Goal: Information Seeking & Learning: Learn about a topic

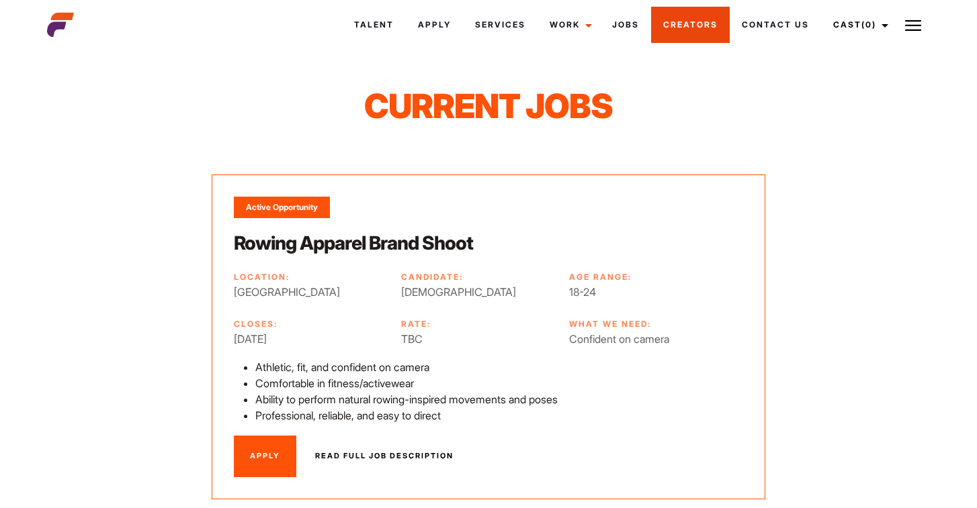
click at [677, 23] on link "Creators" at bounding box center [690, 25] width 79 height 36
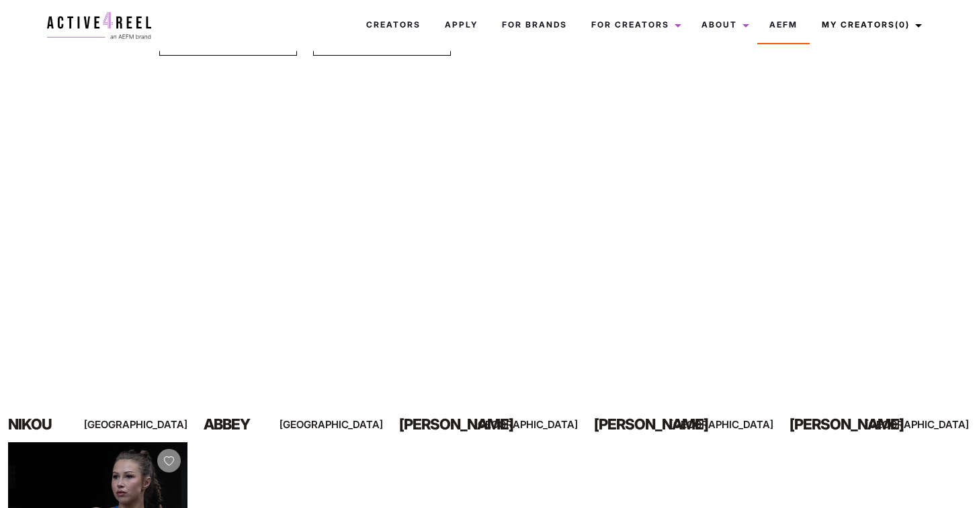
scroll to position [177, 0]
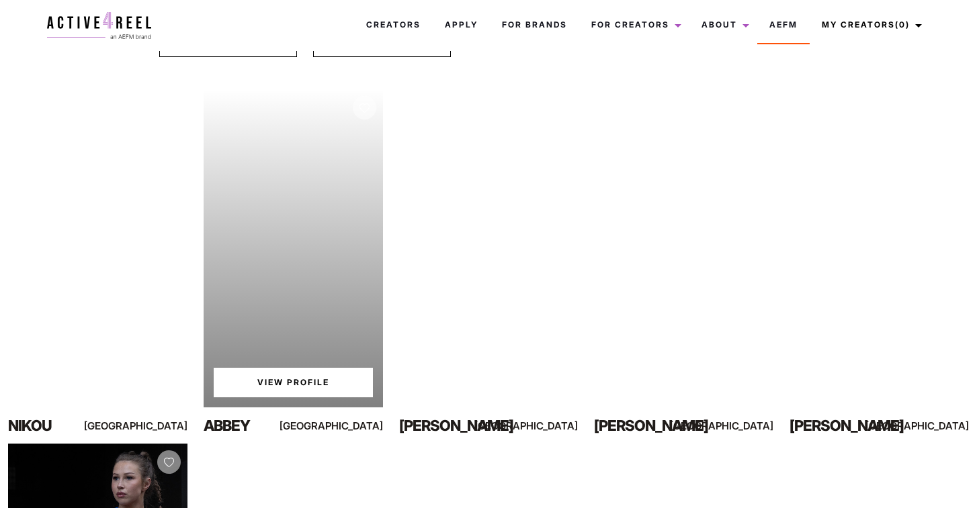
click at [315, 375] on link "View Profile" at bounding box center [293, 383] width 159 height 30
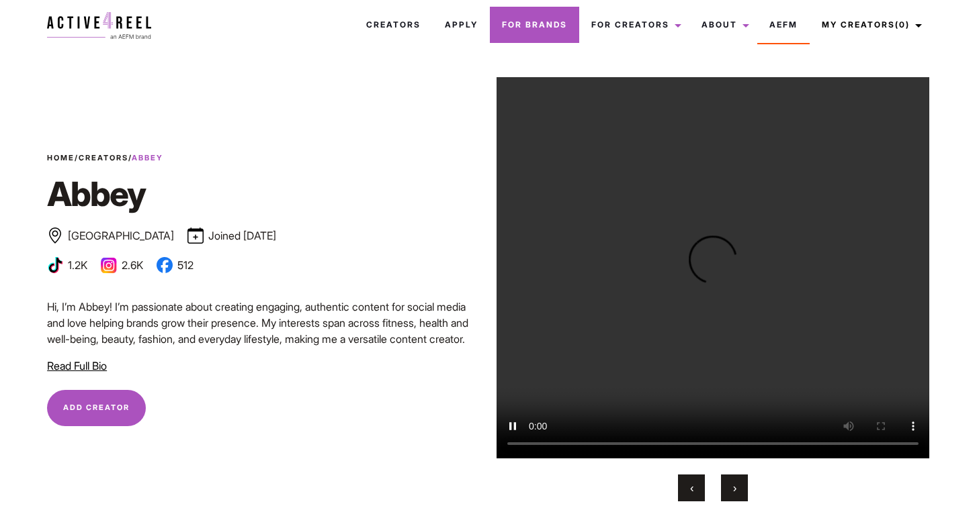
click at [549, 21] on link "For Brands" at bounding box center [534, 25] width 89 height 36
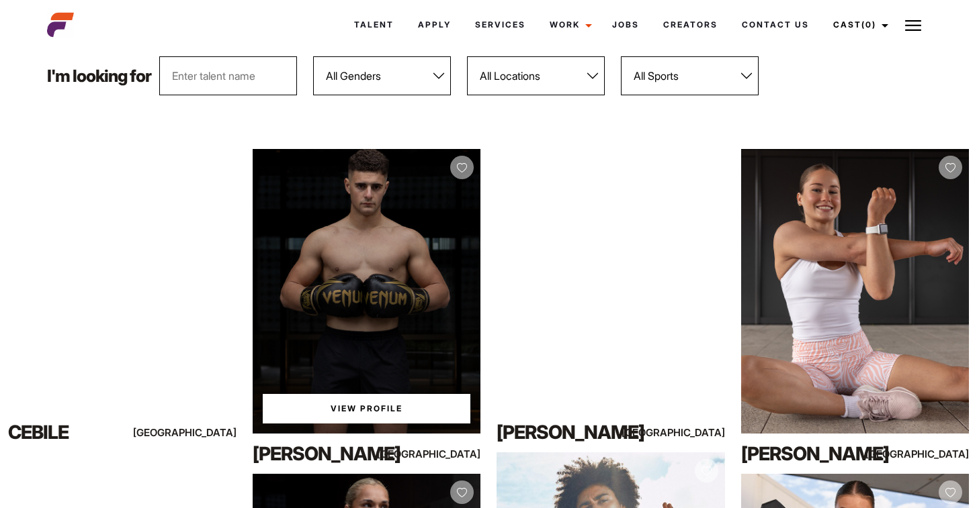
scroll to position [169, 0]
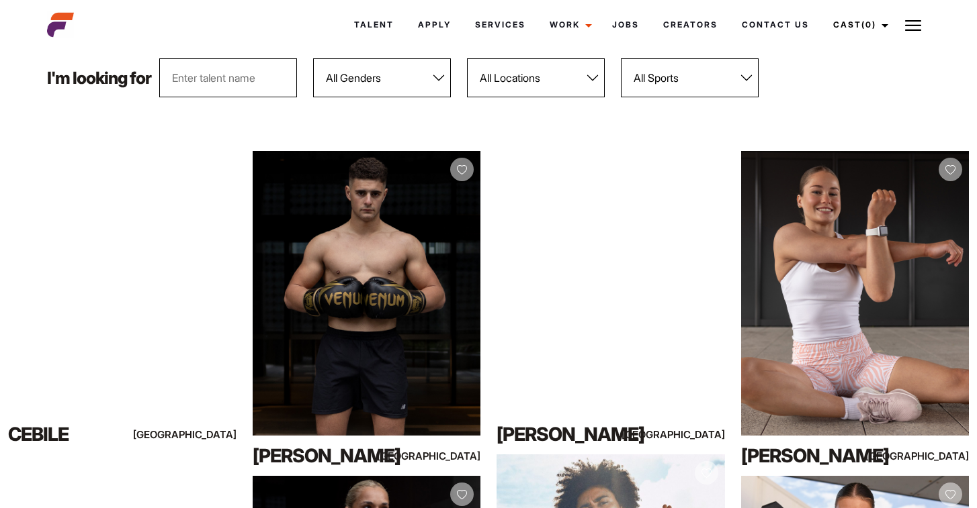
click at [644, 75] on select "All Sports 100 Meter Butterfly Acrobatics Aerial awareness Aerobics AFL Aflw Am…" at bounding box center [690, 77] width 138 height 39
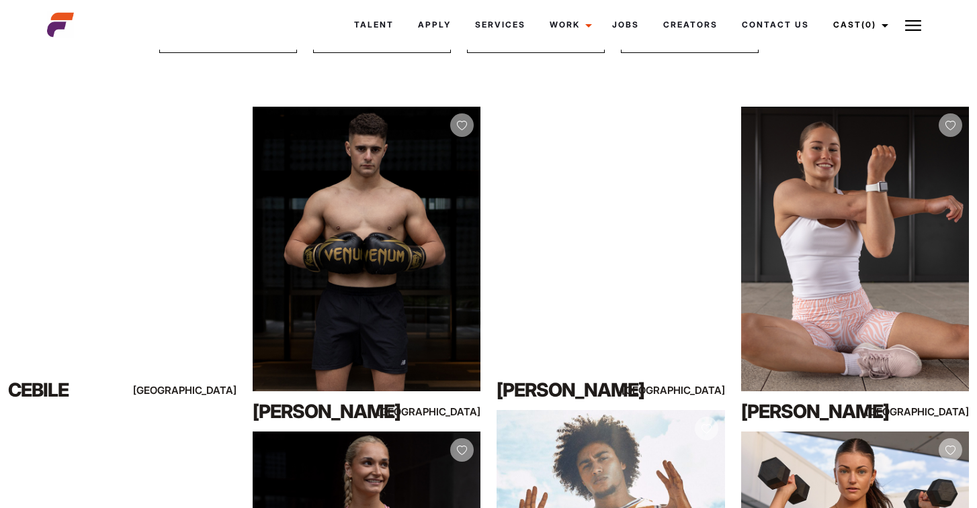
scroll to position [216, 0]
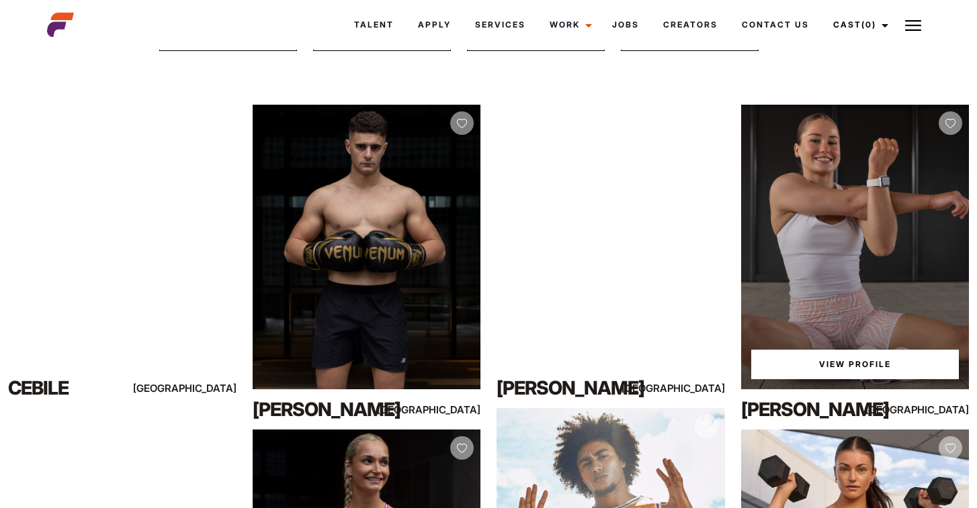
click at [816, 363] on link "View Profile" at bounding box center [855, 365] width 208 height 30
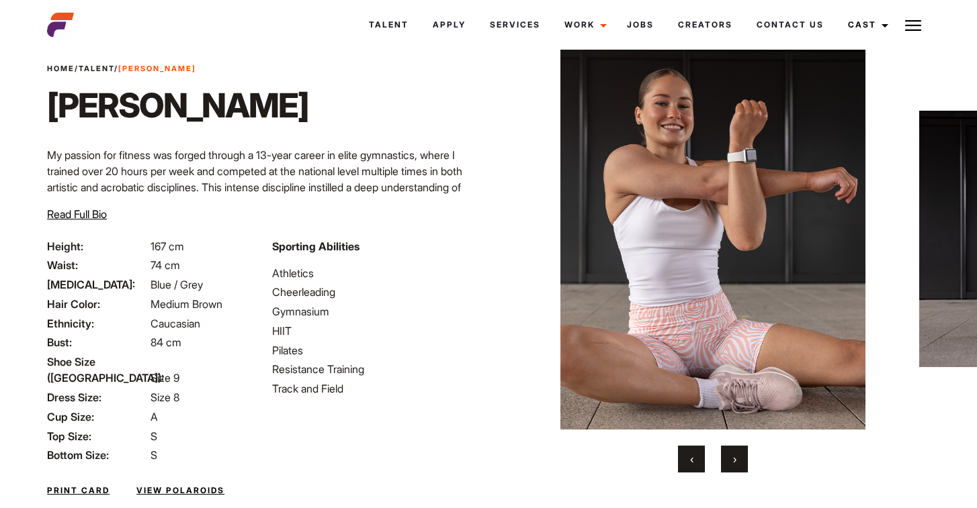
scroll to position [54, 0]
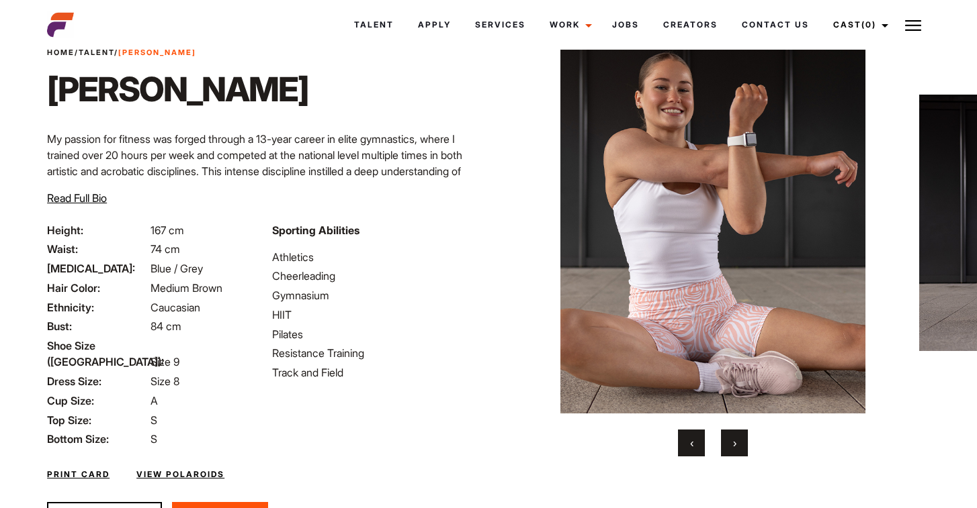
click at [735, 451] on button "›" at bounding box center [734, 443] width 27 height 27
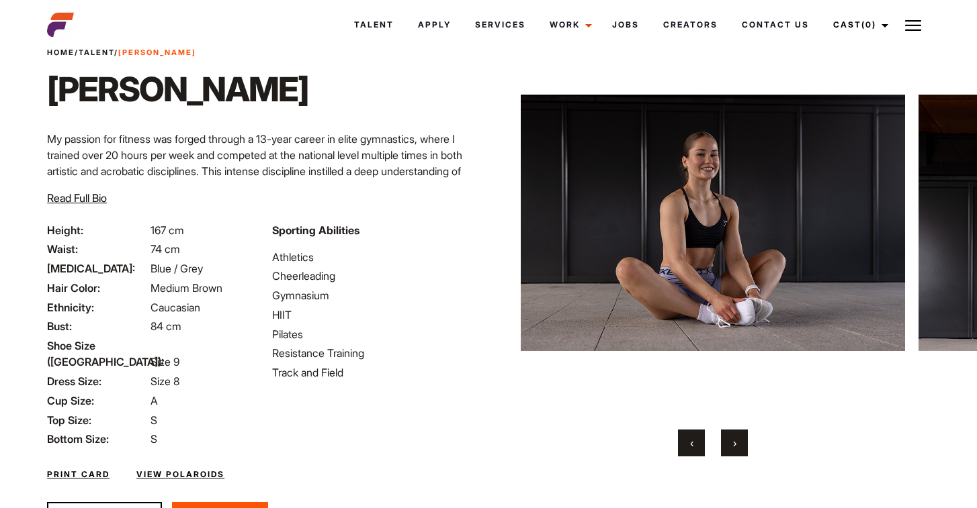
click at [735, 451] on button "›" at bounding box center [734, 443] width 27 height 27
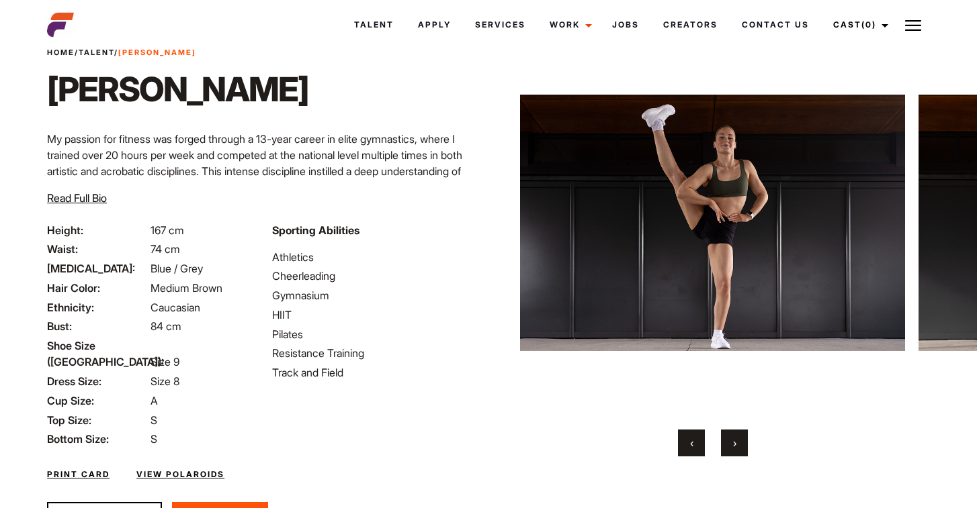
click at [735, 451] on button "›" at bounding box center [734, 443] width 27 height 27
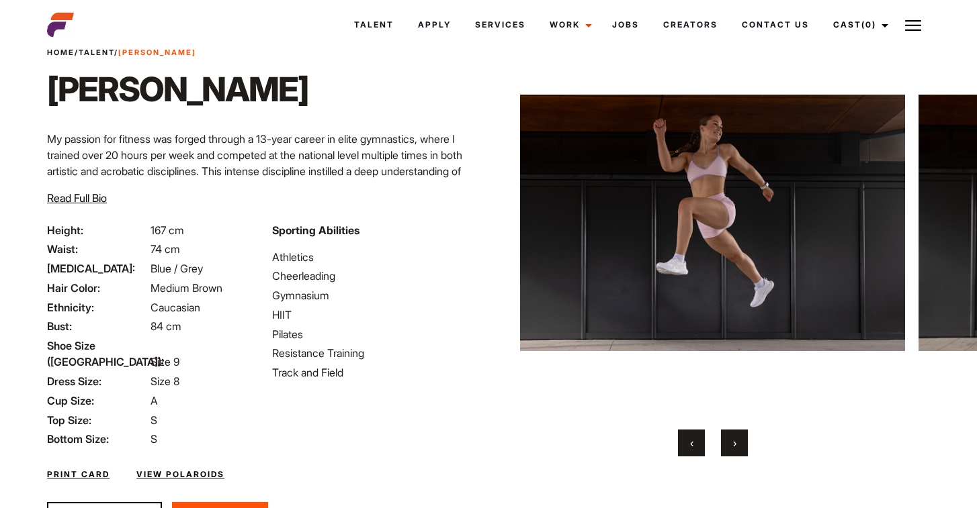
click at [735, 451] on button "›" at bounding box center [734, 443] width 27 height 27
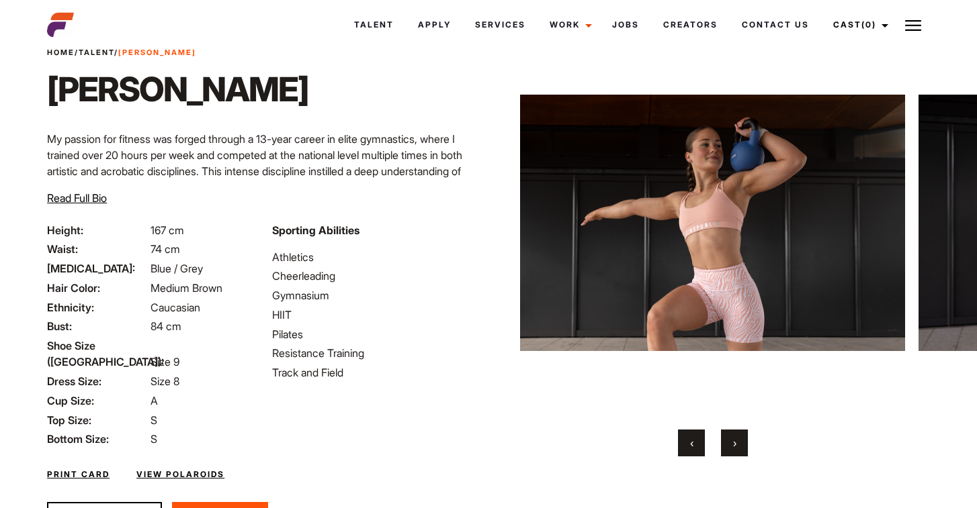
click at [735, 451] on button "›" at bounding box center [734, 443] width 27 height 27
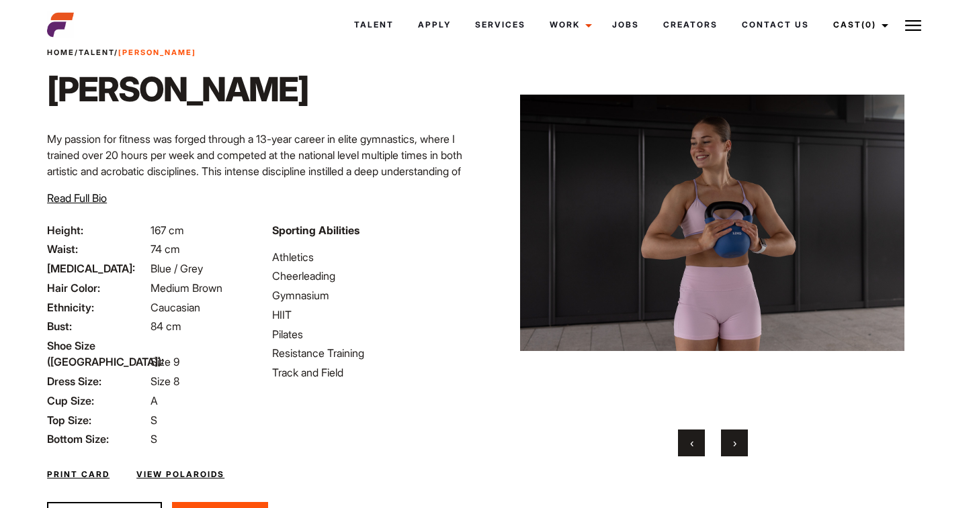
click at [735, 451] on button "›" at bounding box center [734, 443] width 27 height 27
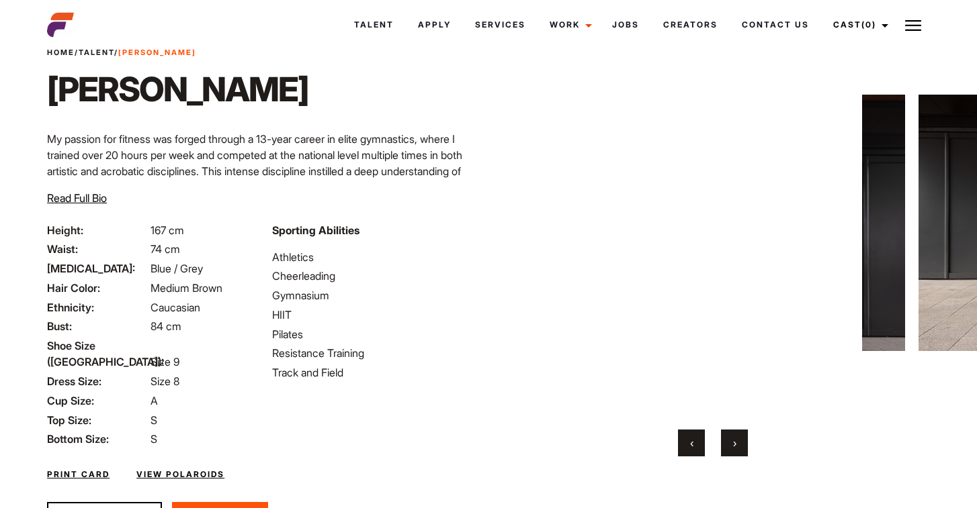
click at [735, 451] on button "›" at bounding box center [734, 443] width 27 height 27
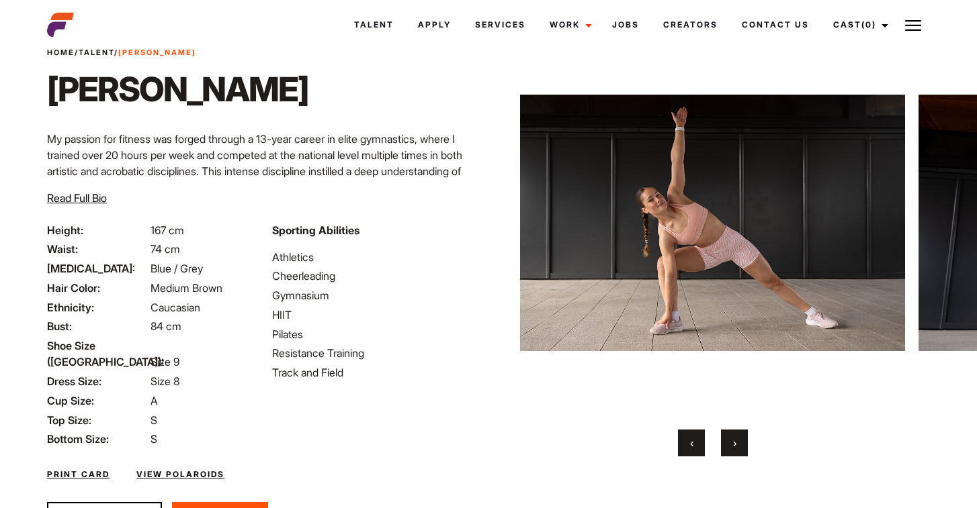
click at [735, 451] on button "›" at bounding box center [734, 443] width 27 height 27
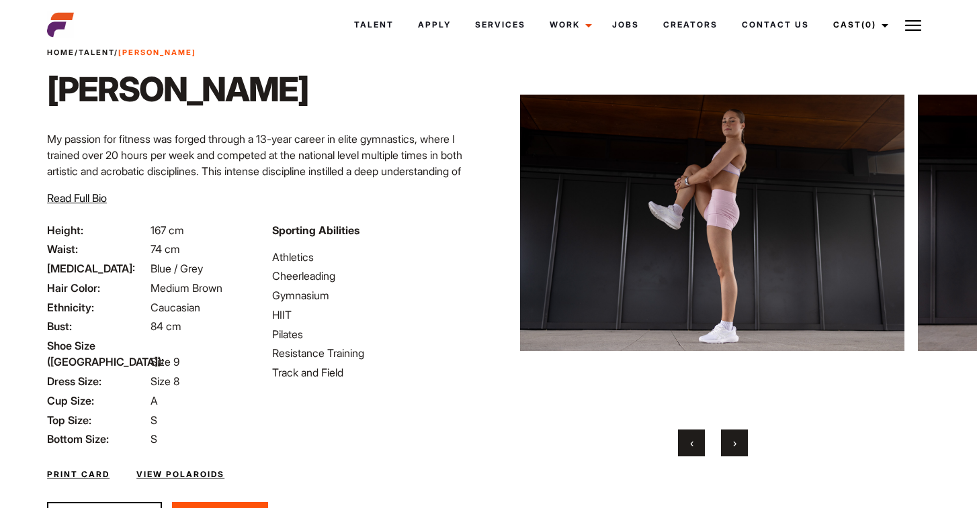
click at [735, 451] on button "›" at bounding box center [734, 443] width 27 height 27
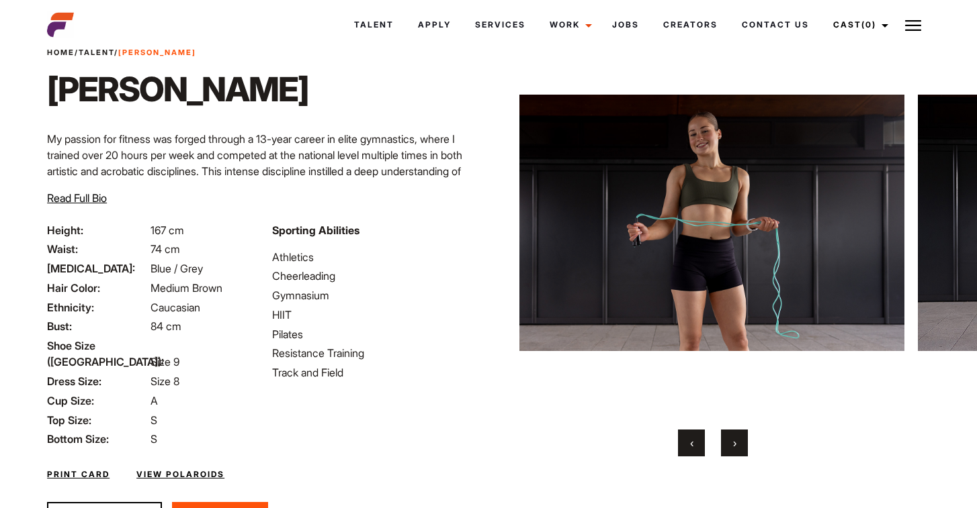
click at [735, 451] on button "›" at bounding box center [734, 443] width 27 height 27
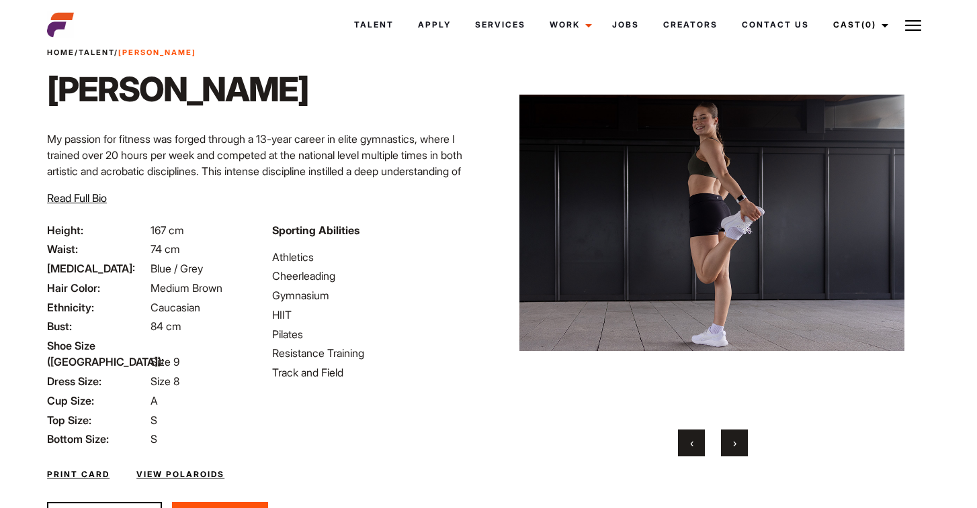
click at [735, 451] on button "›" at bounding box center [734, 443] width 27 height 27
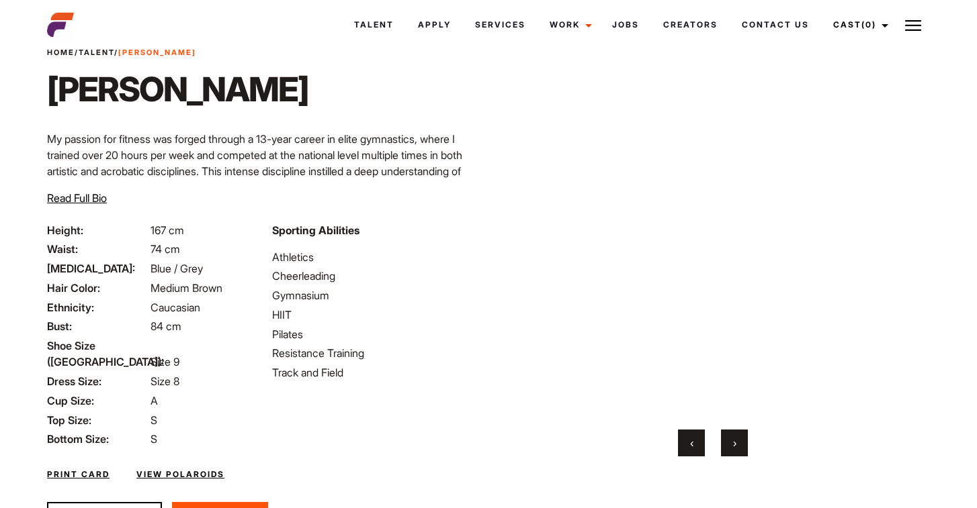
click at [735, 451] on button "›" at bounding box center [734, 443] width 27 height 27
click at [735, 450] on button "›" at bounding box center [734, 443] width 27 height 27
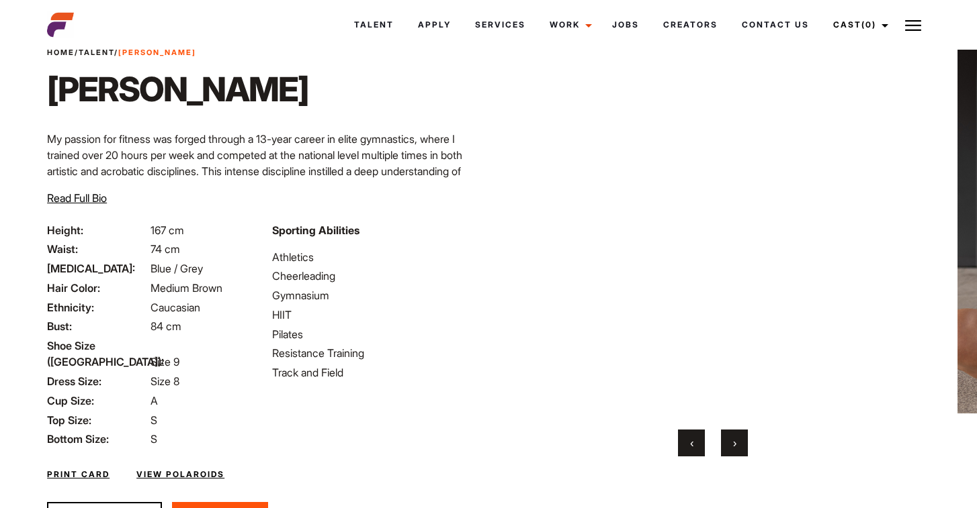
click at [735, 450] on button "›" at bounding box center [734, 443] width 27 height 27
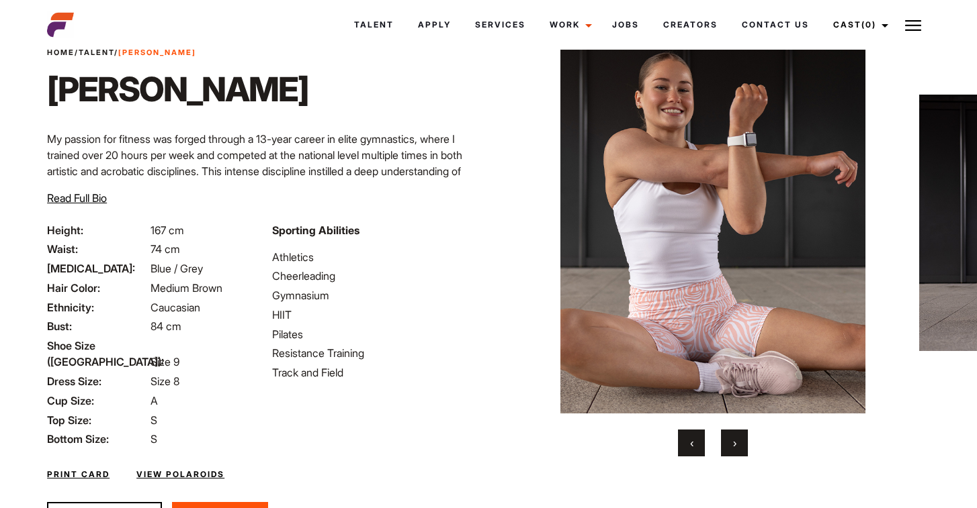
click at [735, 450] on button "›" at bounding box center [734, 443] width 27 height 27
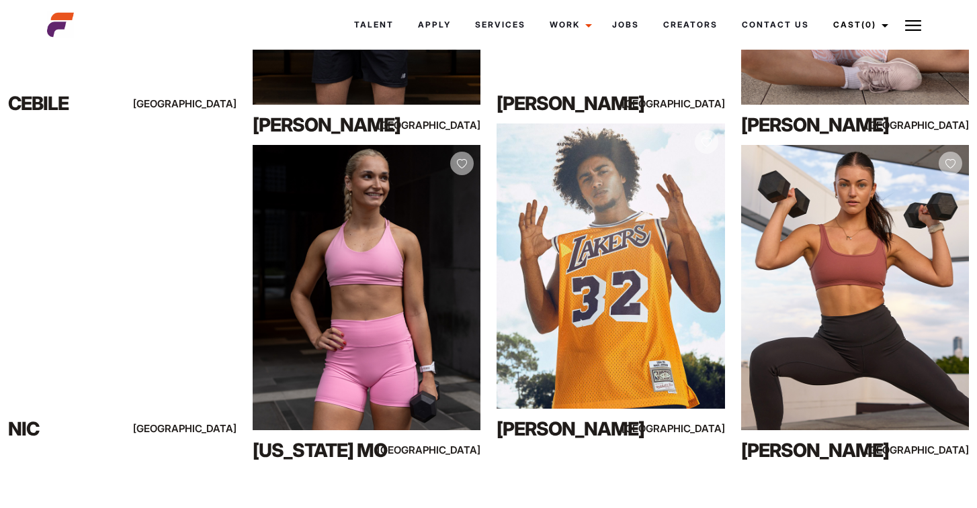
scroll to position [510, 0]
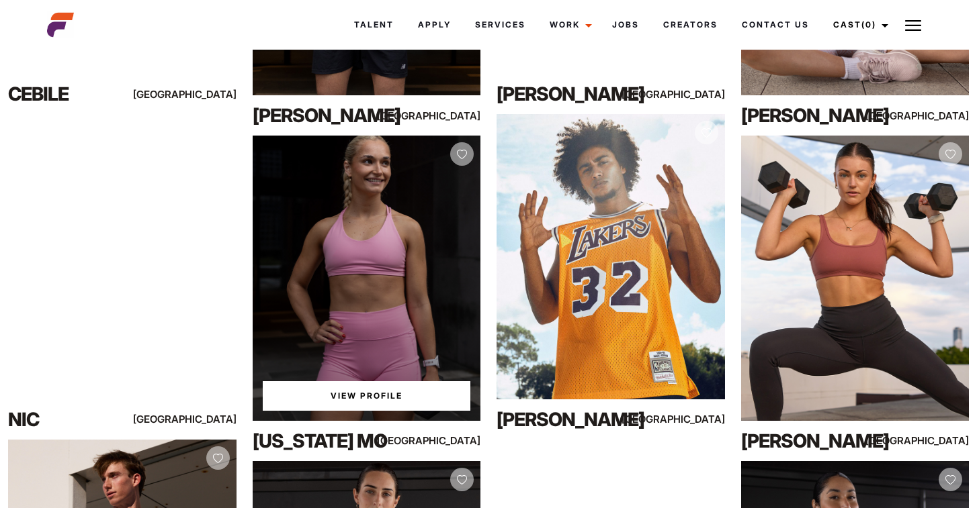
click at [367, 393] on link "View Profile" at bounding box center [367, 397] width 208 height 30
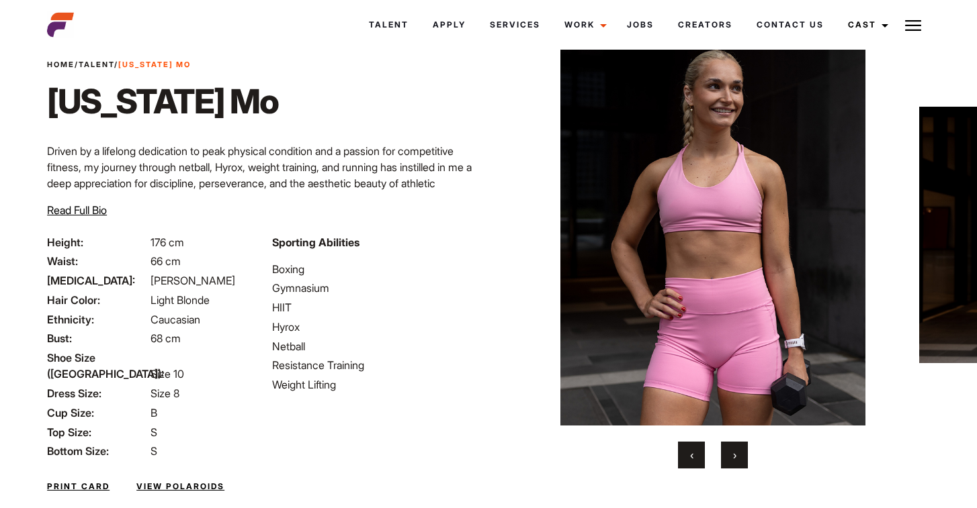
scroll to position [42, 0]
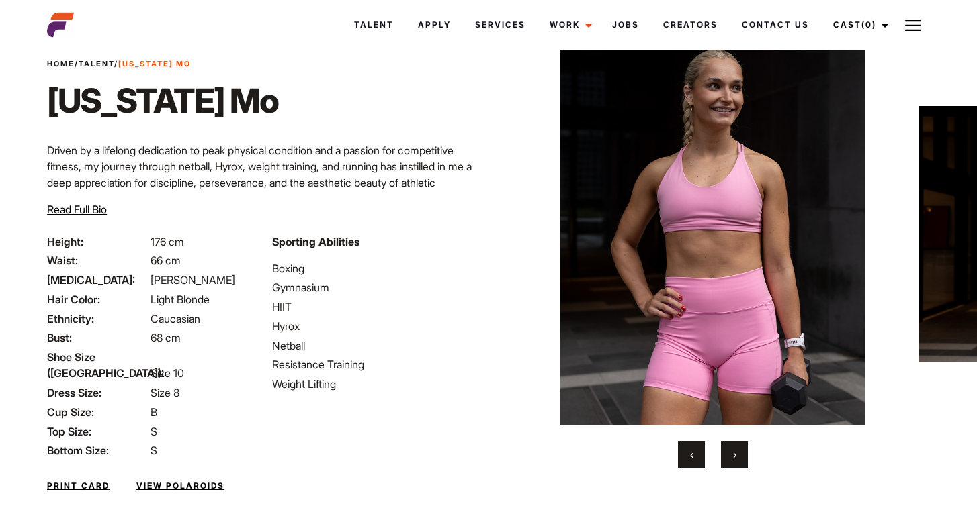
click at [734, 462] on button "›" at bounding box center [734, 454] width 27 height 27
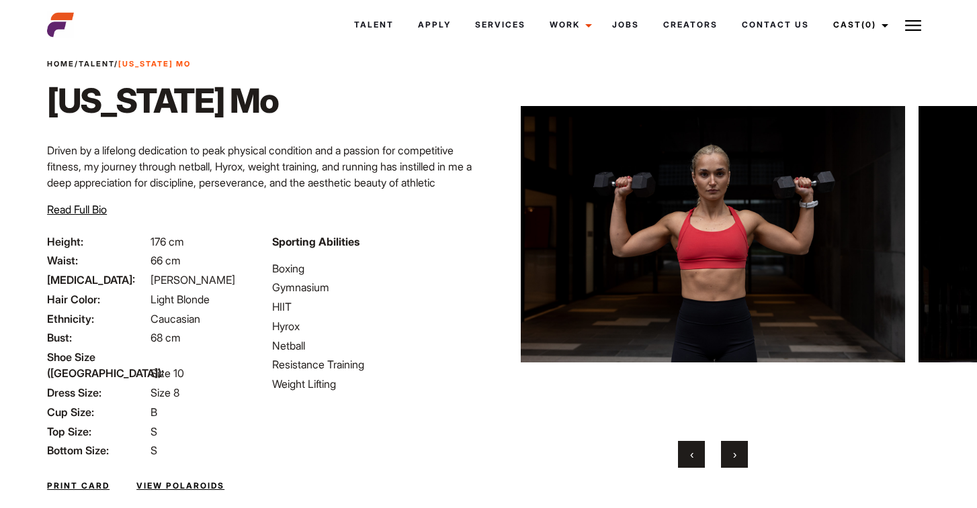
click at [733, 462] on button "›" at bounding box center [734, 454] width 27 height 27
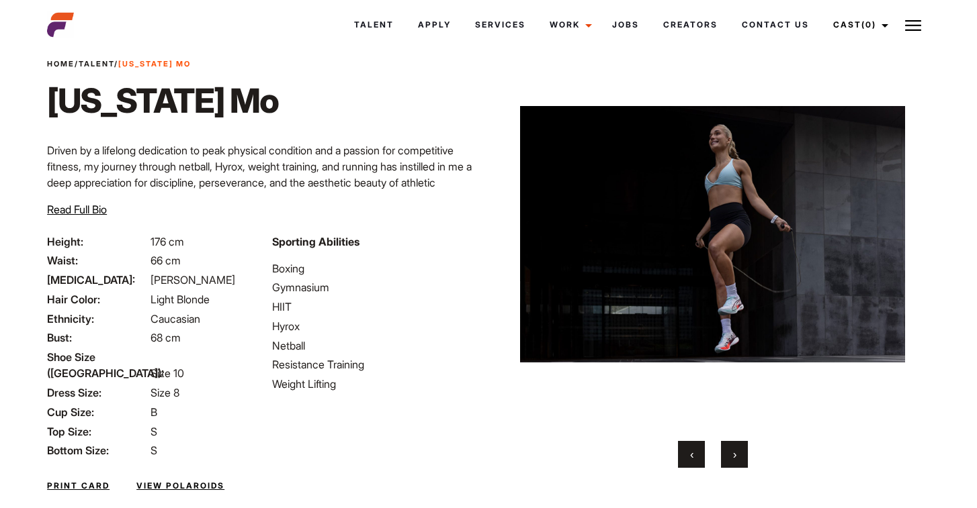
click at [733, 462] on button "›" at bounding box center [734, 454] width 27 height 27
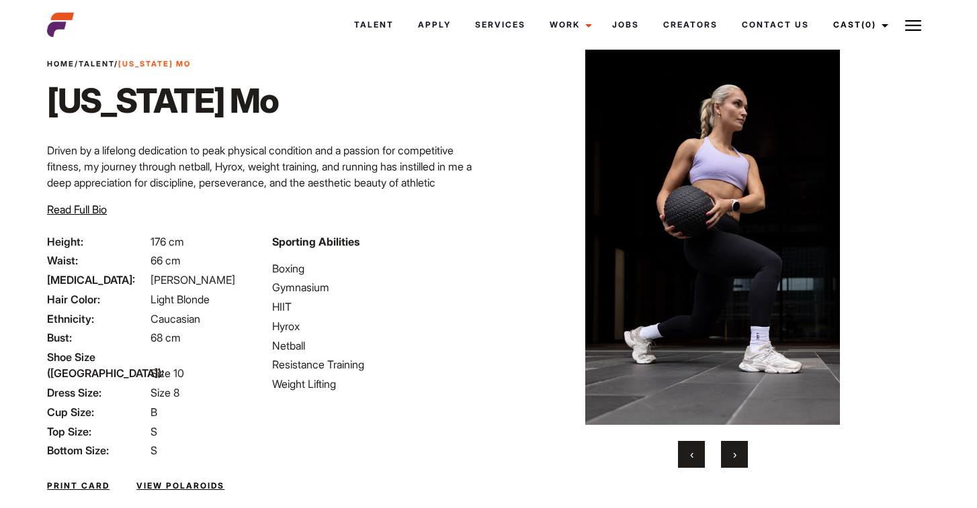
click at [731, 462] on button "›" at bounding box center [734, 454] width 27 height 27
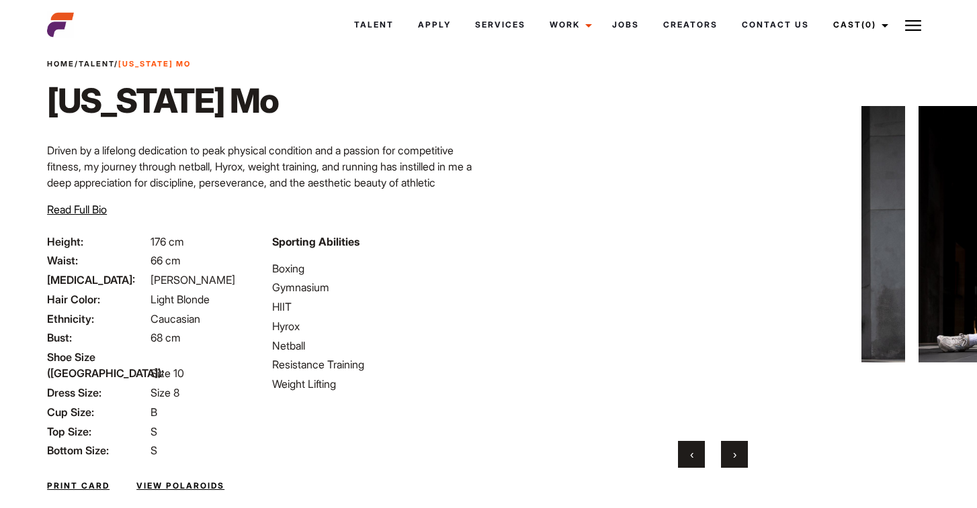
click at [731, 462] on button "›" at bounding box center [734, 454] width 27 height 27
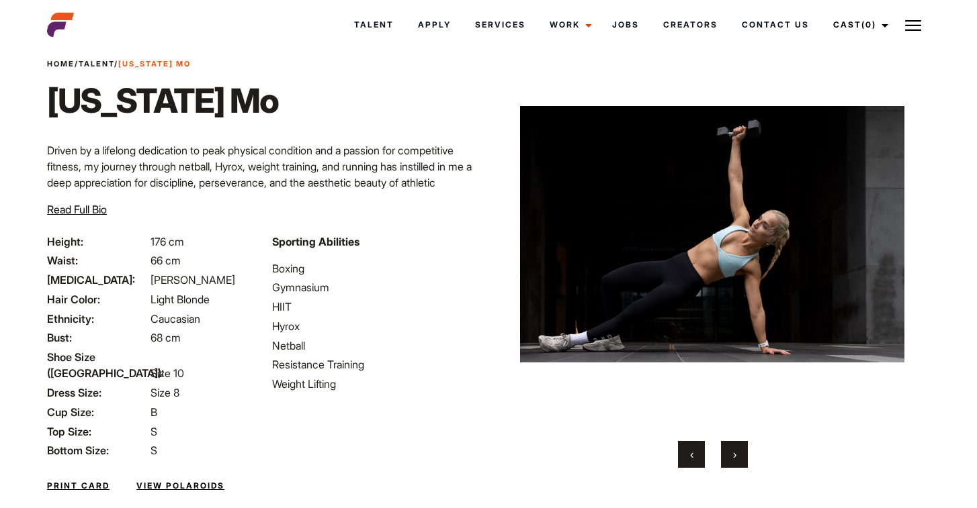
click at [731, 462] on button "›" at bounding box center [734, 454] width 27 height 27
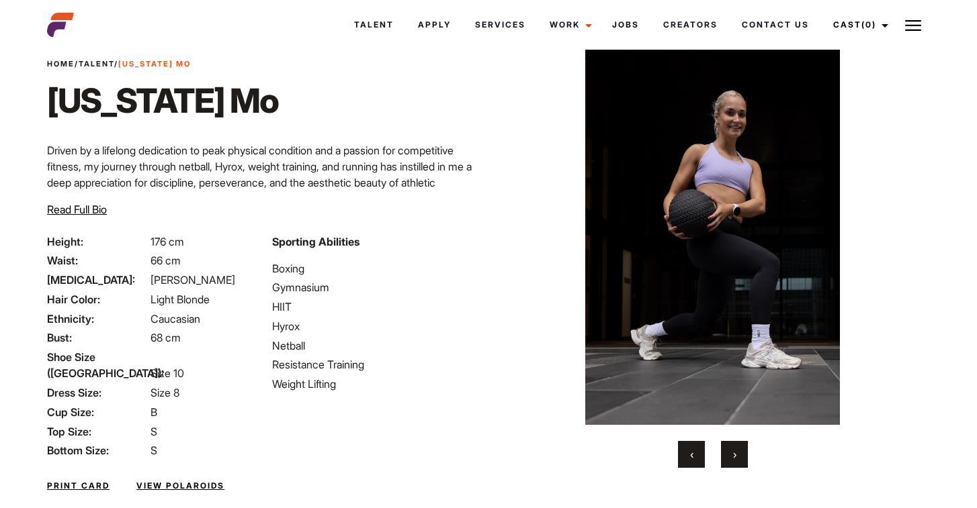
click at [731, 462] on button "›" at bounding box center [734, 454] width 27 height 27
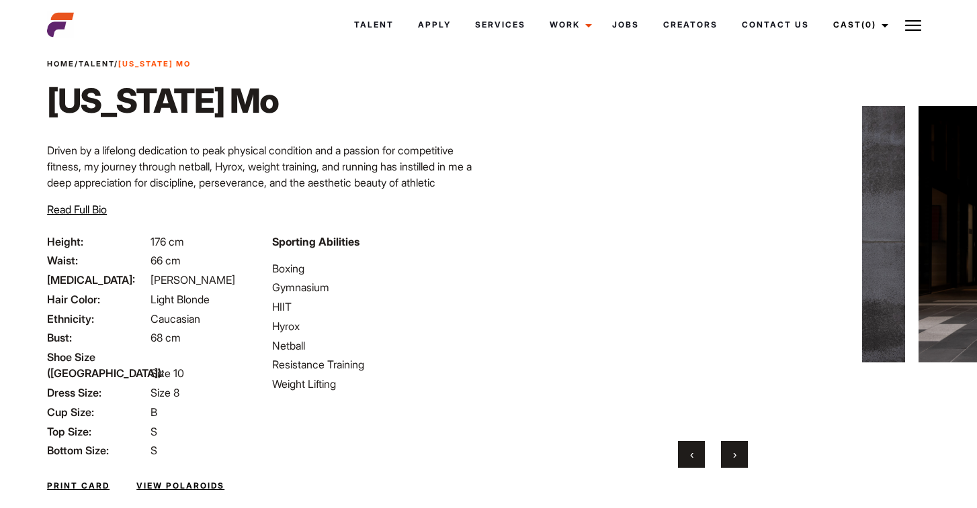
click at [731, 462] on button "›" at bounding box center [734, 454] width 27 height 27
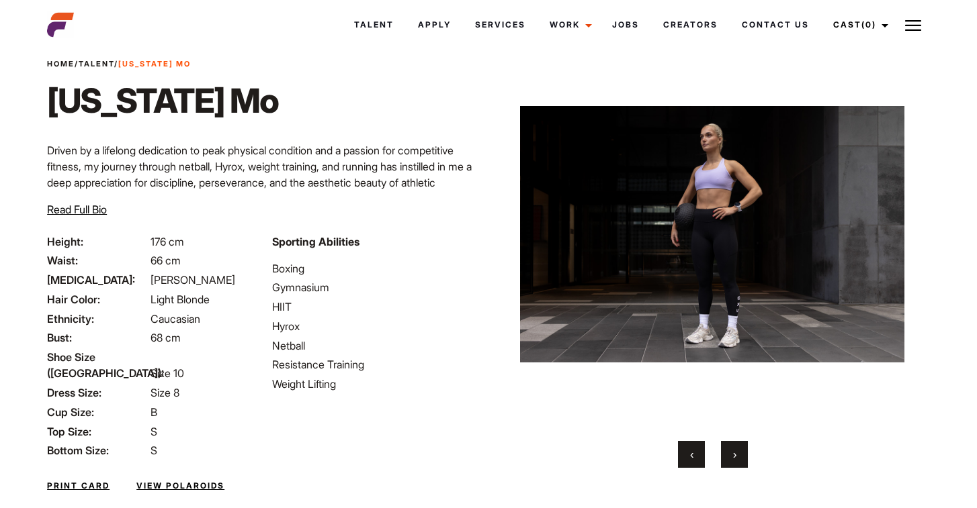
click at [731, 462] on button "›" at bounding box center [734, 454] width 27 height 27
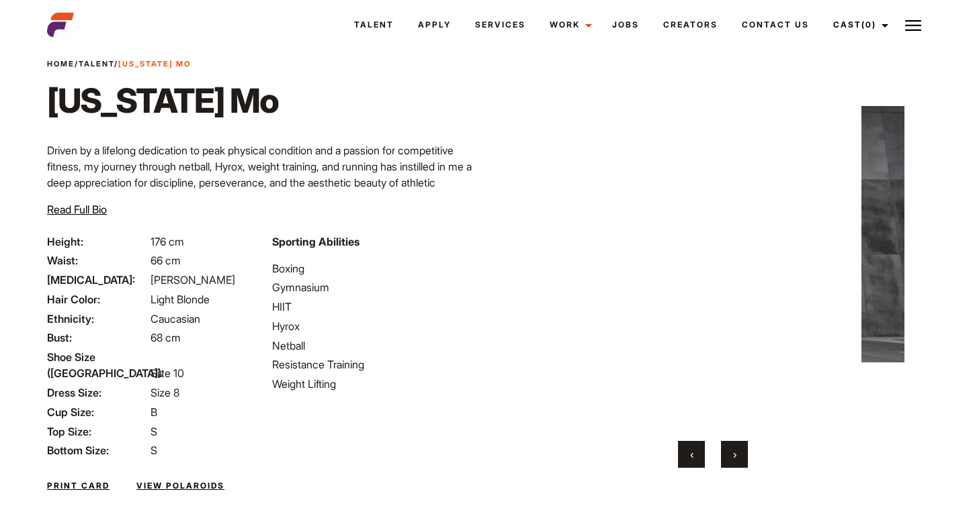
click at [731, 462] on button "›" at bounding box center [734, 454] width 27 height 27
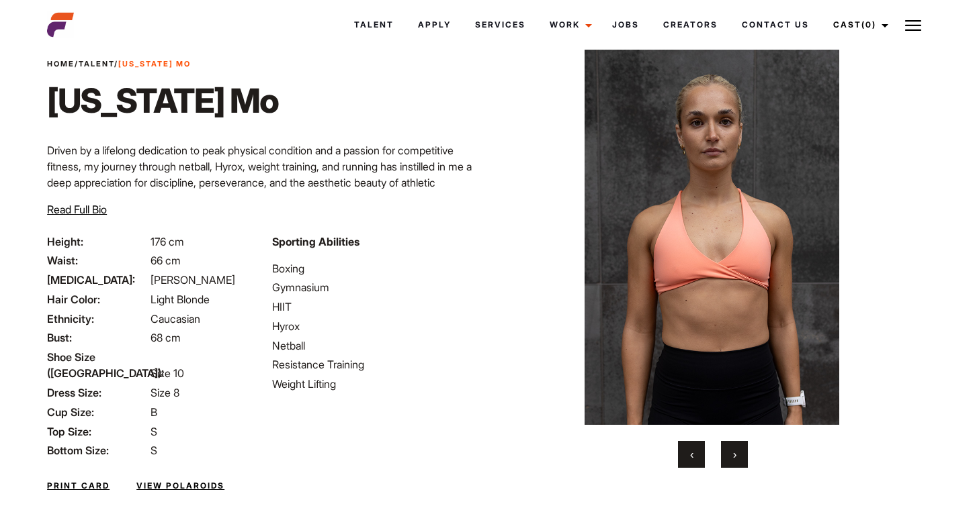
click at [731, 462] on button "›" at bounding box center [734, 454] width 27 height 27
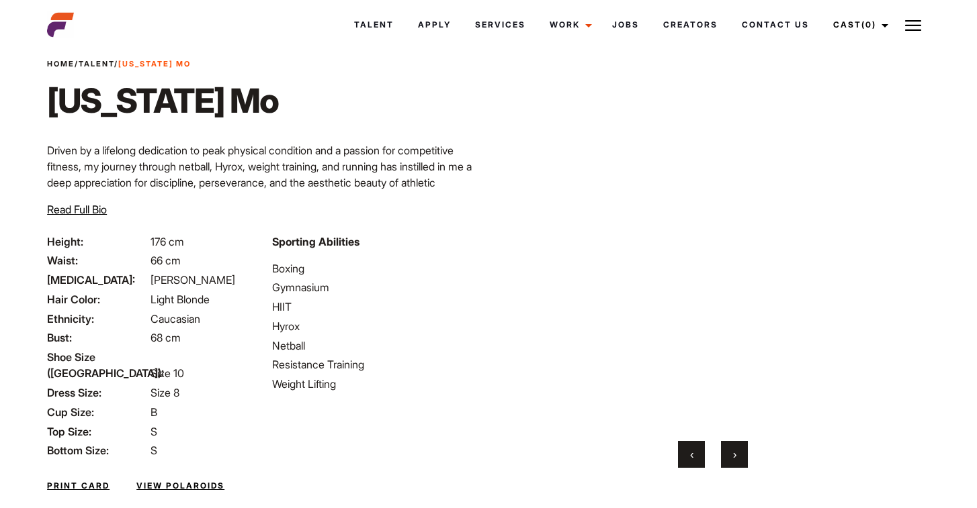
click at [731, 462] on button "›" at bounding box center [734, 454] width 27 height 27
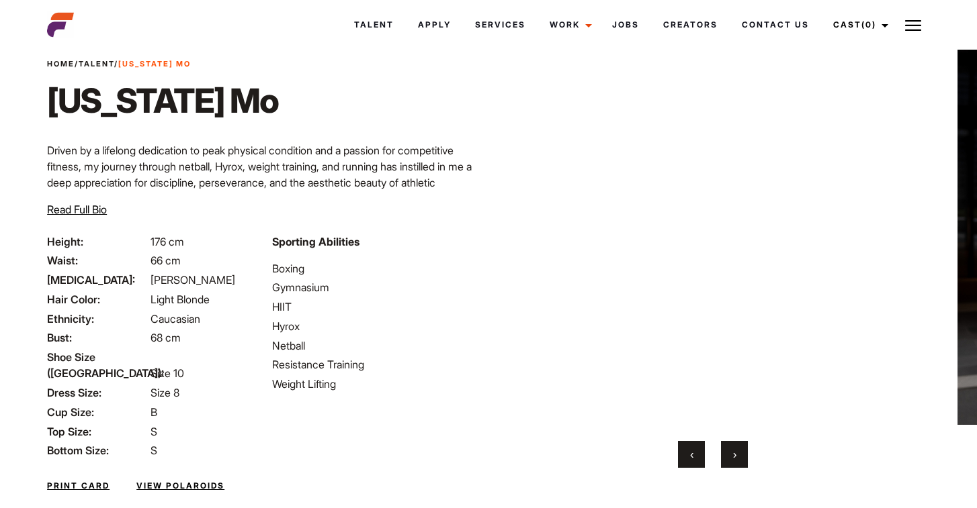
click at [731, 462] on button "›" at bounding box center [734, 454] width 27 height 27
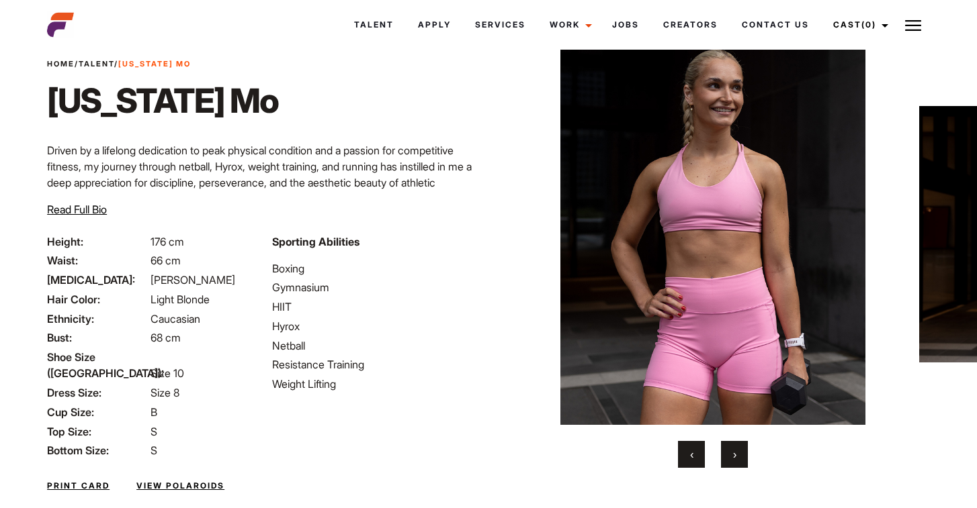
click at [731, 462] on button "›" at bounding box center [734, 454] width 27 height 27
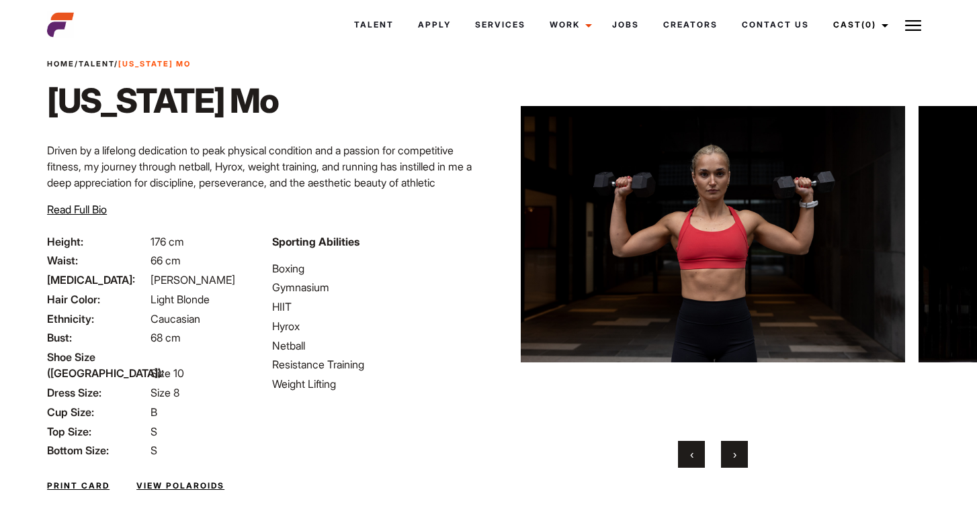
click at [731, 462] on button "›" at bounding box center [734, 454] width 27 height 27
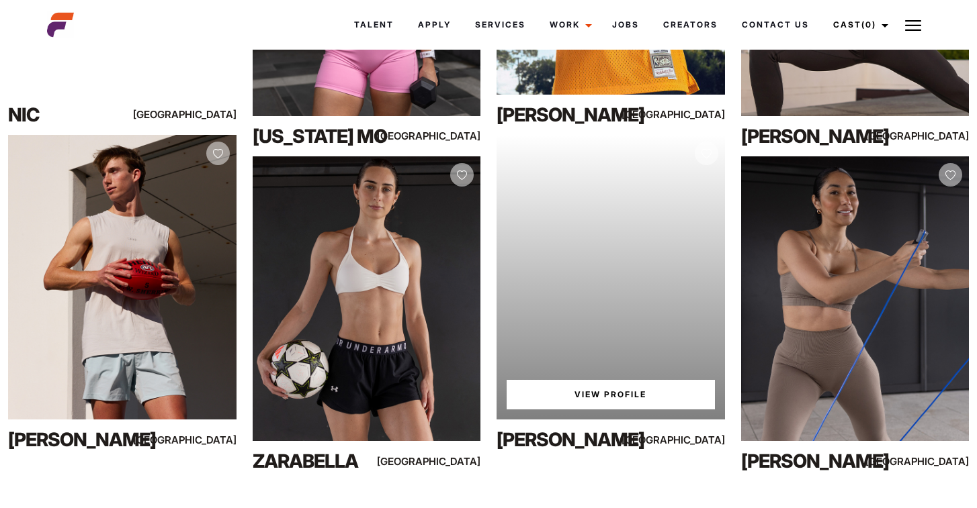
scroll to position [815, 0]
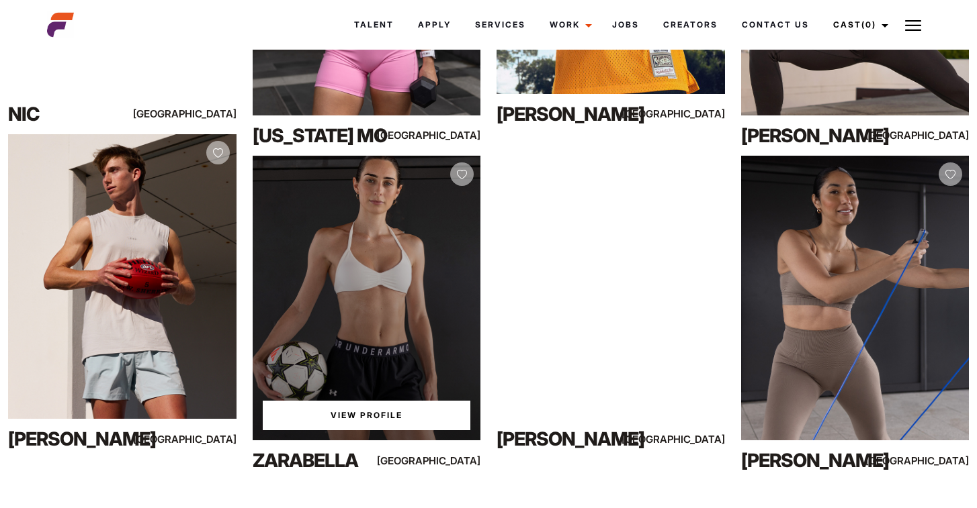
click at [418, 422] on link "View Profile" at bounding box center [367, 416] width 208 height 30
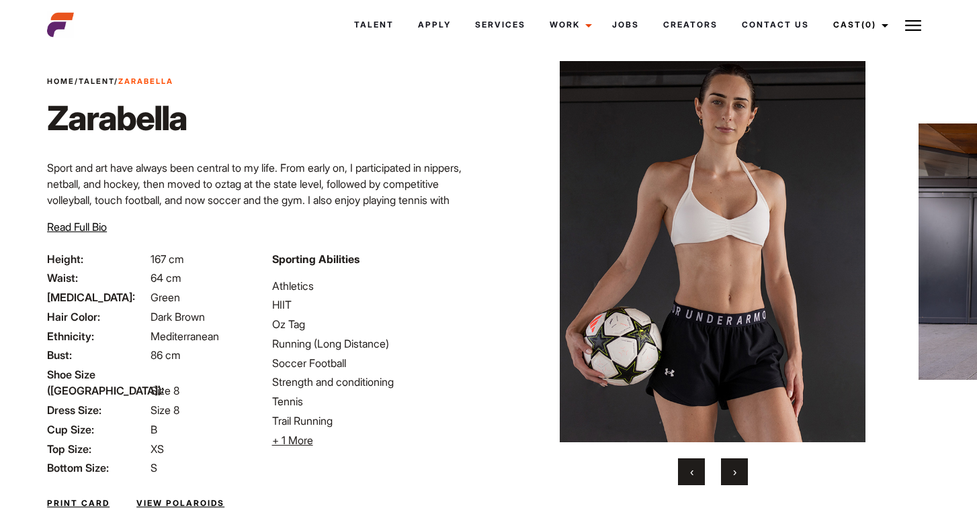
scroll to position [74, 0]
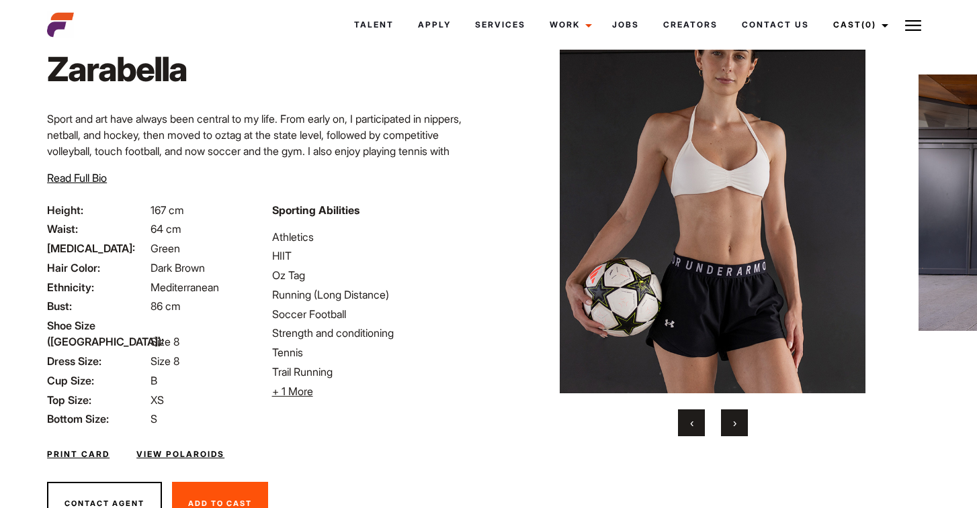
click at [740, 437] on div "Home / Talent / Zarabella Zarabella ‹ ›" at bounding box center [712, 261] width 449 height 563
click at [737, 431] on button "›" at bounding box center [734, 423] width 27 height 27
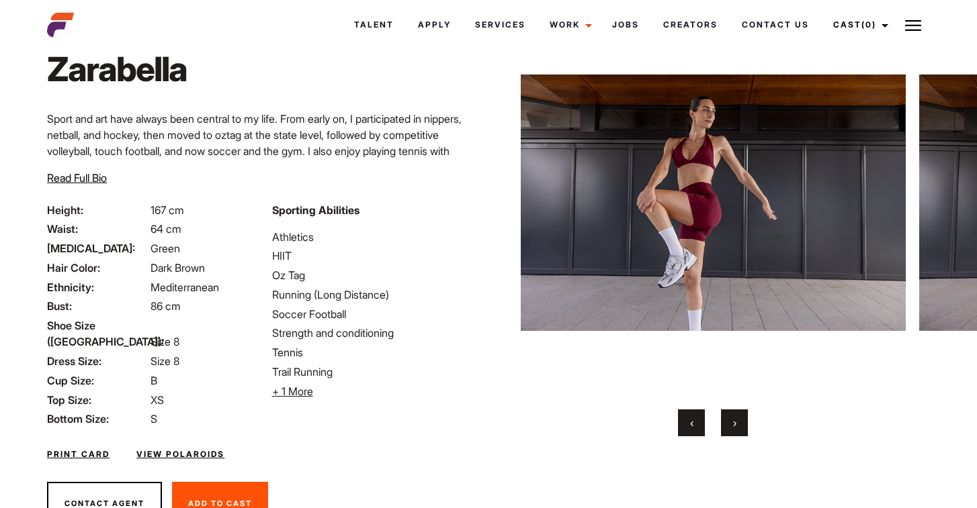
click at [737, 431] on button "›" at bounding box center [734, 423] width 27 height 27
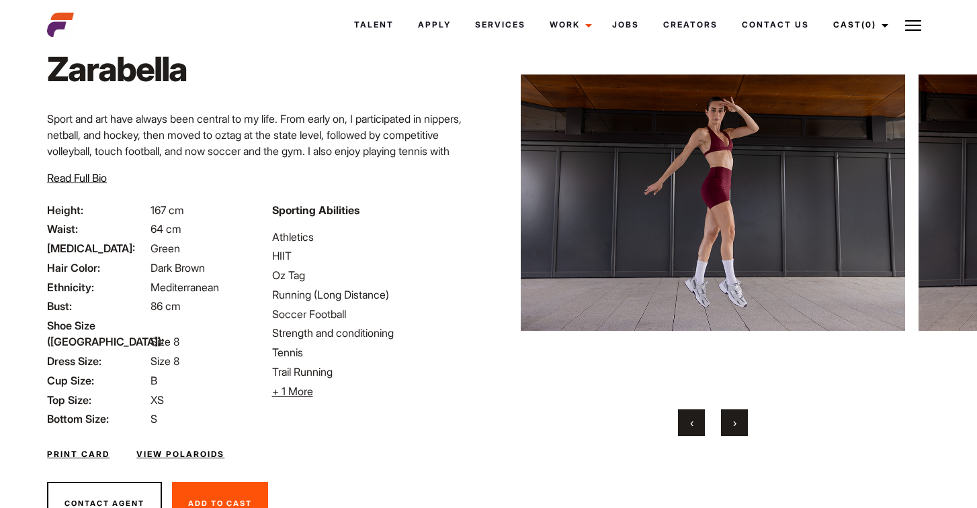
click at [737, 431] on button "›" at bounding box center [734, 423] width 27 height 27
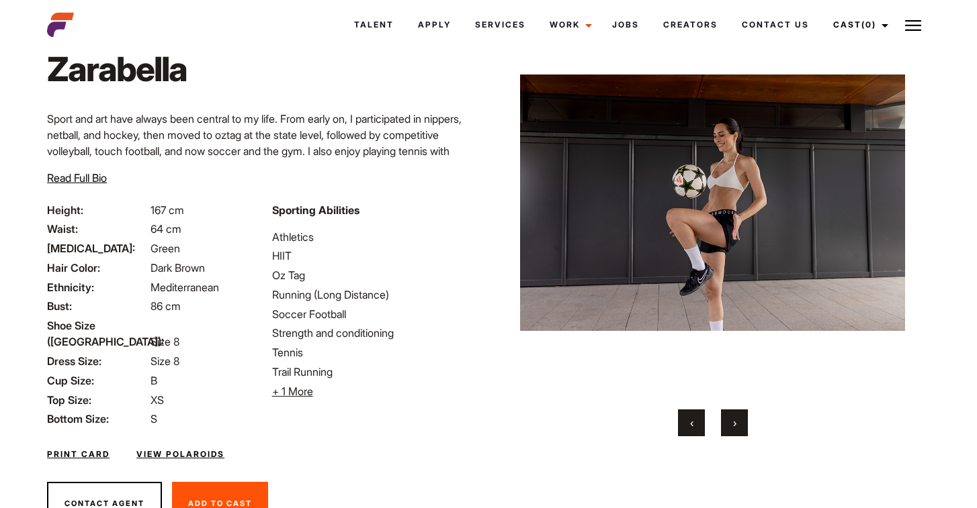
click at [736, 431] on button "›" at bounding box center [734, 423] width 27 height 27
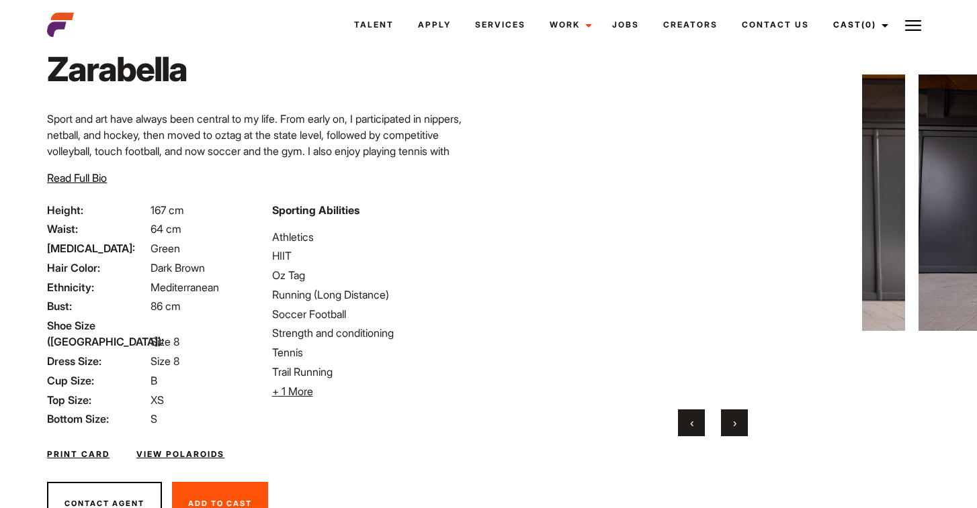
click at [736, 431] on button "›" at bounding box center [734, 423] width 27 height 27
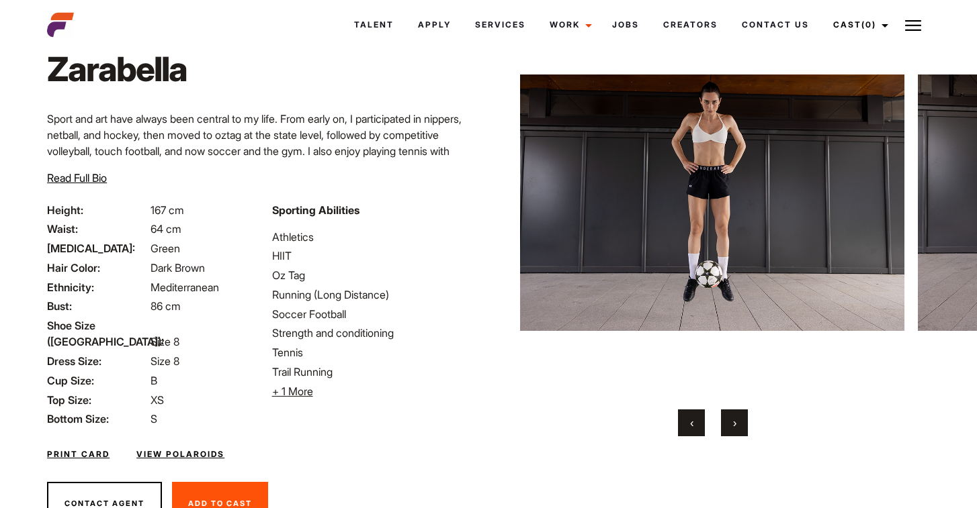
click at [736, 431] on button "›" at bounding box center [734, 423] width 27 height 27
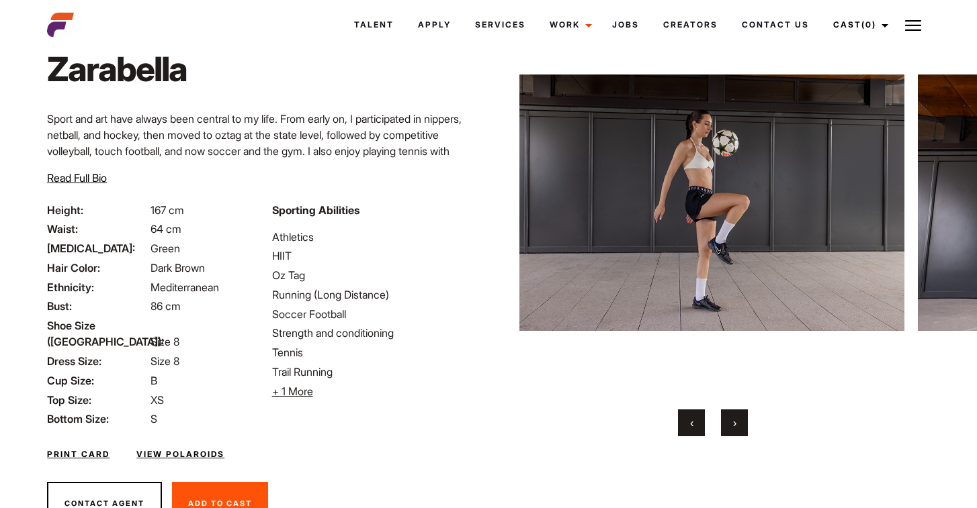
click at [736, 431] on button "›" at bounding box center [734, 423] width 27 height 27
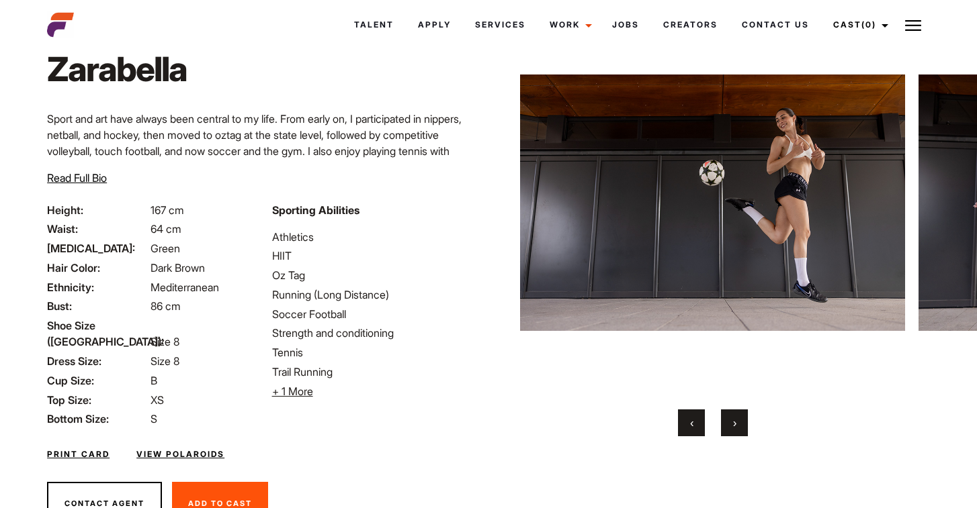
click at [736, 431] on button "›" at bounding box center [734, 423] width 27 height 27
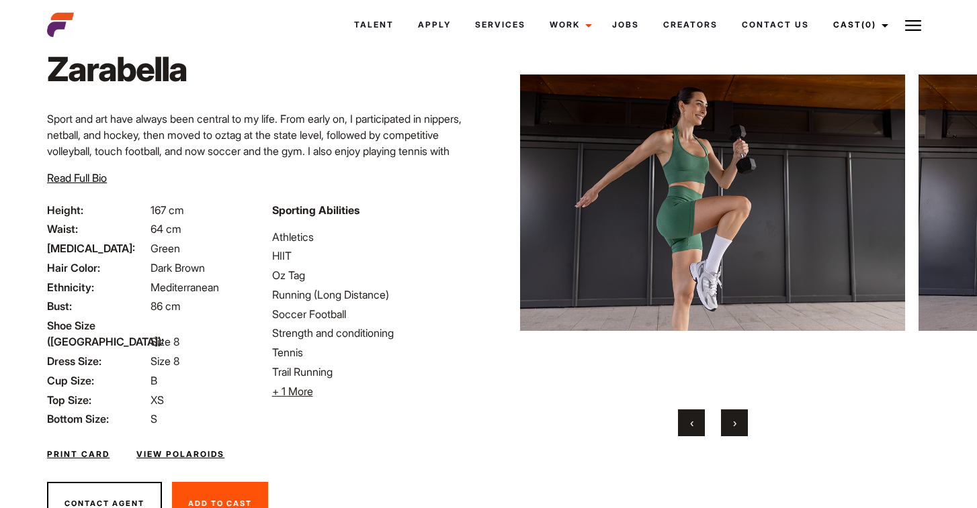
click at [736, 431] on button "›" at bounding box center [734, 423] width 27 height 27
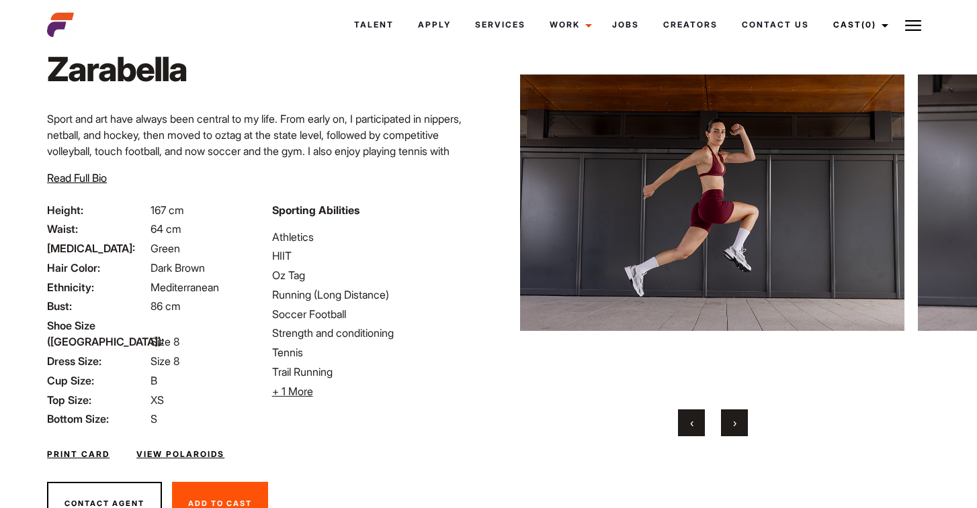
click at [736, 431] on button "›" at bounding box center [734, 423] width 27 height 27
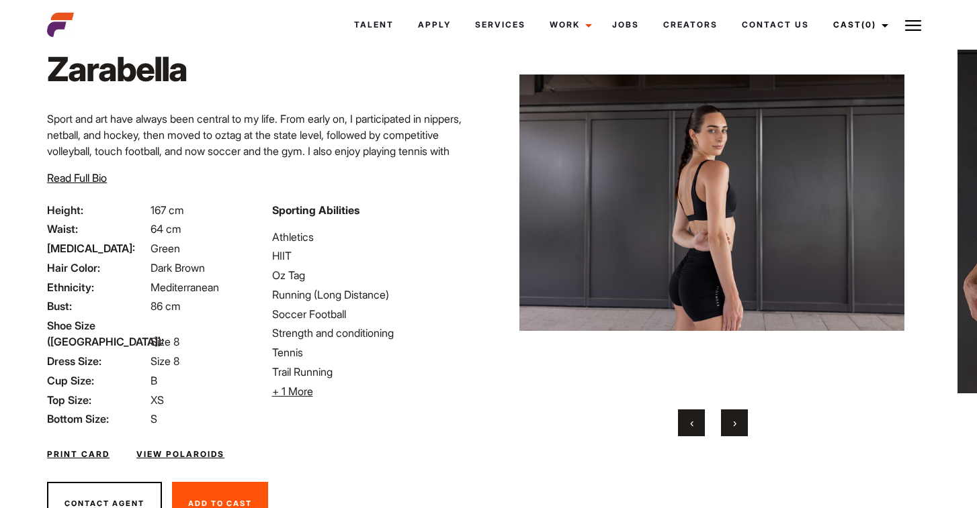
click at [736, 431] on button "›" at bounding box center [734, 423] width 27 height 27
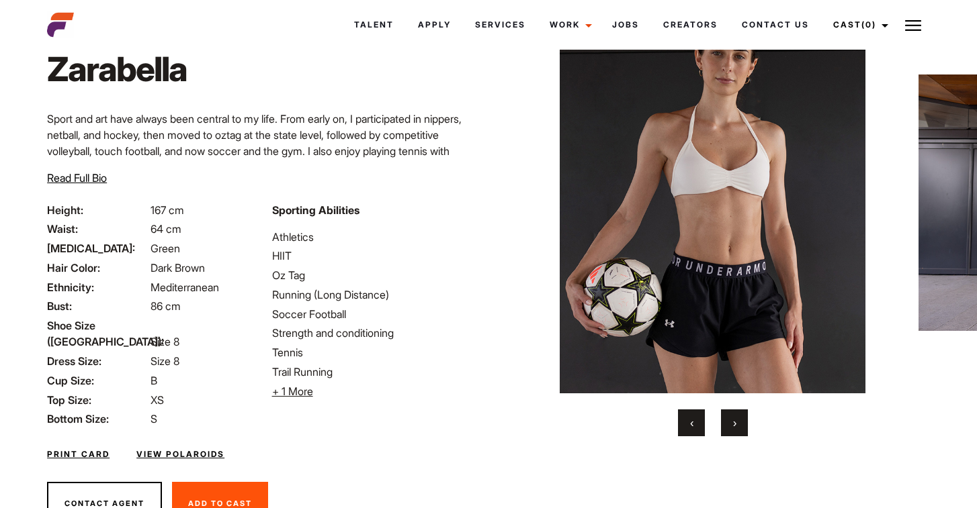
click at [736, 431] on button "›" at bounding box center [734, 423] width 27 height 27
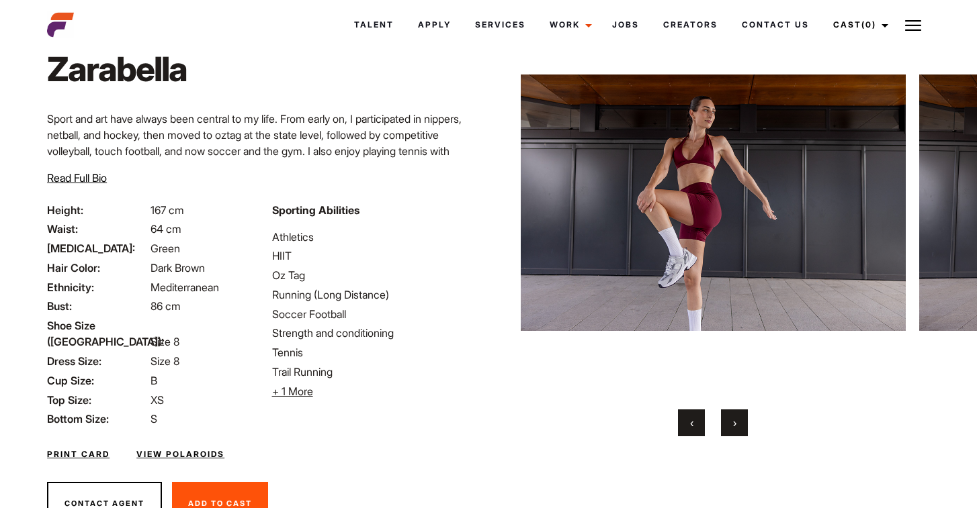
click at [736, 431] on button "›" at bounding box center [734, 423] width 27 height 27
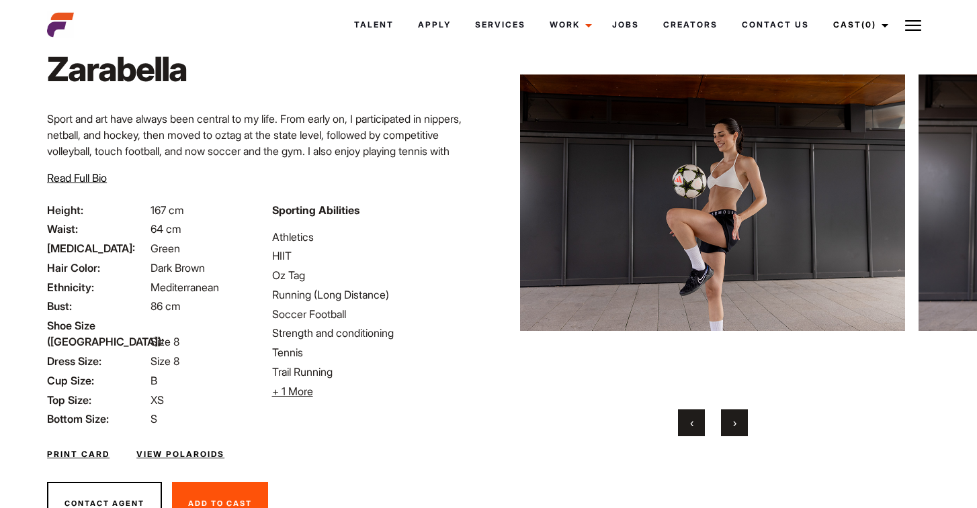
click at [736, 431] on button "›" at bounding box center [734, 423] width 27 height 27
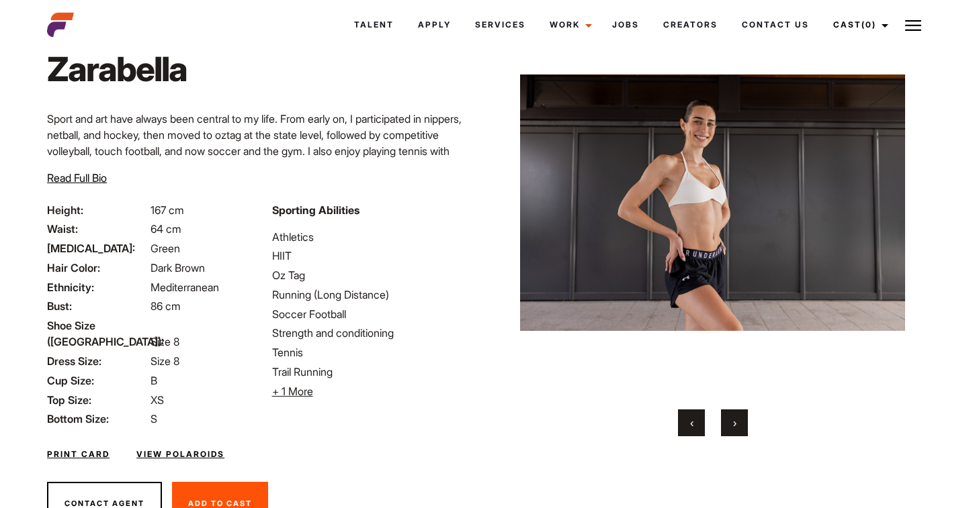
click at [736, 431] on button "›" at bounding box center [734, 423] width 27 height 27
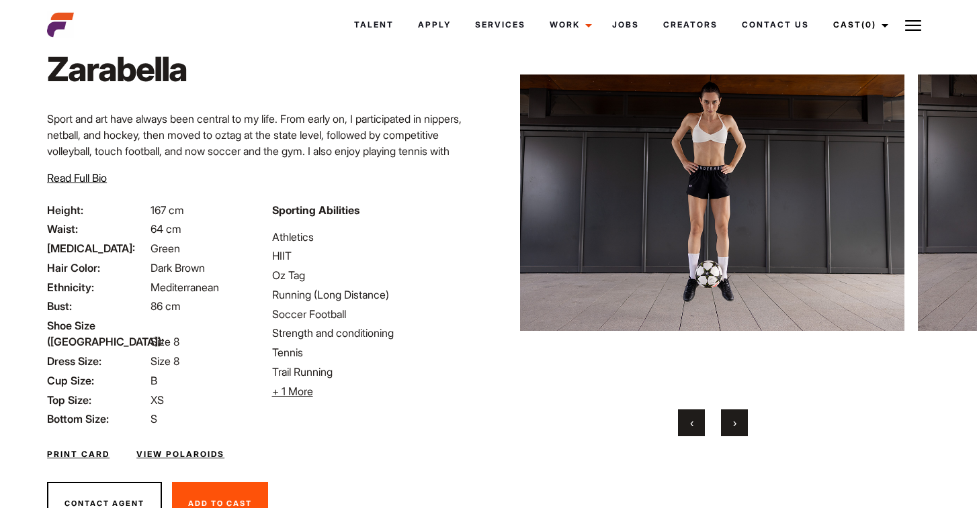
click at [736, 431] on button "›" at bounding box center [734, 423] width 27 height 27
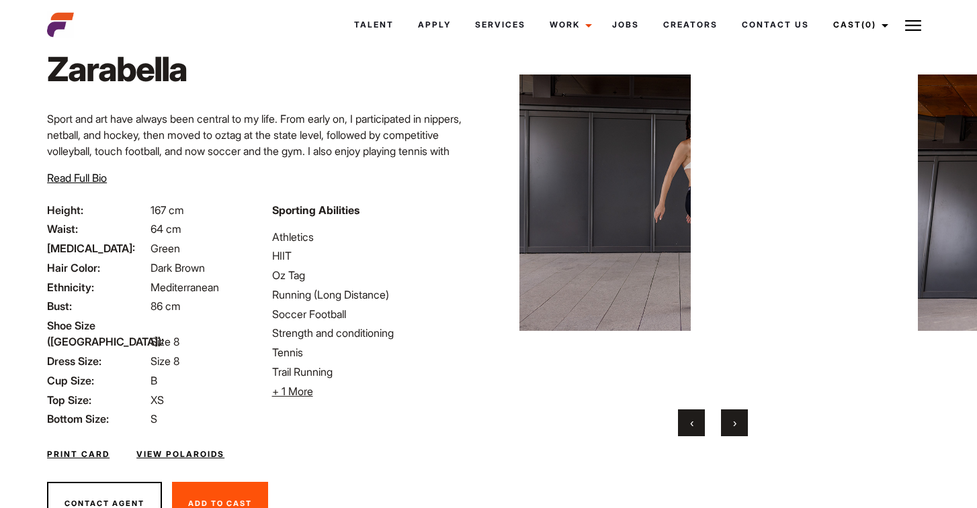
click at [736, 431] on button "›" at bounding box center [734, 423] width 27 height 27
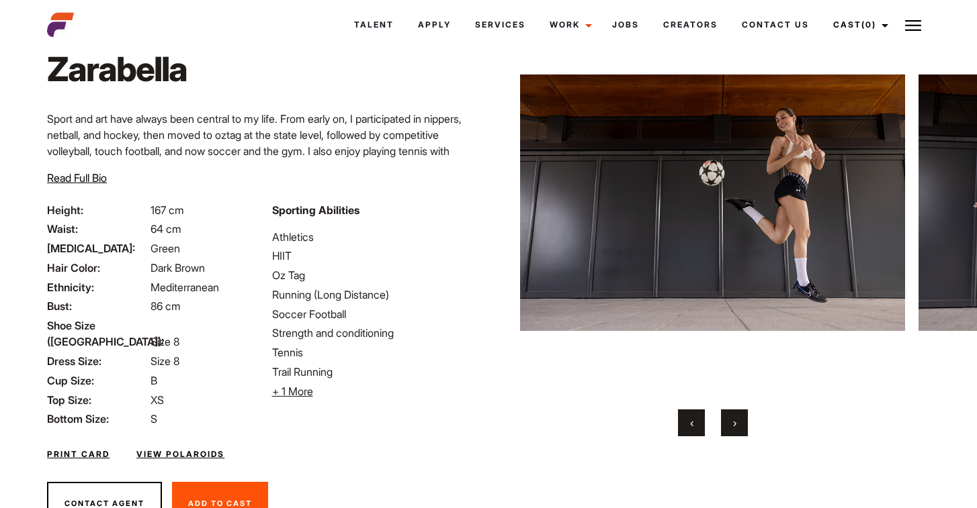
click at [736, 431] on button "›" at bounding box center [734, 423] width 27 height 27
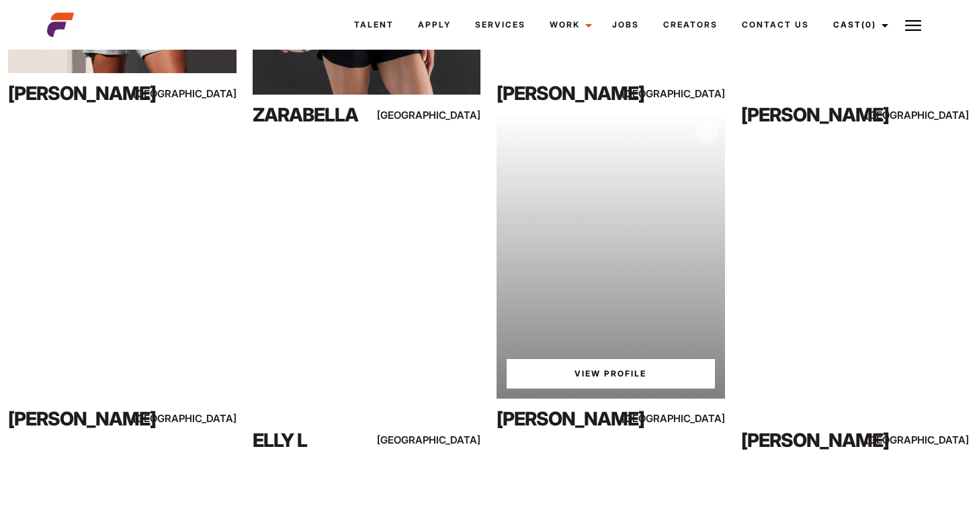
scroll to position [1160, 0]
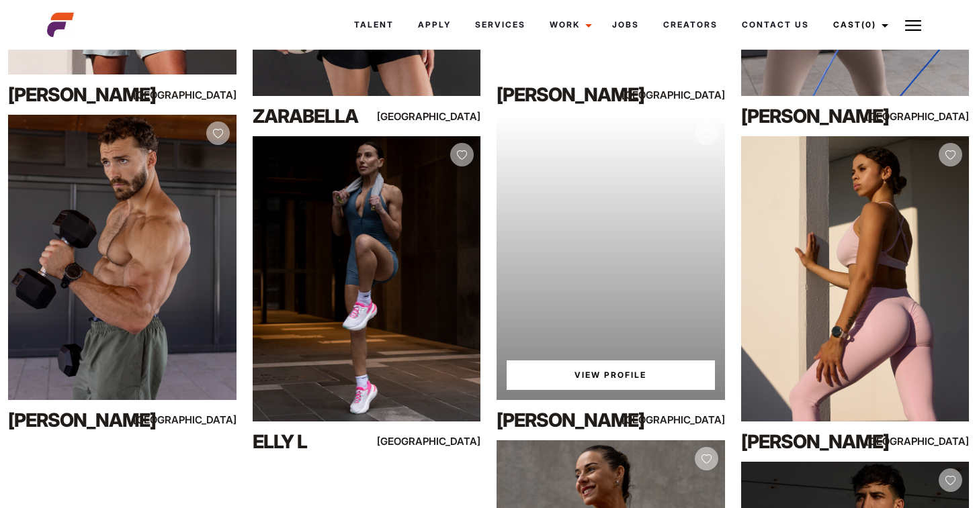
click at [576, 375] on link "View Profile" at bounding box center [610, 376] width 208 height 30
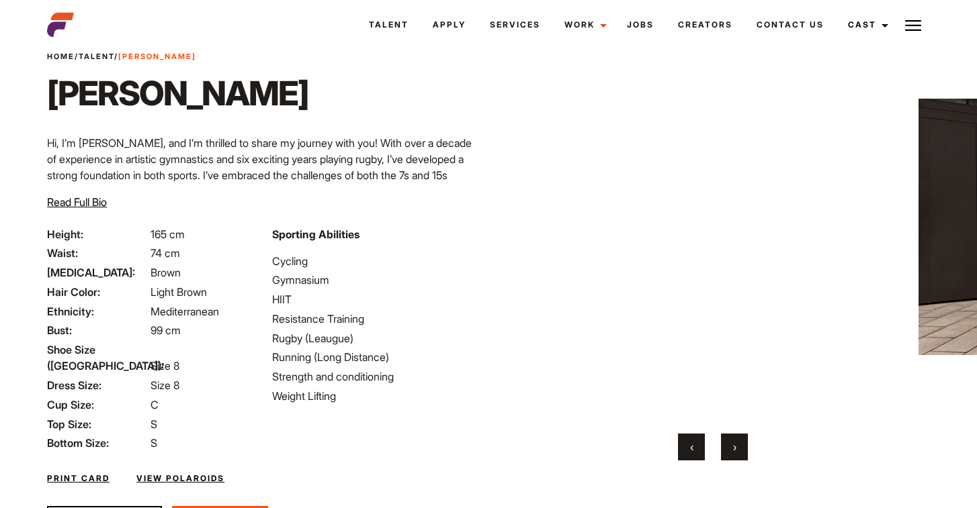
scroll to position [50, 0]
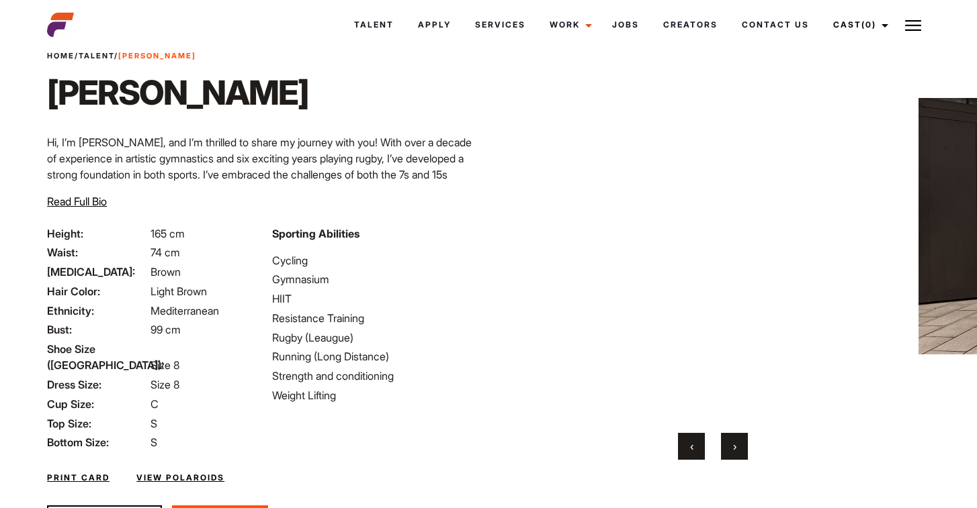
click at [729, 445] on button "›" at bounding box center [734, 446] width 27 height 27
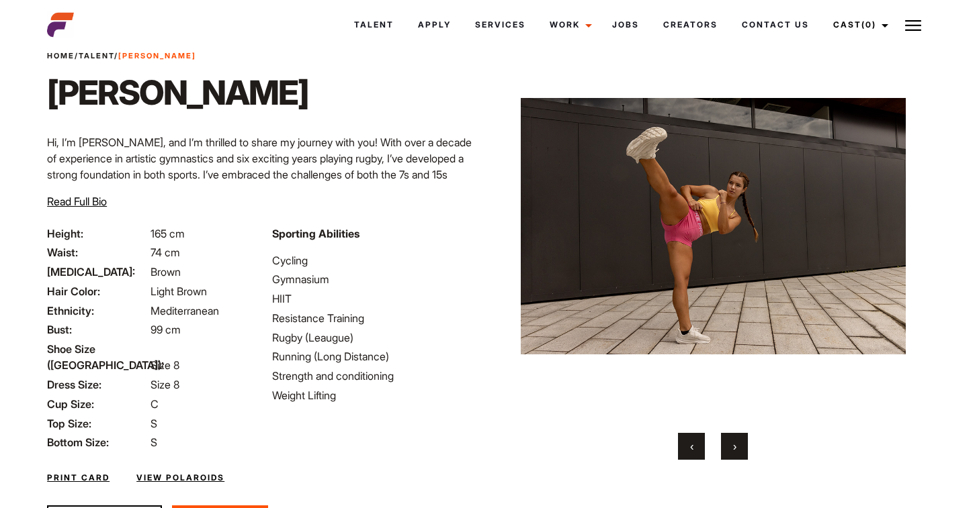
click at [729, 445] on button "›" at bounding box center [734, 446] width 27 height 27
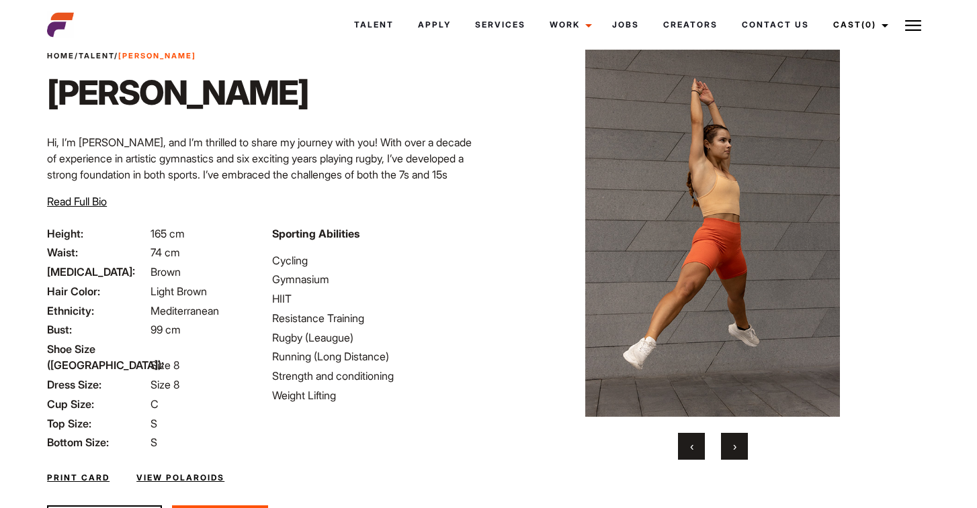
click at [729, 445] on button "›" at bounding box center [734, 446] width 27 height 27
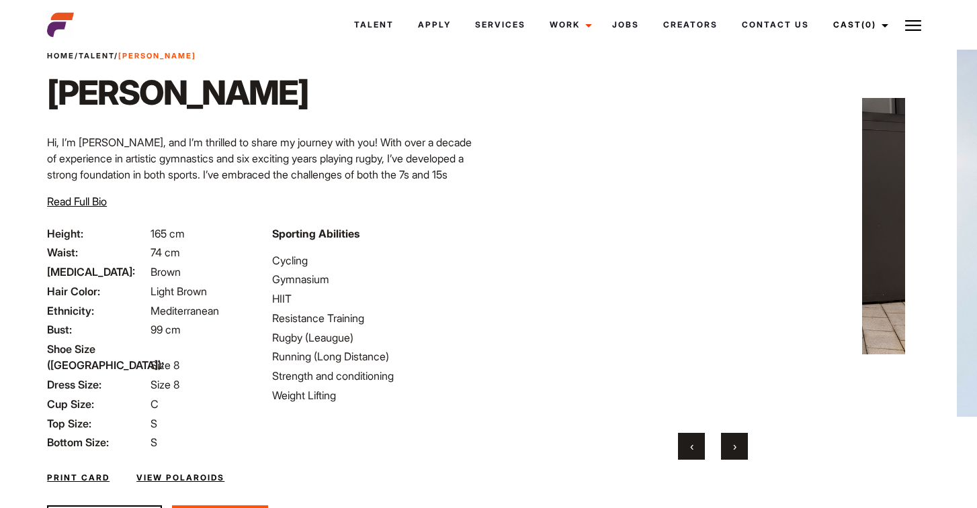
click at [729, 445] on button "›" at bounding box center [734, 446] width 27 height 27
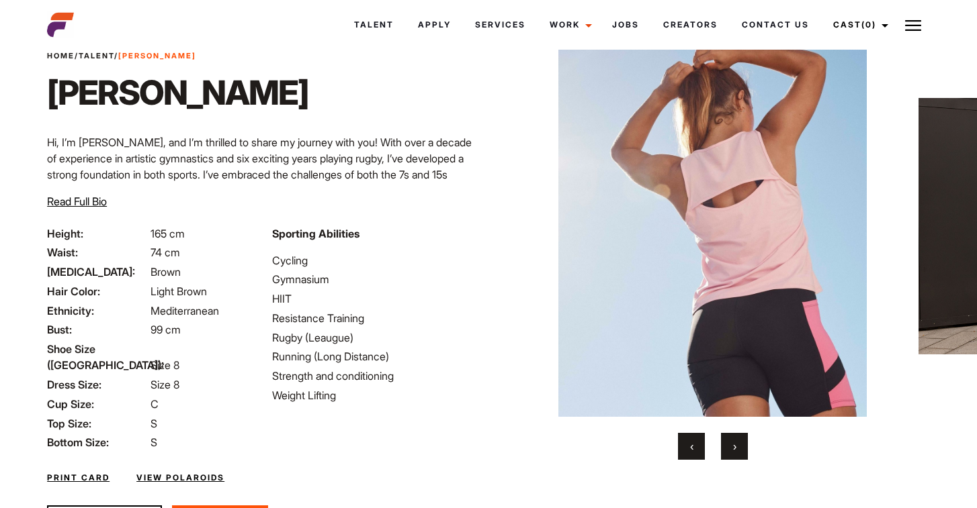
click at [729, 445] on button "›" at bounding box center [734, 446] width 27 height 27
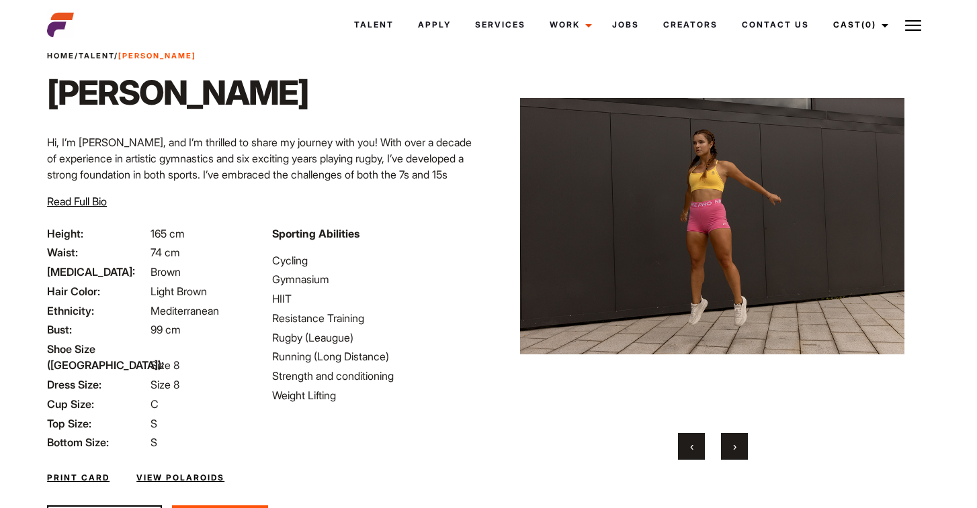
click at [729, 445] on button "›" at bounding box center [734, 446] width 27 height 27
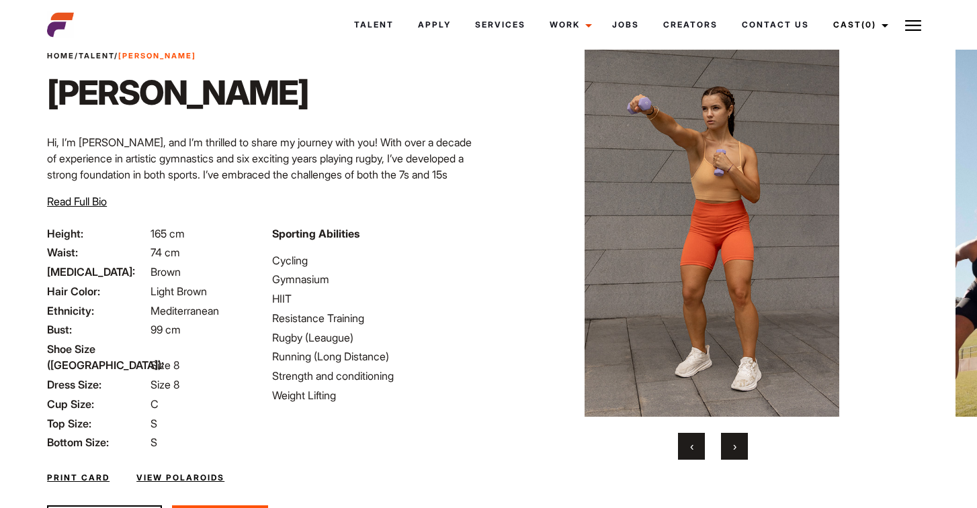
click at [729, 445] on button "›" at bounding box center [734, 446] width 27 height 27
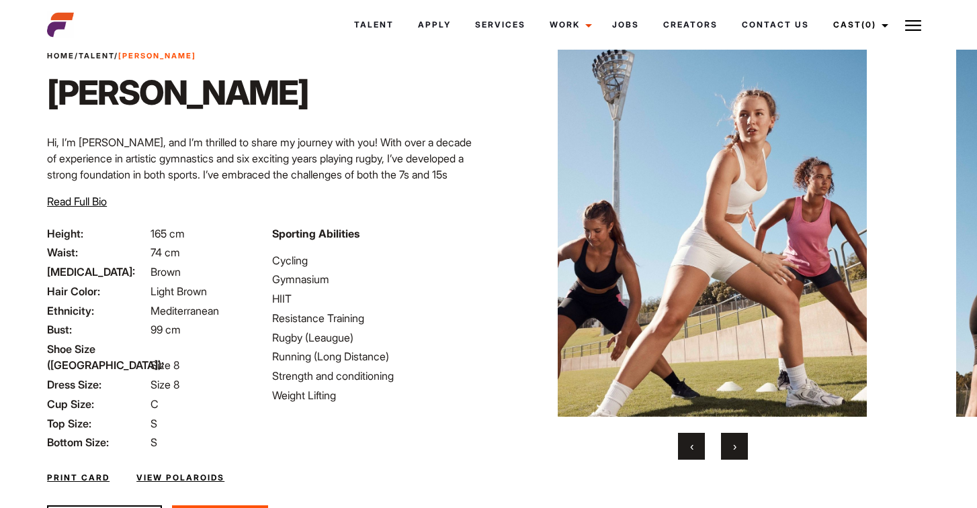
click at [729, 445] on button "›" at bounding box center [734, 446] width 27 height 27
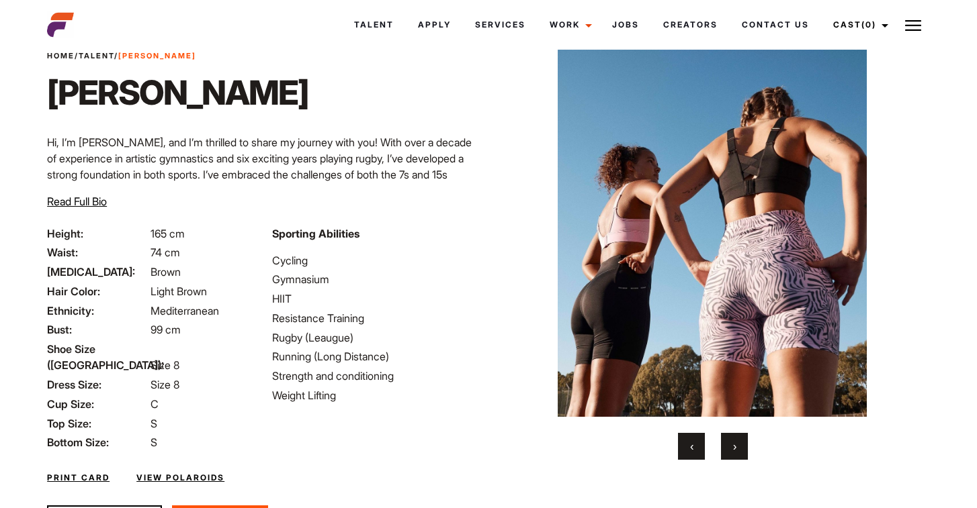
click at [729, 445] on button "›" at bounding box center [734, 446] width 27 height 27
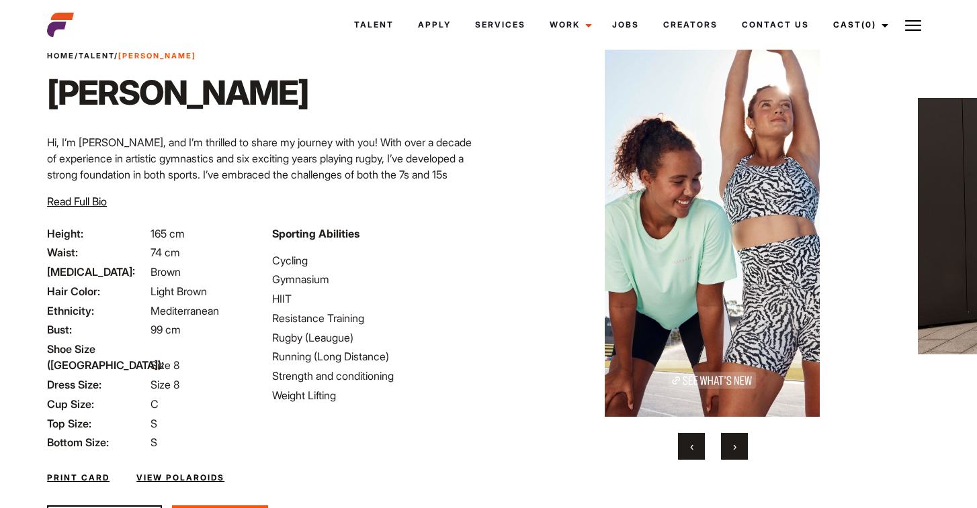
click at [729, 445] on button "›" at bounding box center [734, 446] width 27 height 27
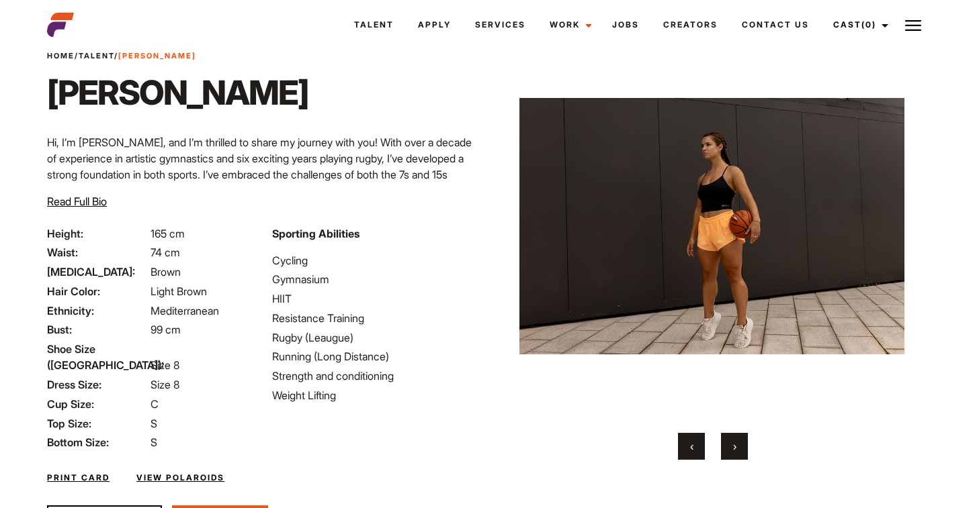
click at [729, 445] on button "›" at bounding box center [734, 446] width 27 height 27
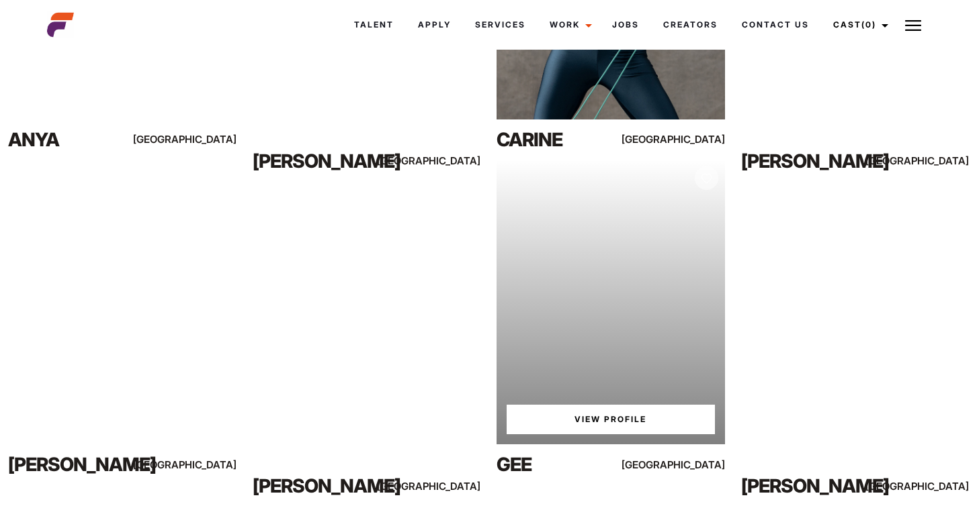
scroll to position [1769, 0]
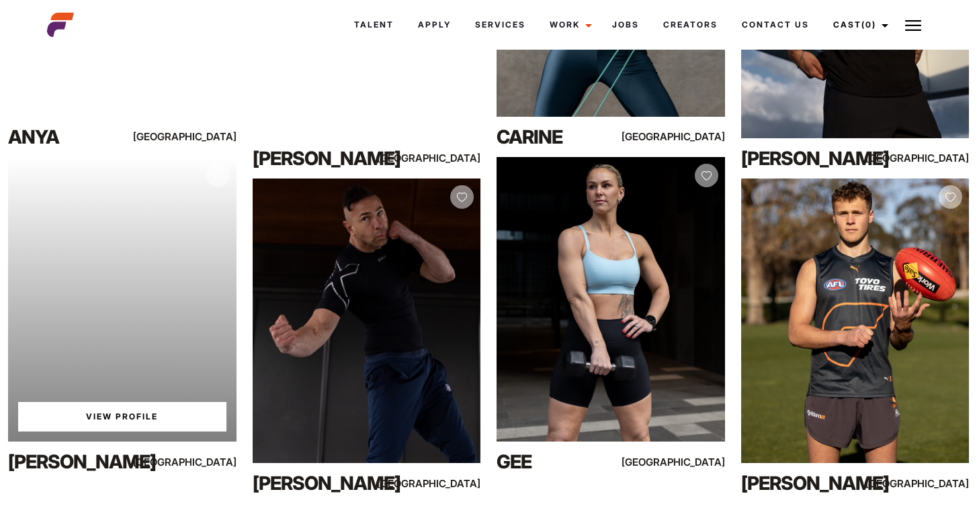
click at [121, 422] on link "View Profile" at bounding box center [122, 417] width 208 height 30
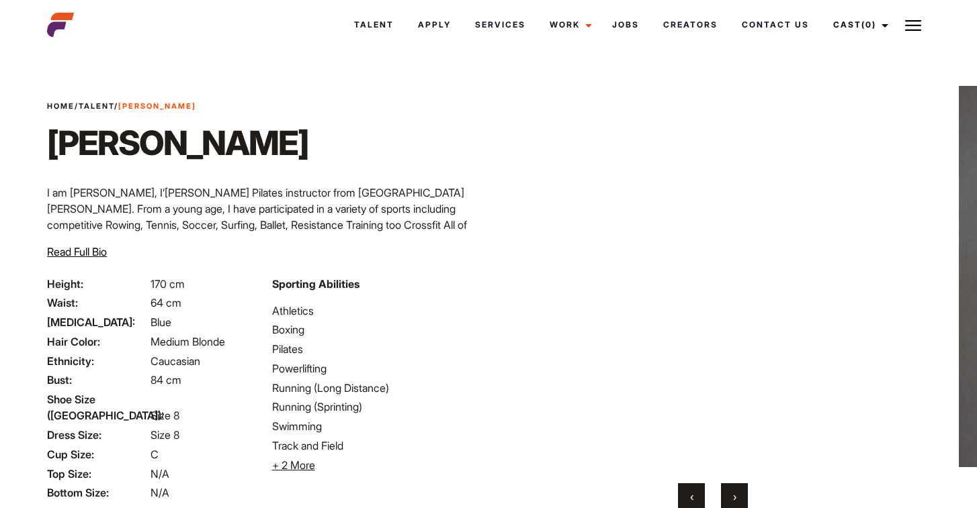
click at [738, 495] on button "›" at bounding box center [734, 497] width 27 height 27
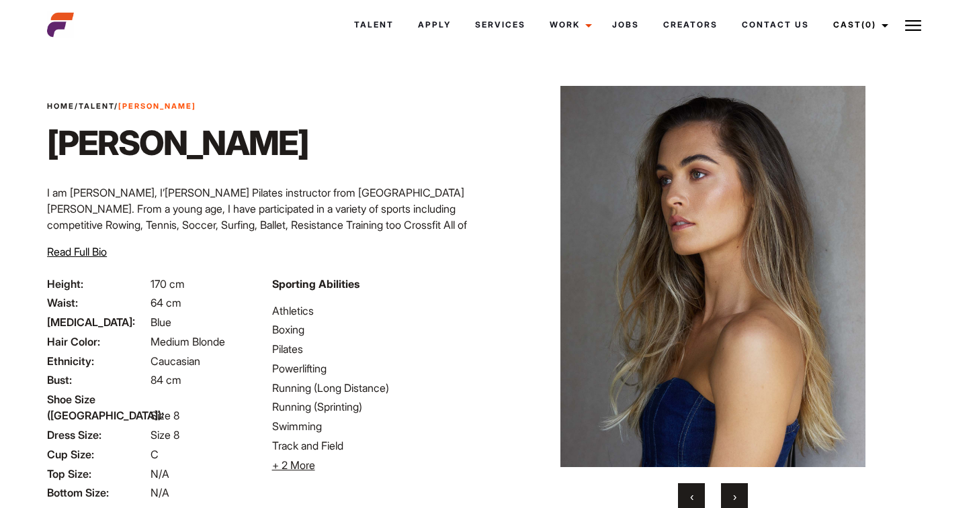
click at [734, 496] on span "›" at bounding box center [734, 496] width 3 height 13
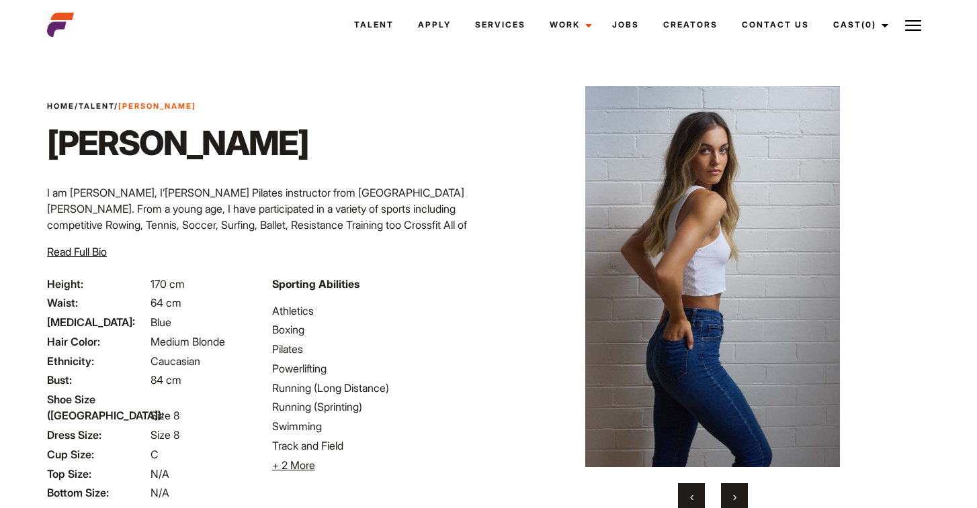
click at [734, 496] on span "›" at bounding box center [734, 496] width 3 height 13
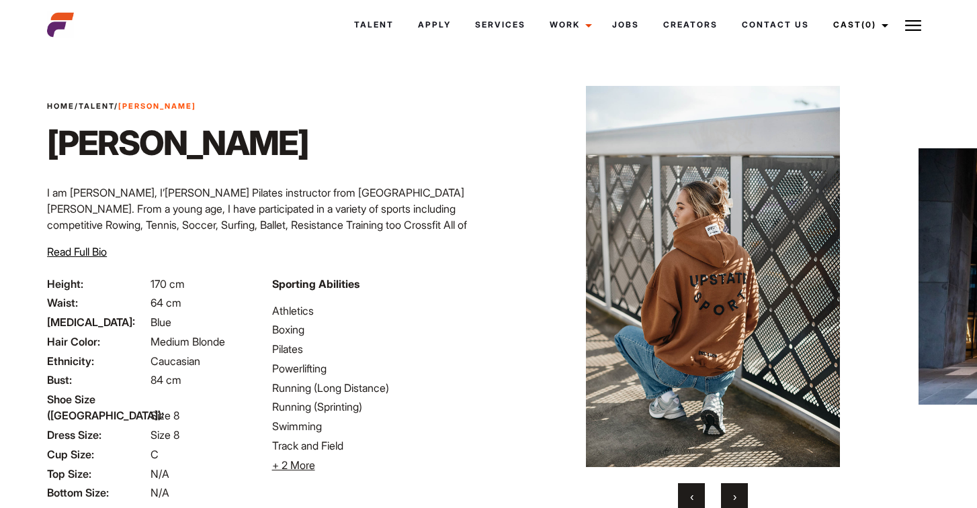
click at [734, 496] on span "›" at bounding box center [734, 496] width 3 height 13
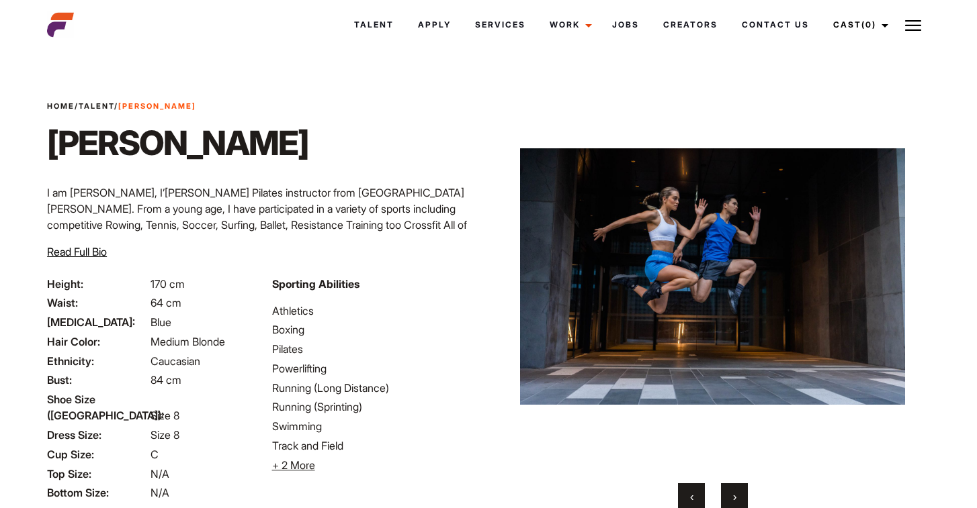
click at [734, 496] on span "›" at bounding box center [734, 496] width 3 height 13
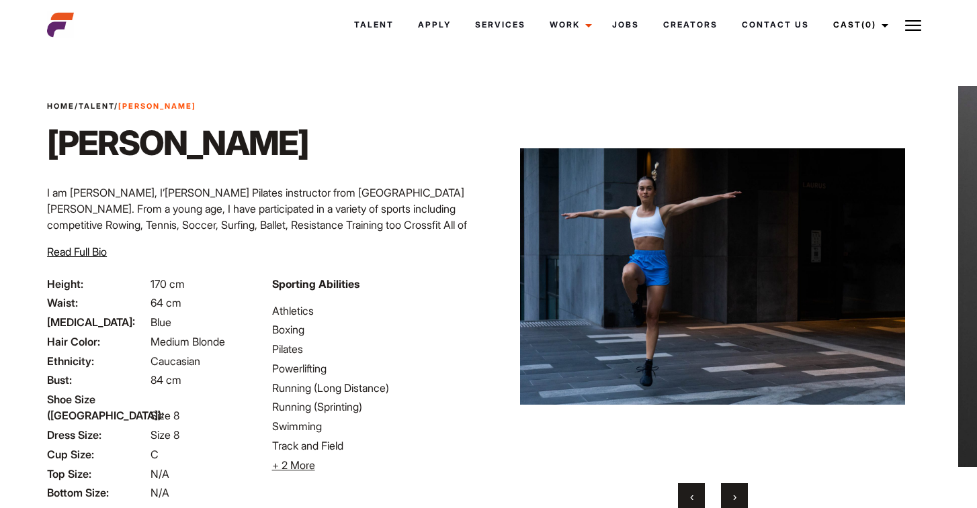
click at [734, 496] on span "›" at bounding box center [734, 496] width 3 height 13
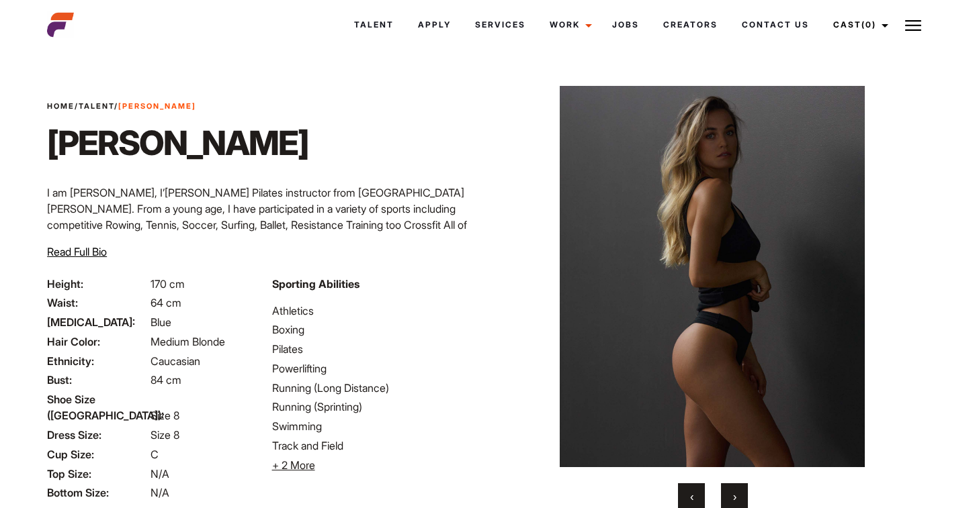
click at [734, 496] on span "›" at bounding box center [734, 496] width 3 height 13
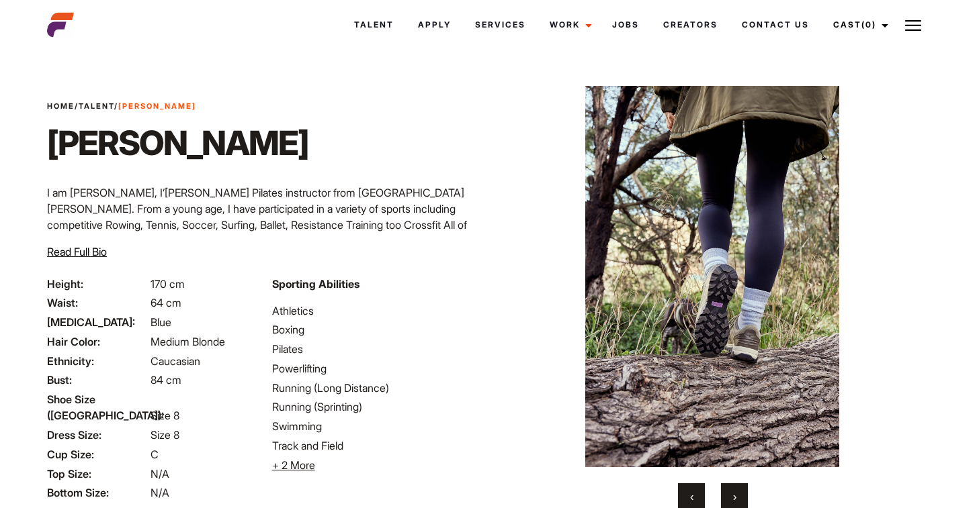
click at [734, 496] on span "›" at bounding box center [734, 496] width 3 height 13
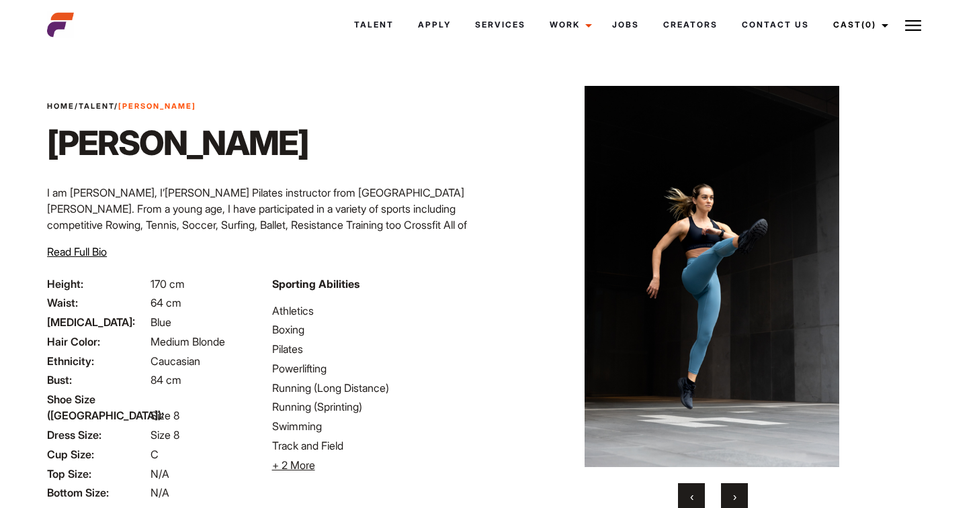
click at [734, 496] on span "›" at bounding box center [734, 496] width 3 height 13
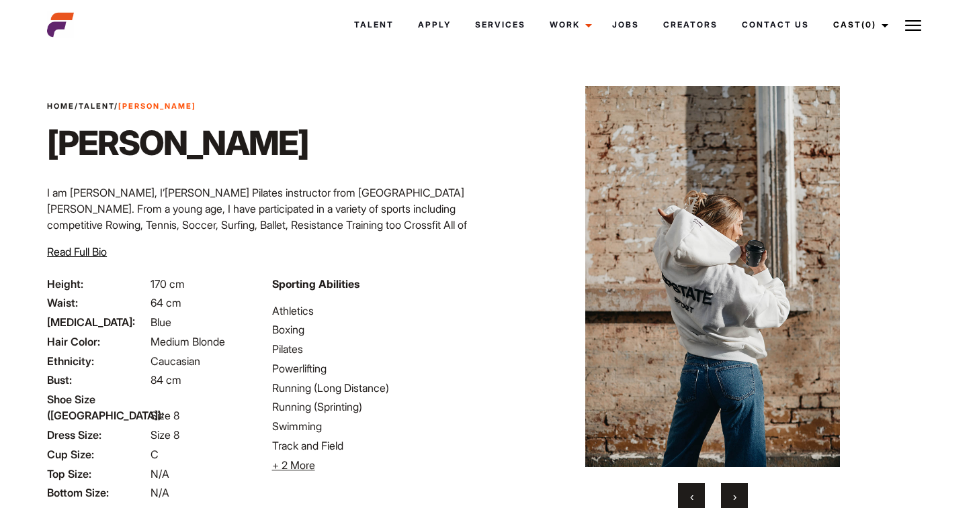
click at [734, 496] on span "›" at bounding box center [734, 496] width 3 height 13
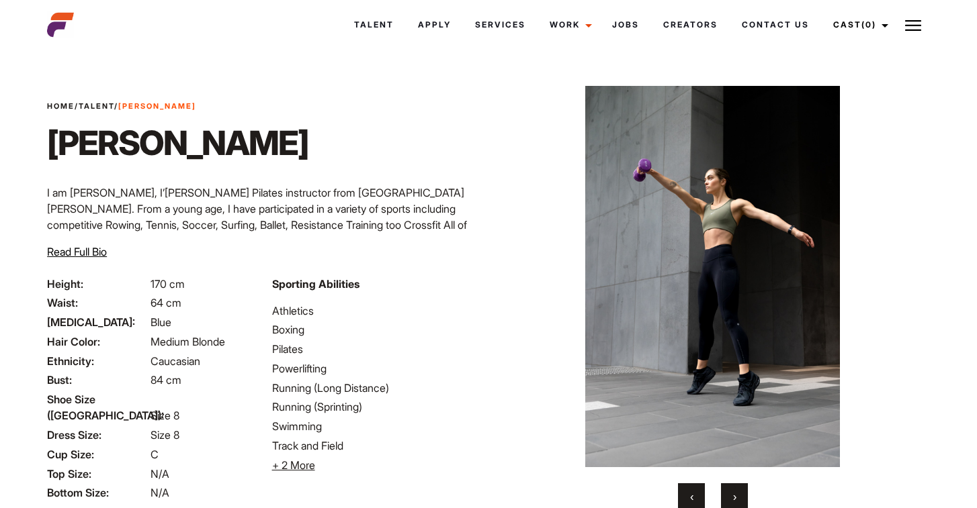
click at [734, 496] on span "›" at bounding box center [734, 496] width 3 height 13
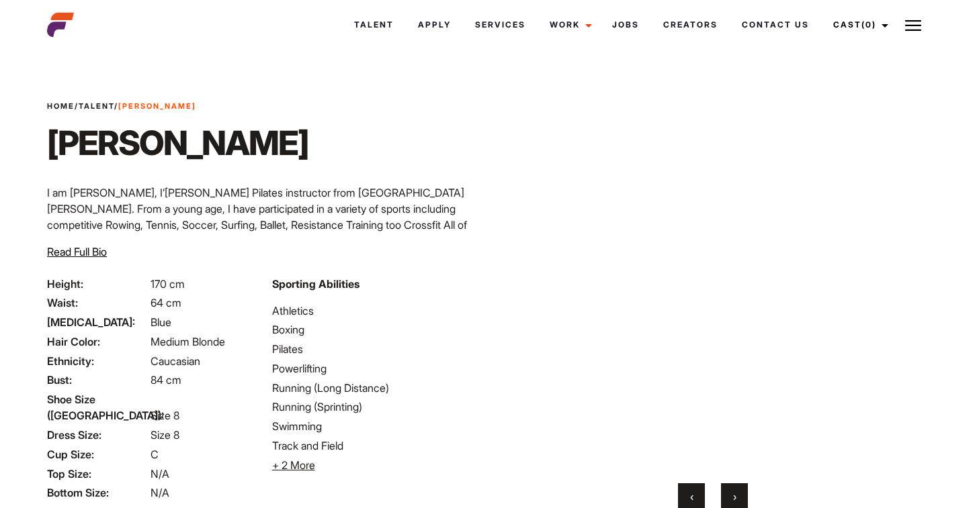
click at [734, 496] on span "›" at bounding box center [734, 496] width 3 height 13
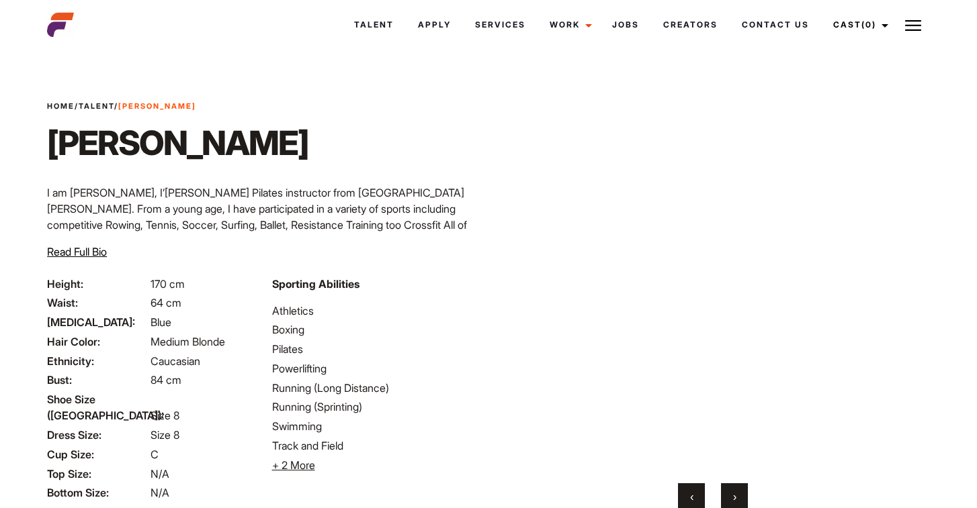
click at [734, 496] on span "›" at bounding box center [734, 496] width 3 height 13
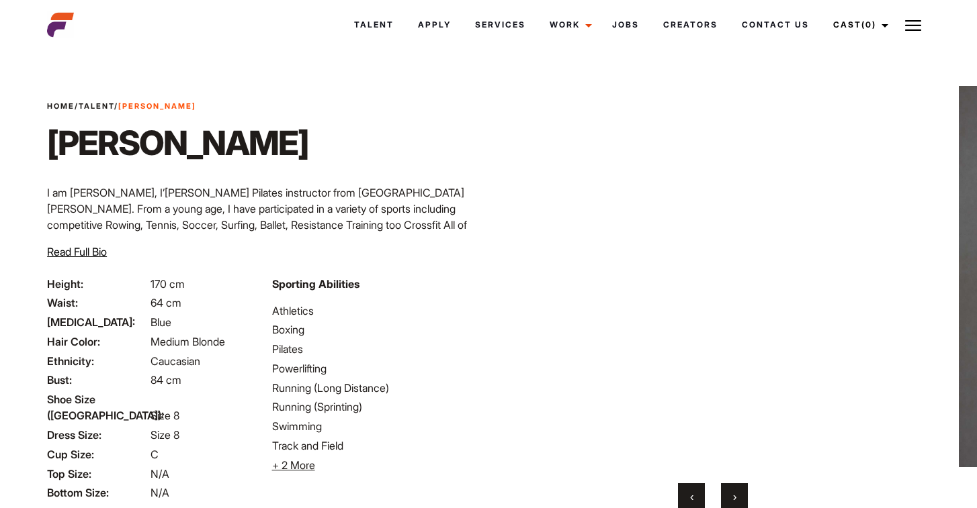
click at [734, 496] on span "›" at bounding box center [734, 496] width 3 height 13
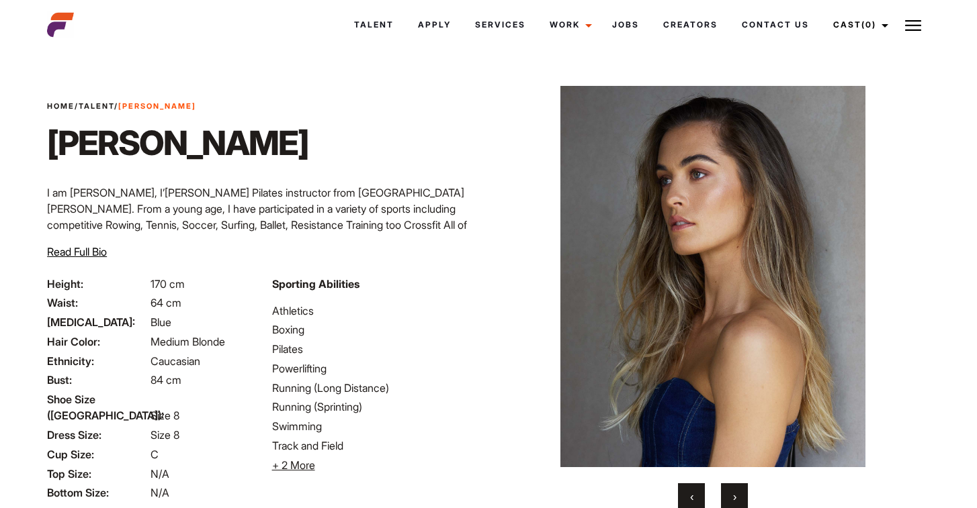
click at [734, 496] on span "›" at bounding box center [734, 496] width 3 height 13
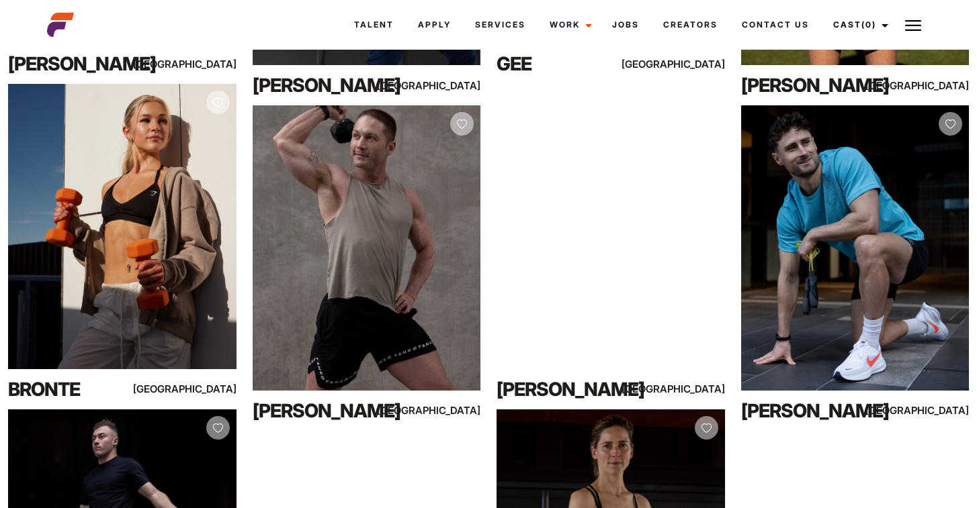
scroll to position [2189, 0]
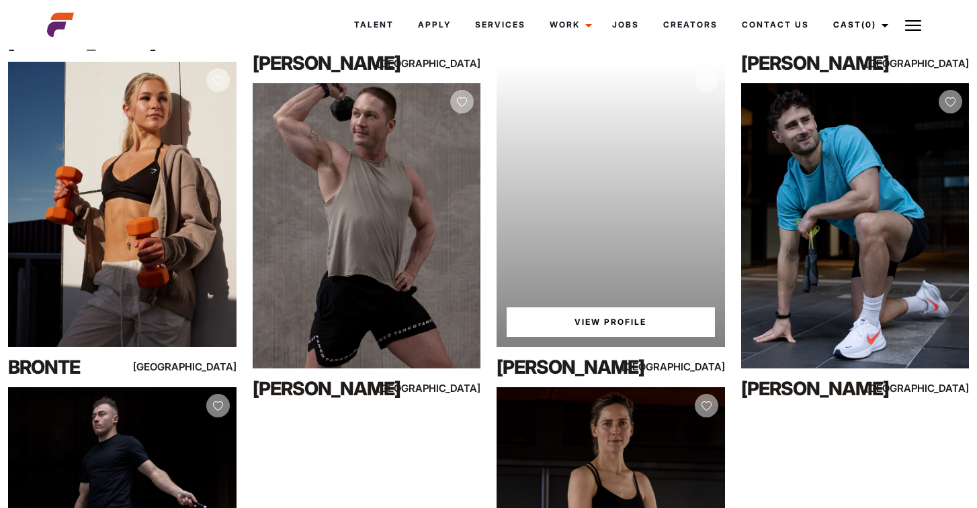
click at [564, 330] on link "View Profile" at bounding box center [610, 323] width 208 height 30
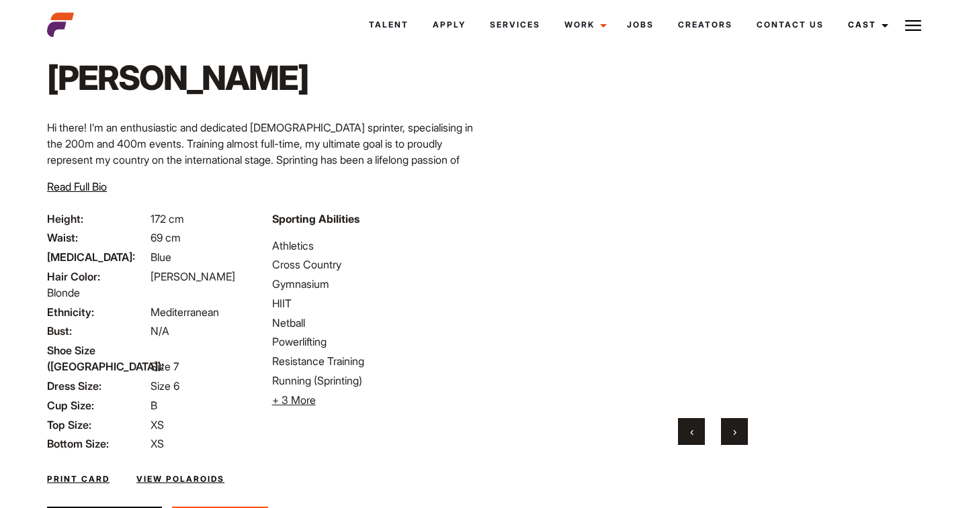
scroll to position [66, 0]
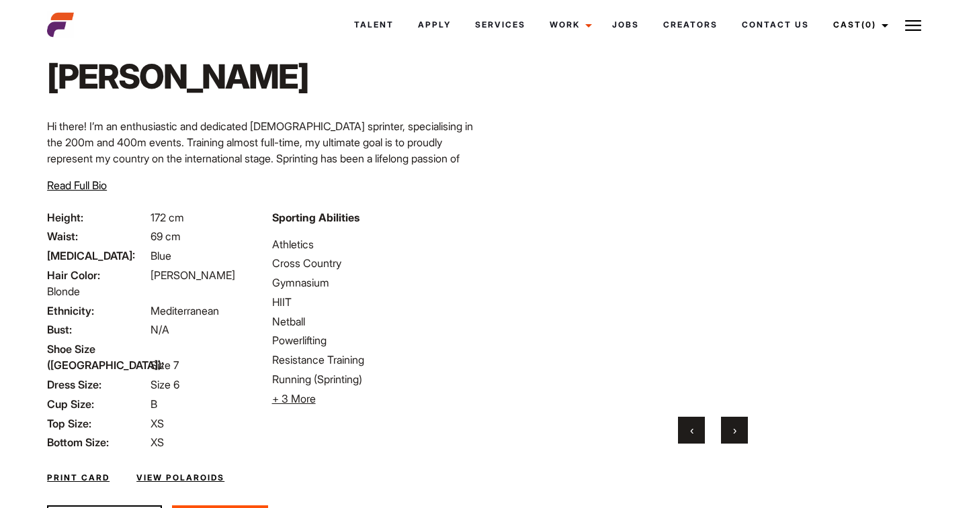
click at [730, 432] on button "›" at bounding box center [734, 430] width 27 height 27
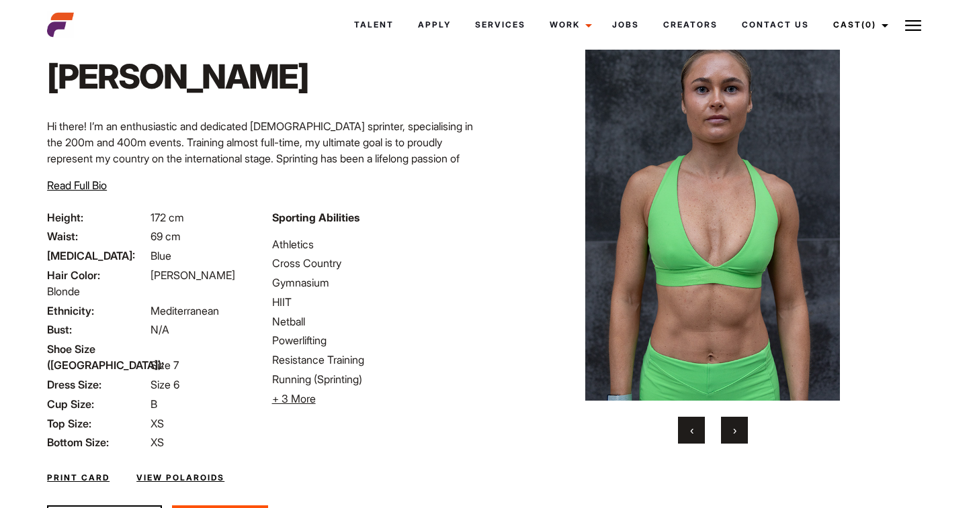
click at [730, 432] on button "›" at bounding box center [734, 430] width 27 height 27
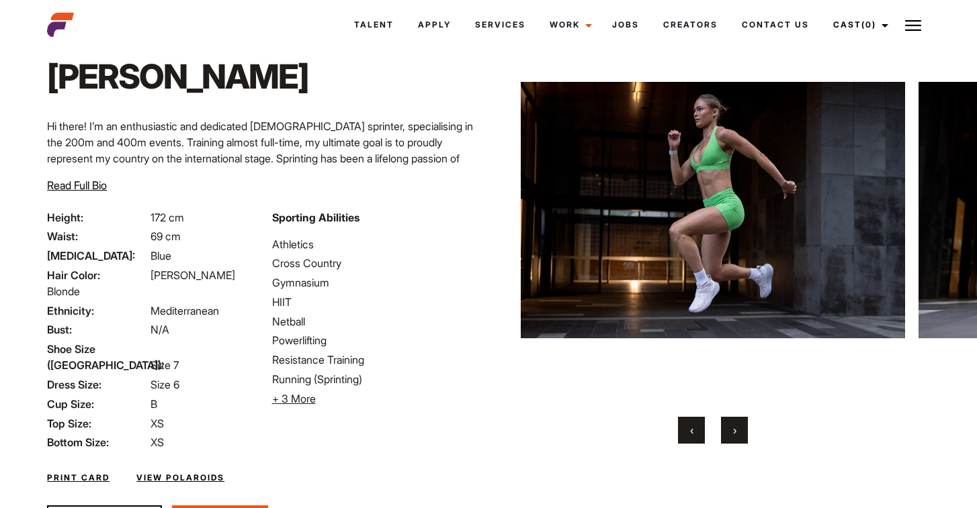
click at [730, 432] on button "›" at bounding box center [734, 430] width 27 height 27
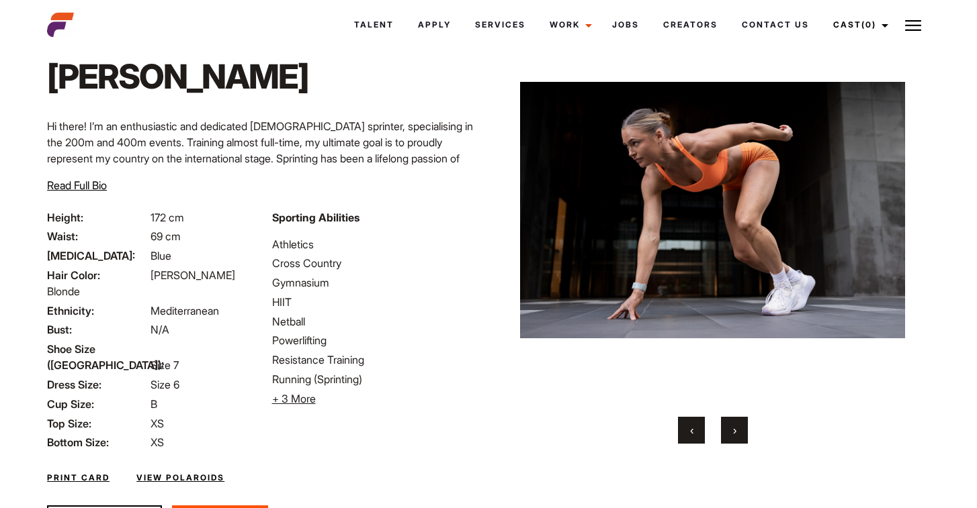
click at [735, 435] on span "›" at bounding box center [734, 430] width 3 height 13
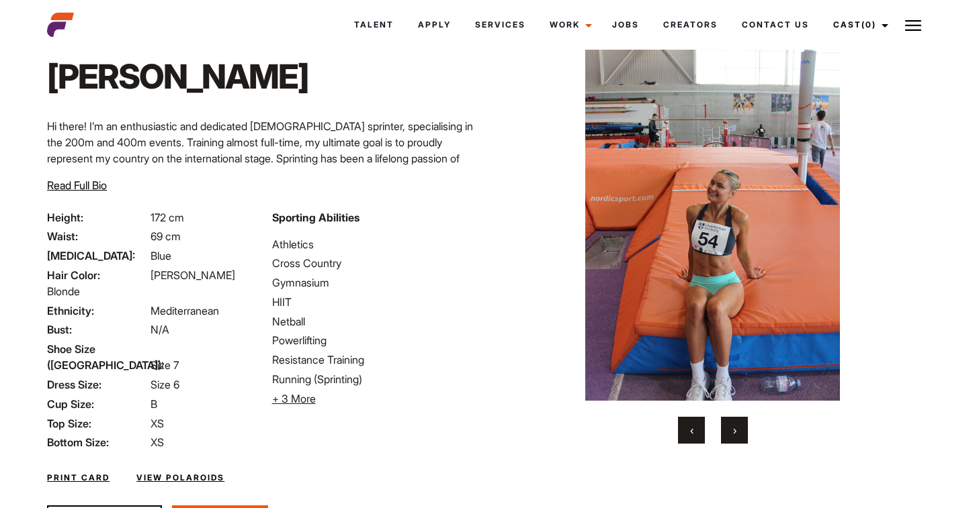
click at [735, 435] on span "›" at bounding box center [734, 430] width 3 height 13
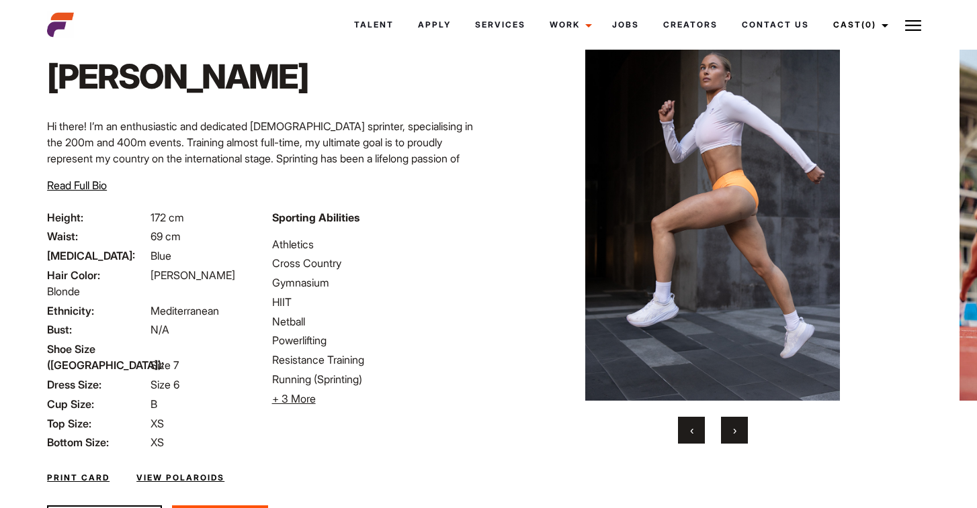
click at [735, 435] on span "›" at bounding box center [734, 430] width 3 height 13
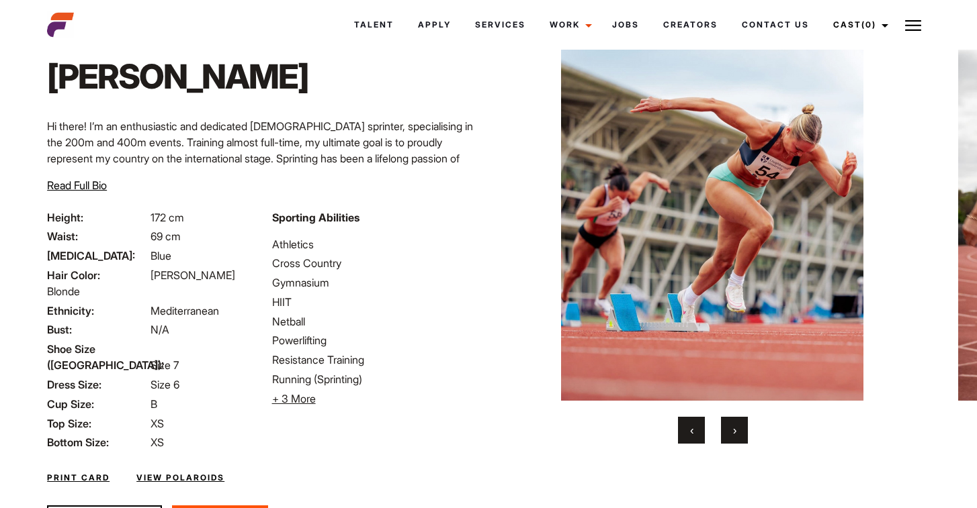
click at [735, 435] on span "›" at bounding box center [734, 430] width 3 height 13
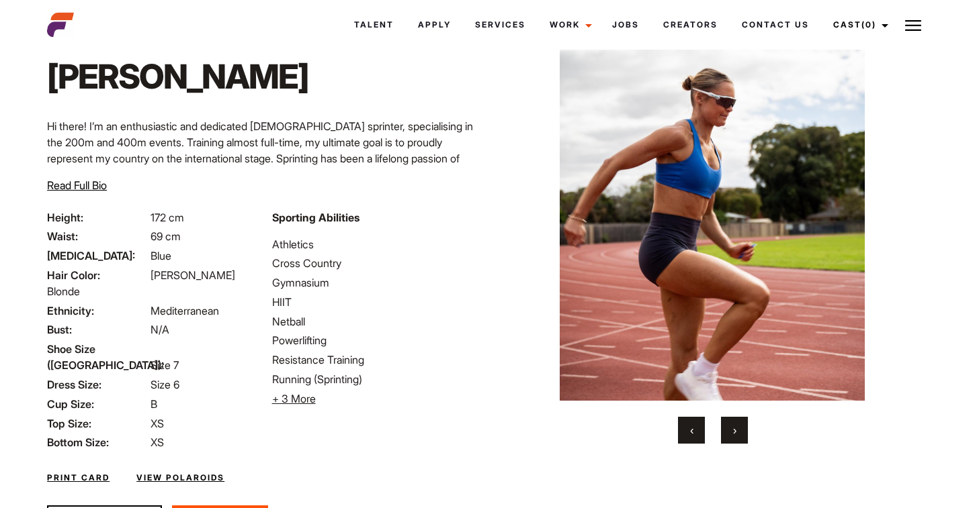
click at [735, 435] on span "›" at bounding box center [734, 430] width 3 height 13
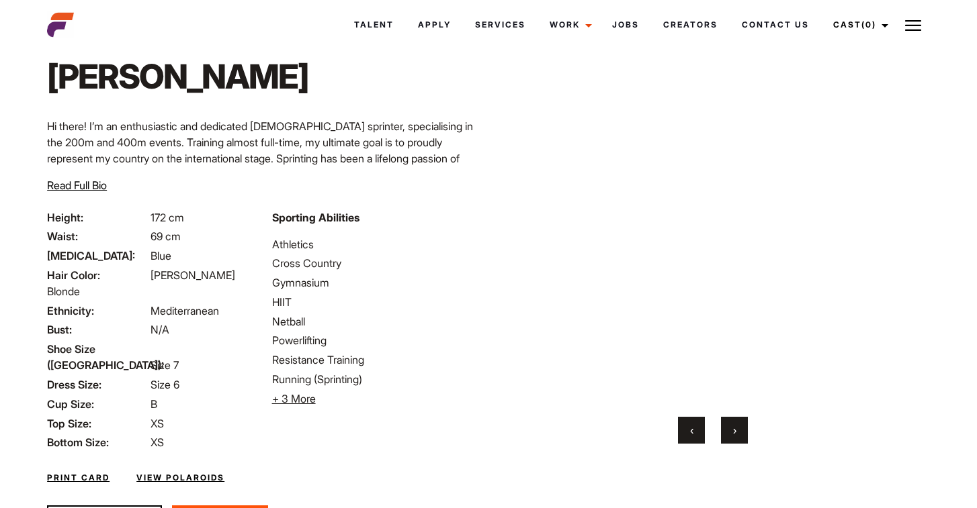
click at [735, 435] on span "›" at bounding box center [734, 430] width 3 height 13
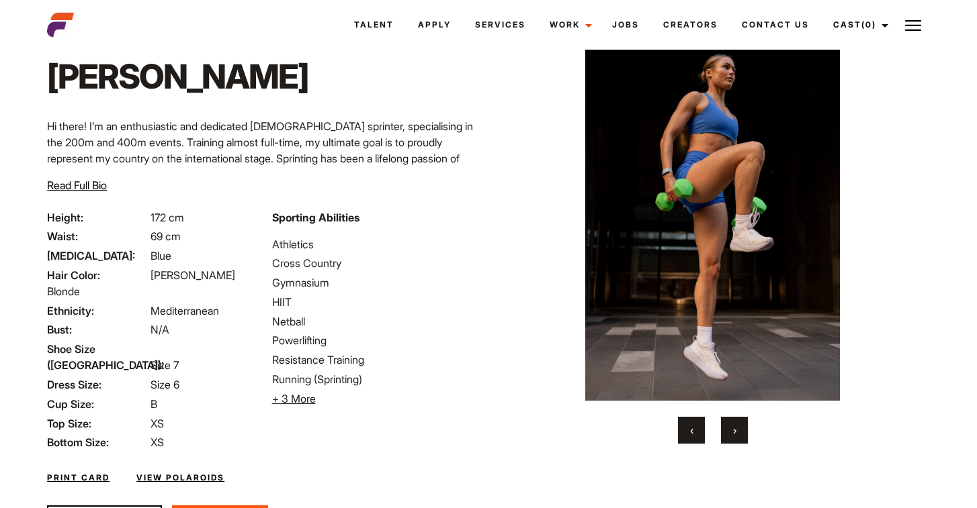
click at [735, 435] on span "›" at bounding box center [734, 430] width 3 height 13
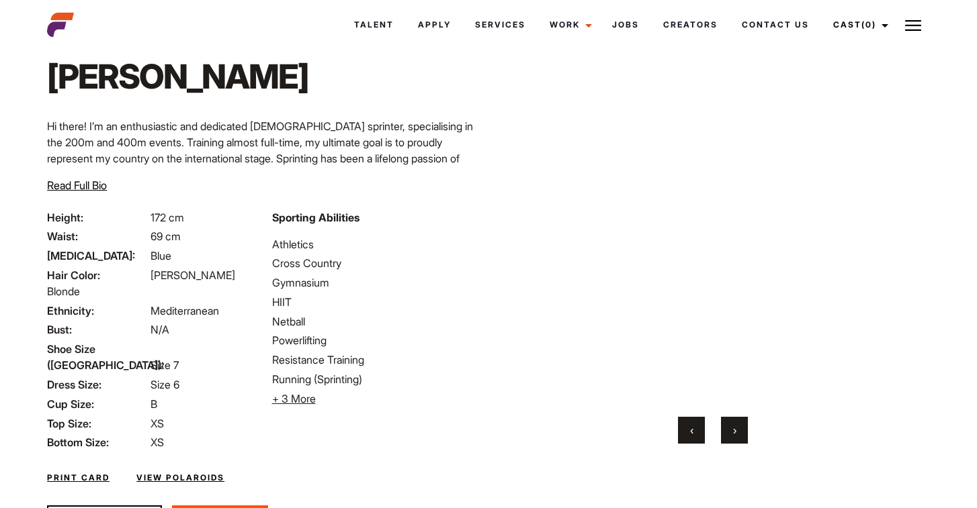
click at [733, 435] on span "›" at bounding box center [734, 430] width 3 height 13
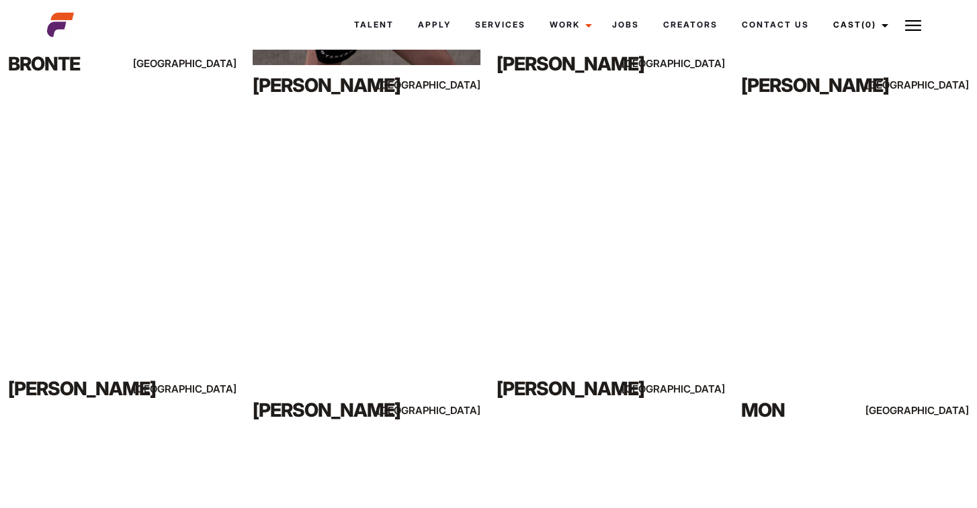
scroll to position [2499, 0]
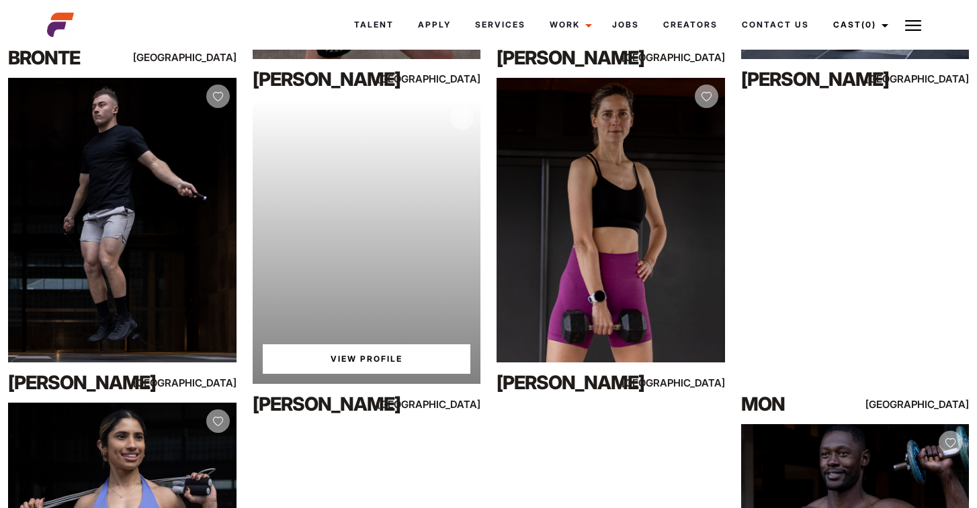
click at [402, 369] on link "View Profile" at bounding box center [367, 360] width 208 height 30
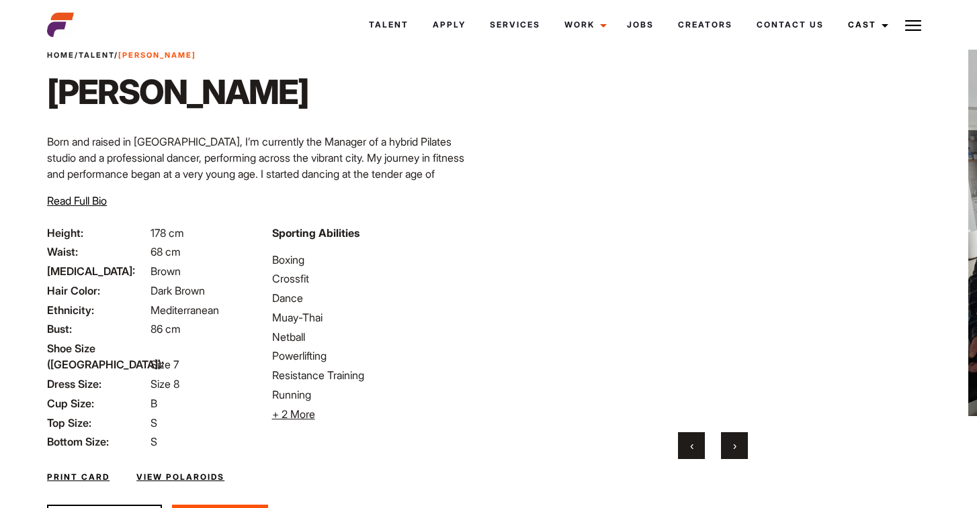
scroll to position [60, 0]
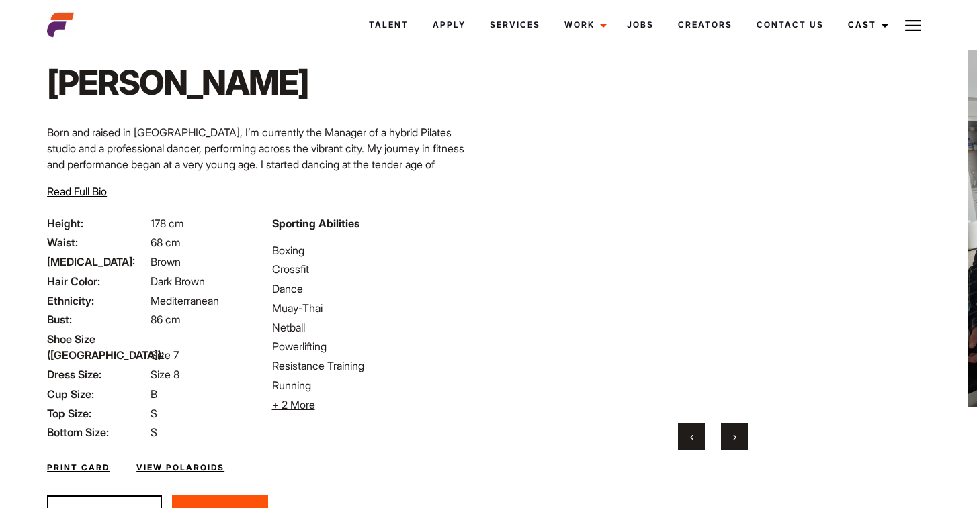
click at [735, 433] on span "›" at bounding box center [734, 436] width 3 height 13
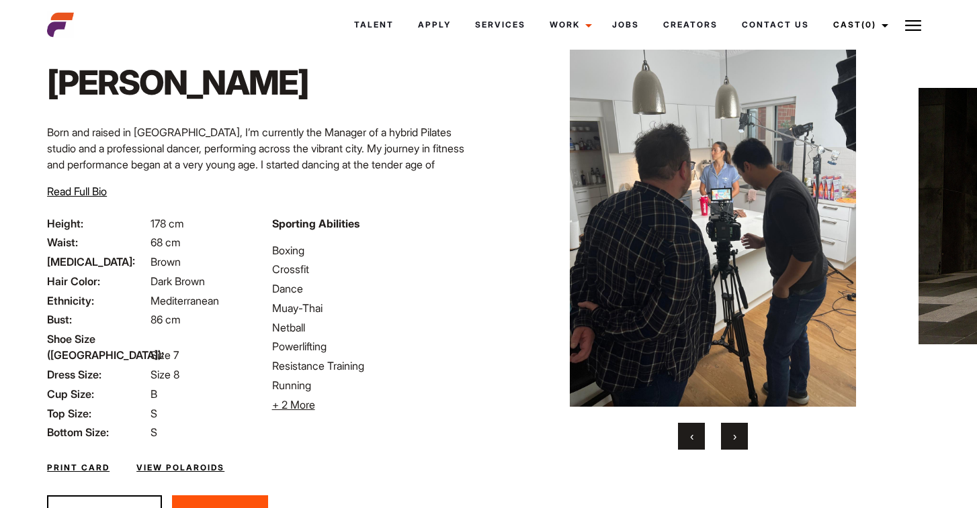
click at [735, 435] on span "›" at bounding box center [734, 436] width 3 height 13
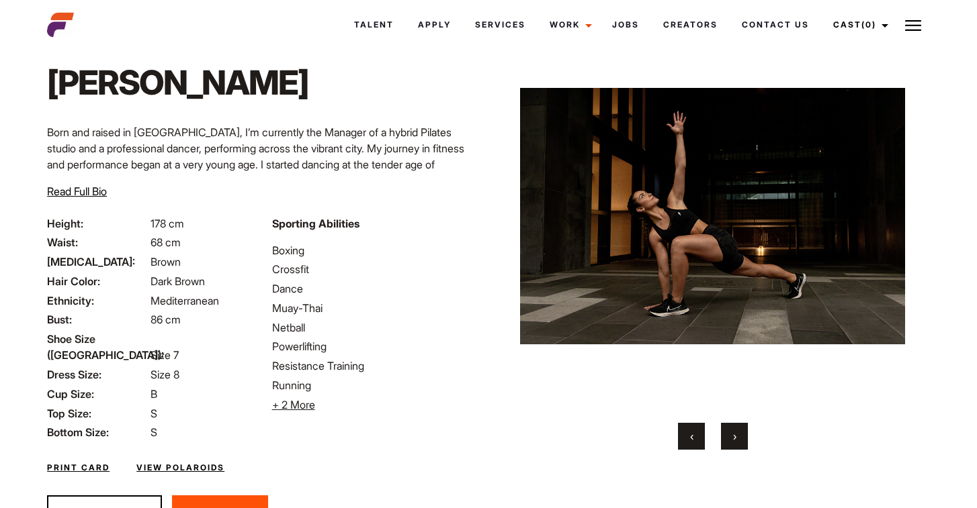
click at [691, 433] on span "‹" at bounding box center [691, 436] width 3 height 13
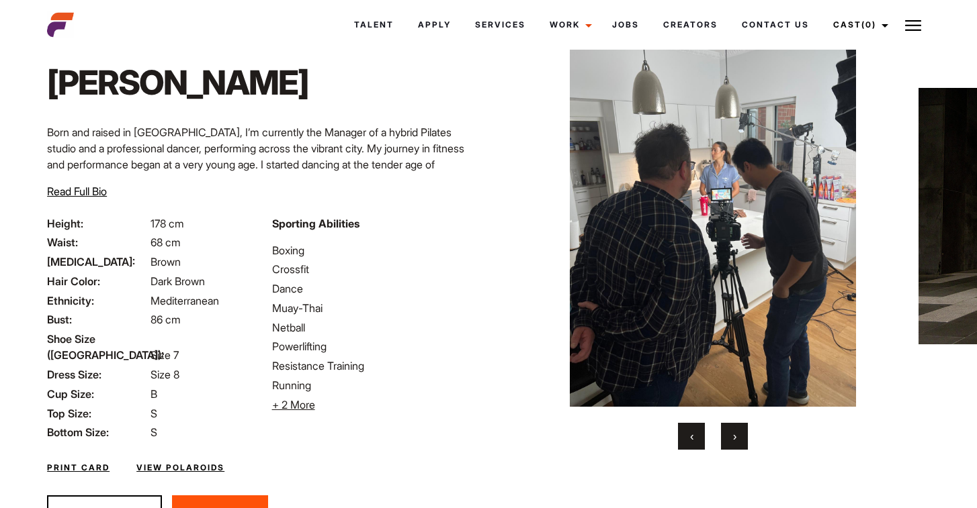
click at [733, 438] on span "›" at bounding box center [734, 436] width 3 height 13
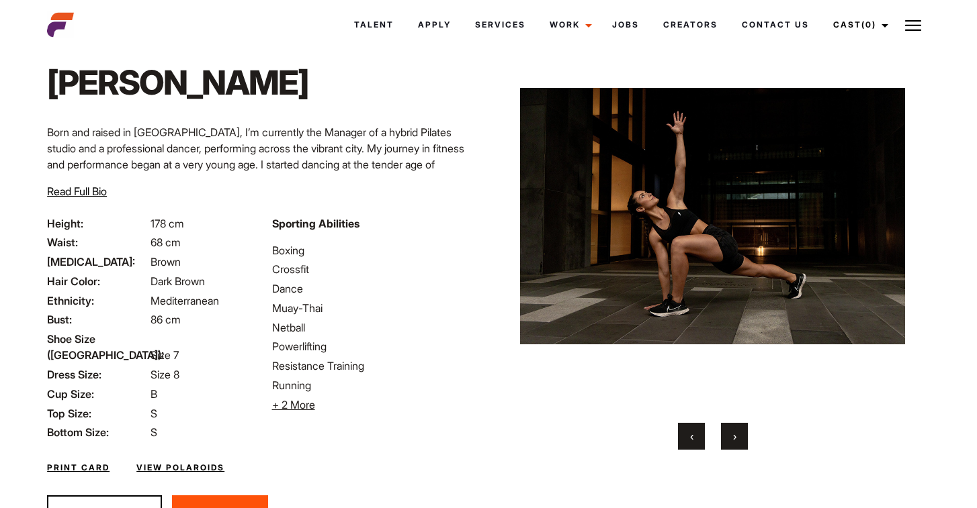
click at [733, 438] on span "›" at bounding box center [734, 436] width 3 height 13
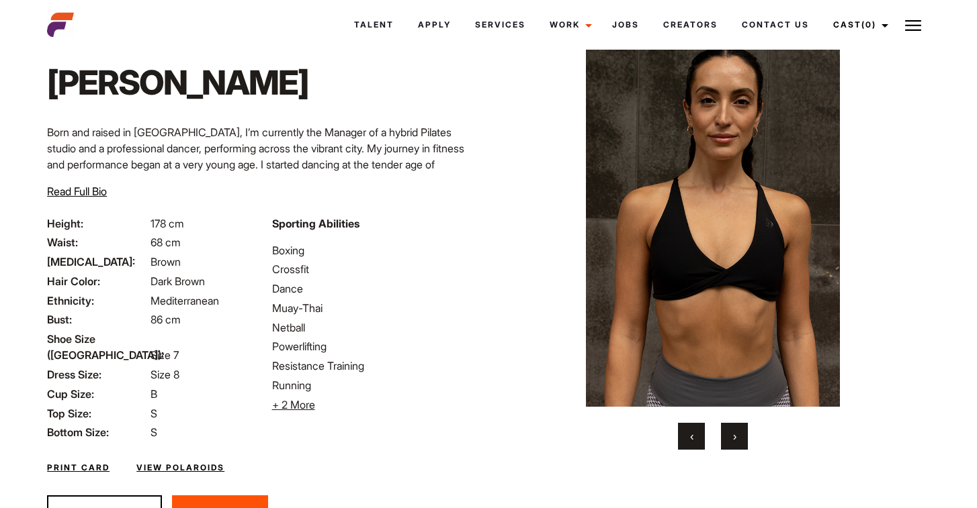
click at [733, 438] on span "›" at bounding box center [734, 436] width 3 height 13
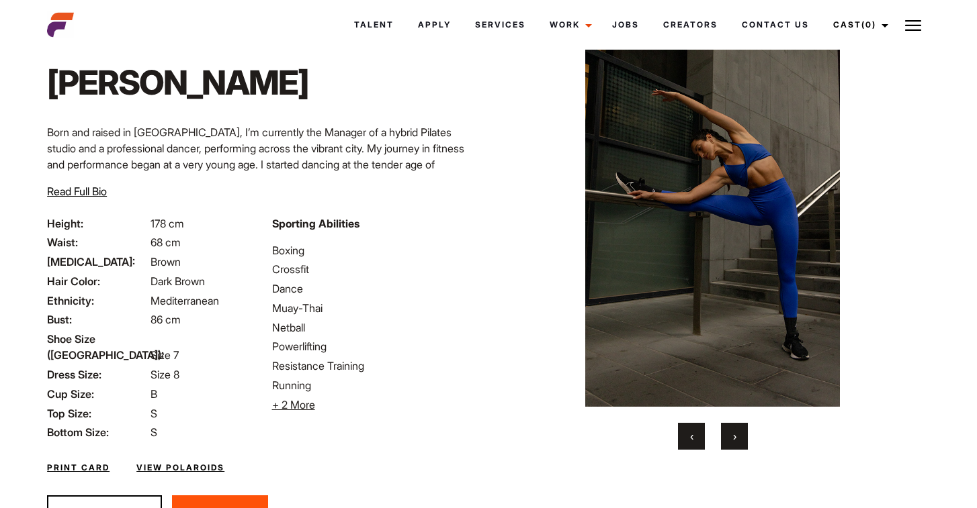
click at [733, 438] on span "›" at bounding box center [734, 436] width 3 height 13
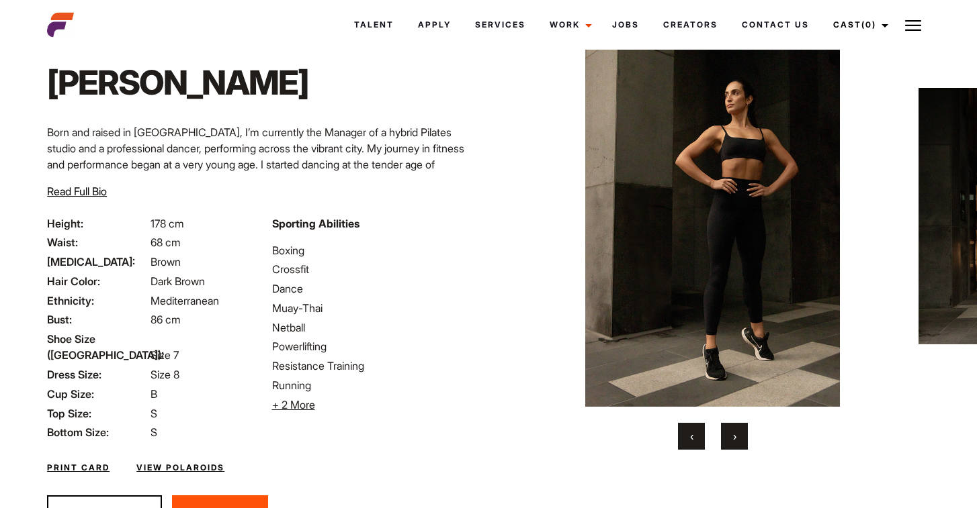
click at [733, 438] on span "›" at bounding box center [734, 436] width 3 height 13
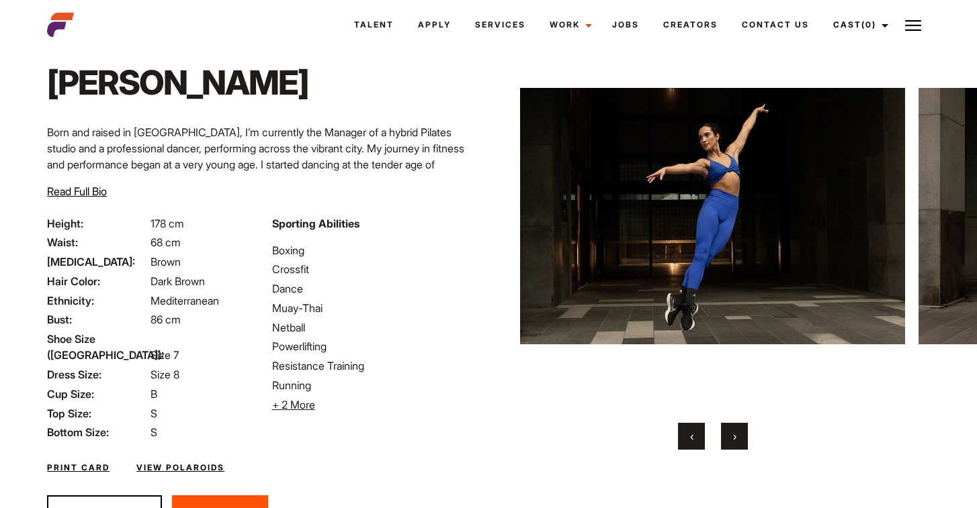
click at [733, 438] on span "›" at bounding box center [734, 436] width 3 height 13
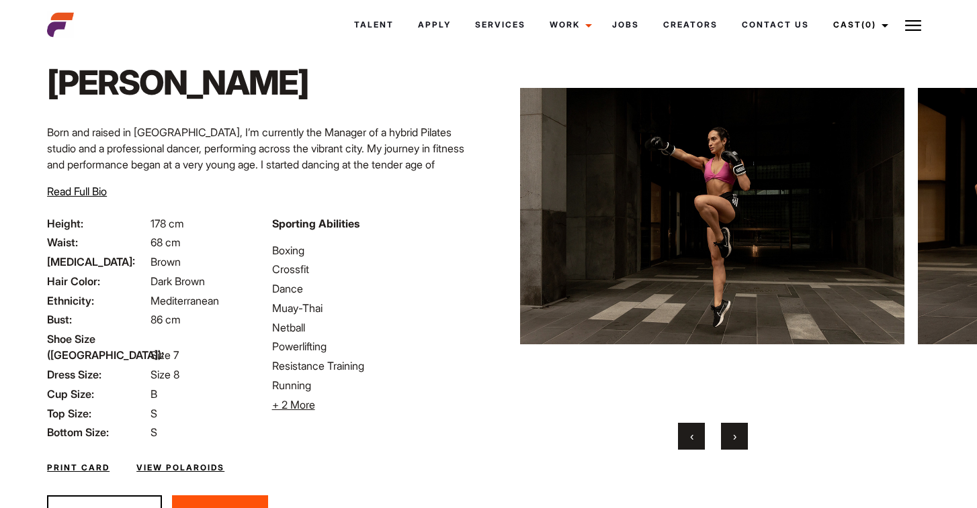
click at [733, 438] on span "›" at bounding box center [734, 436] width 3 height 13
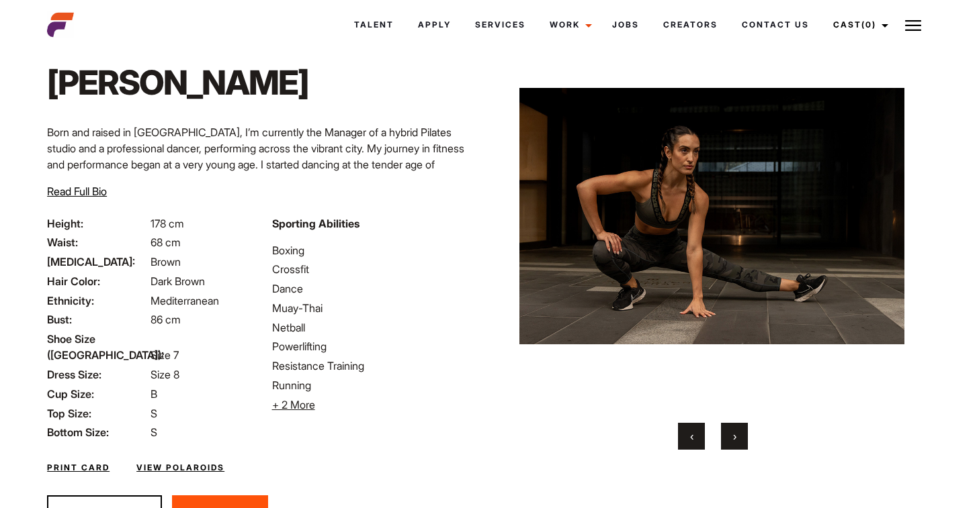
click at [733, 438] on span "›" at bounding box center [734, 436] width 3 height 13
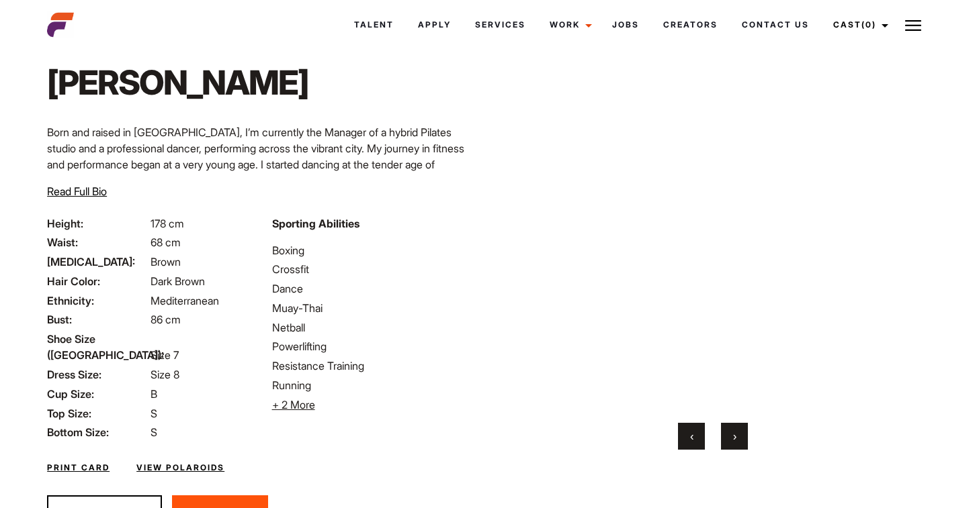
click at [733, 438] on span "›" at bounding box center [734, 436] width 3 height 13
click at [733, 439] on span "›" at bounding box center [734, 436] width 3 height 13
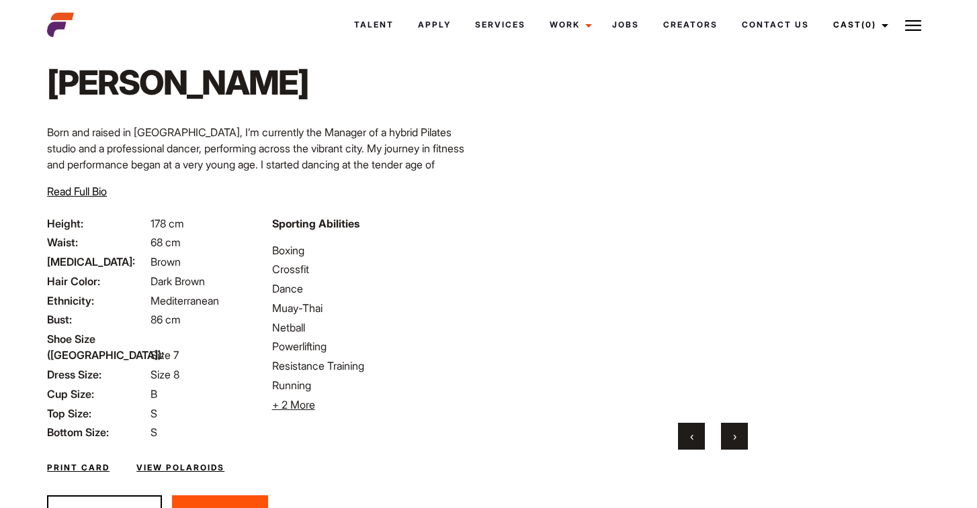
click at [733, 439] on span "›" at bounding box center [734, 436] width 3 height 13
click at [731, 439] on button "›" at bounding box center [734, 436] width 27 height 27
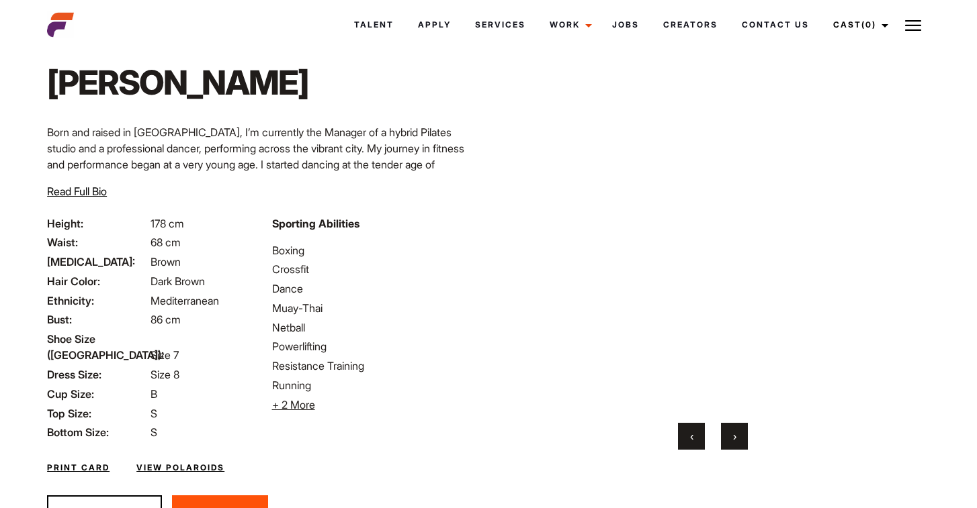
click at [731, 439] on button "›" at bounding box center [734, 436] width 27 height 27
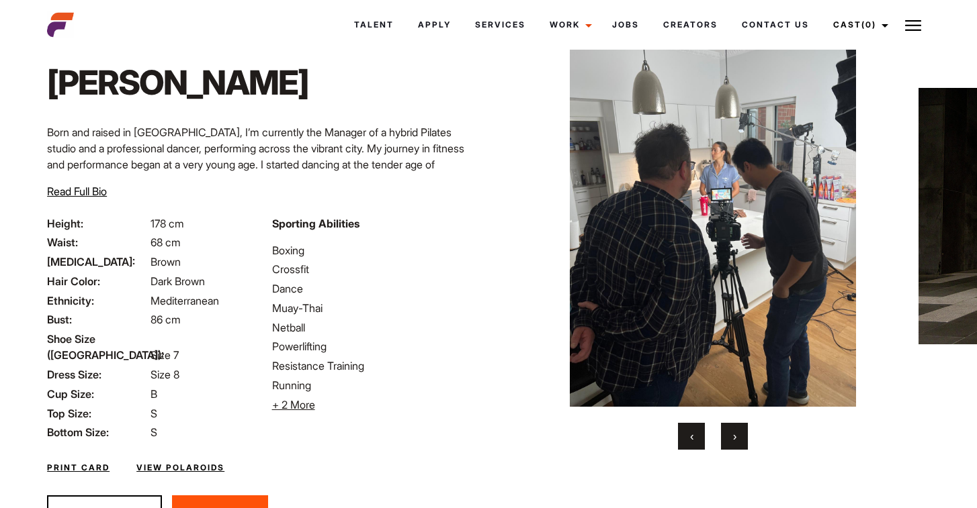
click at [731, 439] on button "›" at bounding box center [734, 436] width 27 height 27
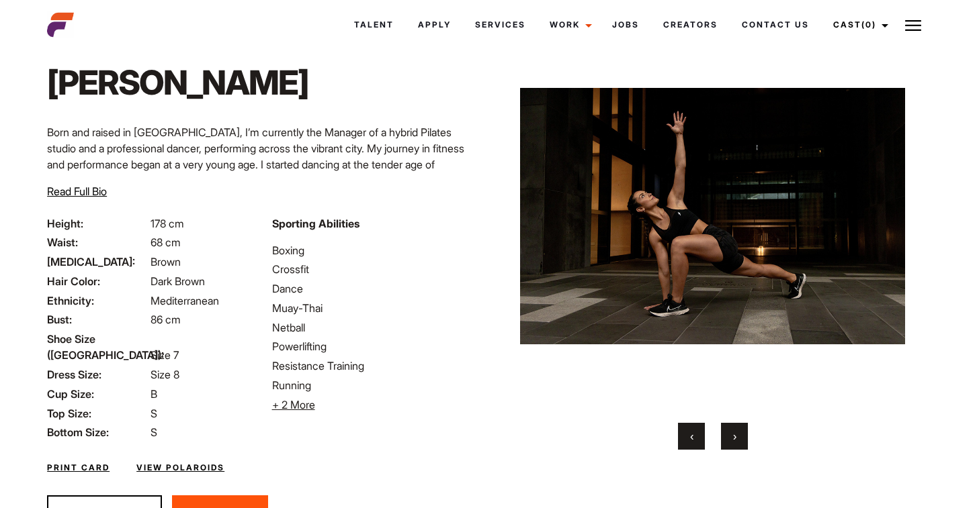
click at [731, 439] on button "›" at bounding box center [734, 436] width 27 height 27
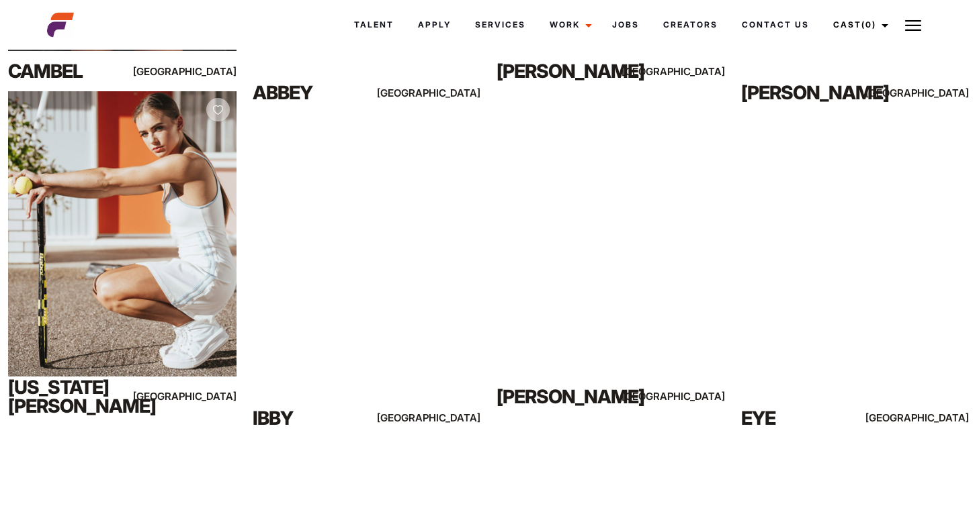
scroll to position [3133, 0]
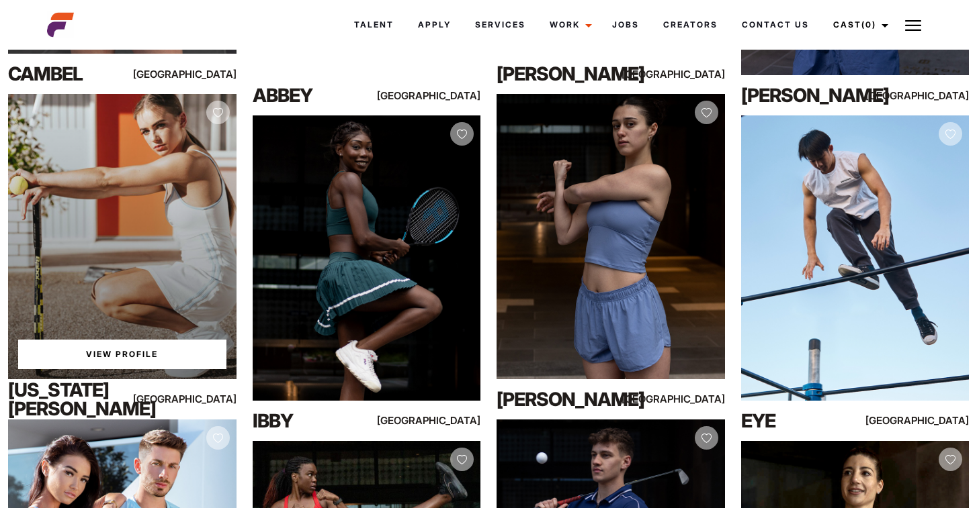
click at [111, 347] on link "View Profile" at bounding box center [122, 355] width 208 height 30
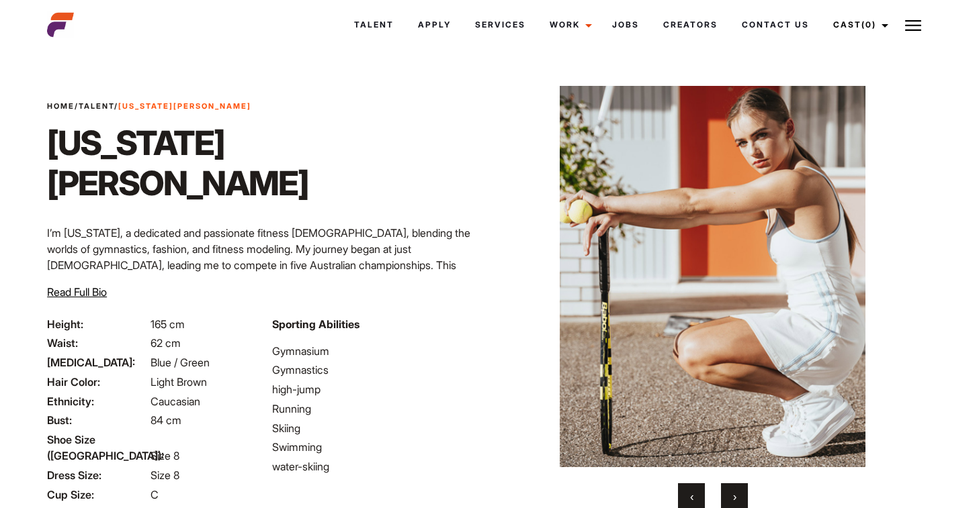
click at [738, 495] on button "›" at bounding box center [734, 497] width 27 height 27
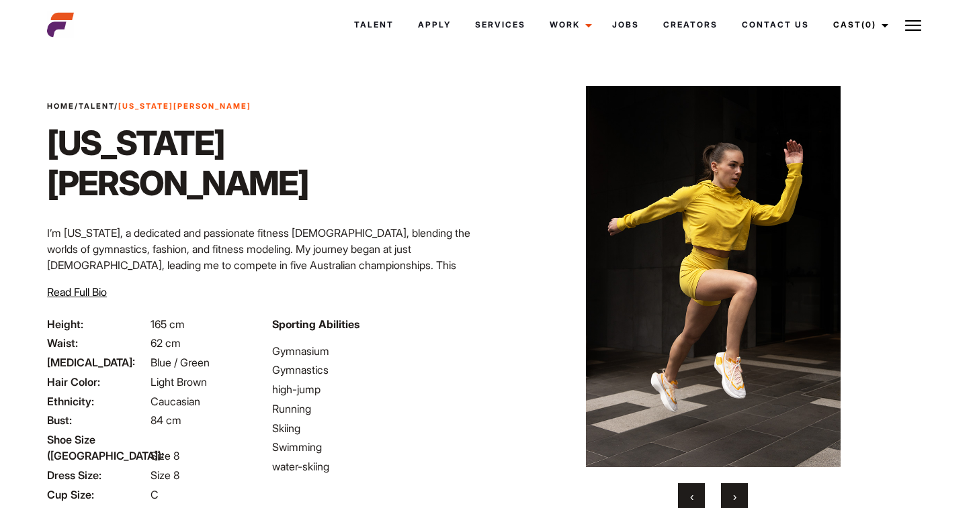
click at [738, 495] on button "›" at bounding box center [734, 497] width 27 height 27
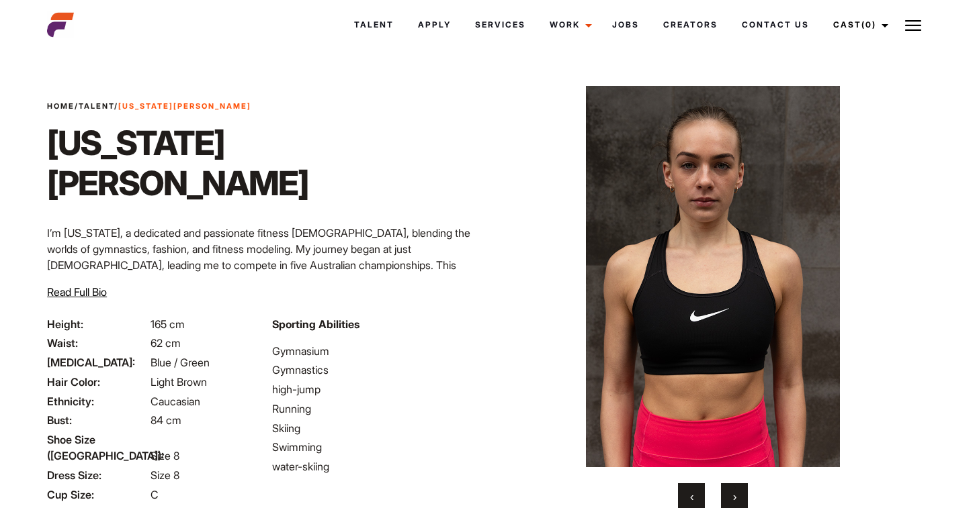
click at [738, 495] on button "›" at bounding box center [734, 497] width 27 height 27
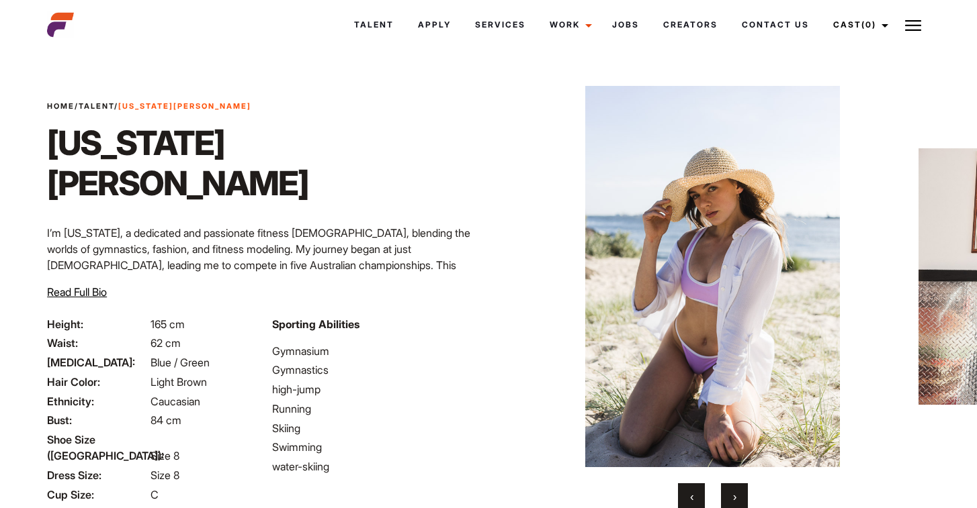
click at [738, 495] on button "›" at bounding box center [734, 497] width 27 height 27
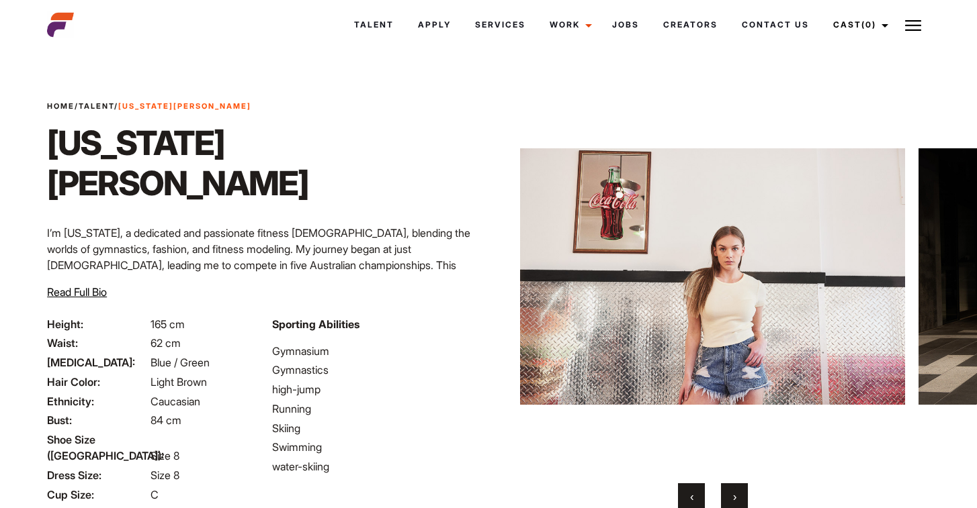
click at [738, 494] on button "›" at bounding box center [734, 497] width 27 height 27
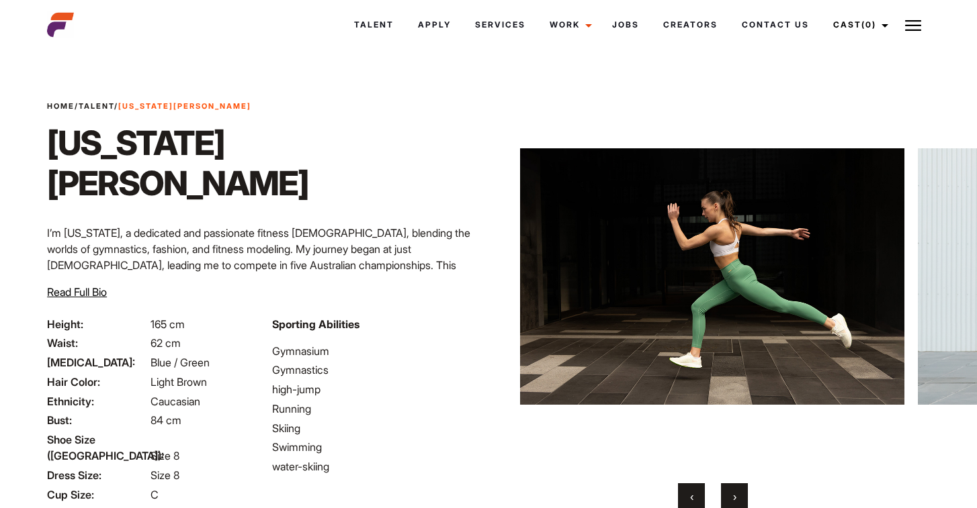
click at [738, 494] on button "›" at bounding box center [734, 497] width 27 height 27
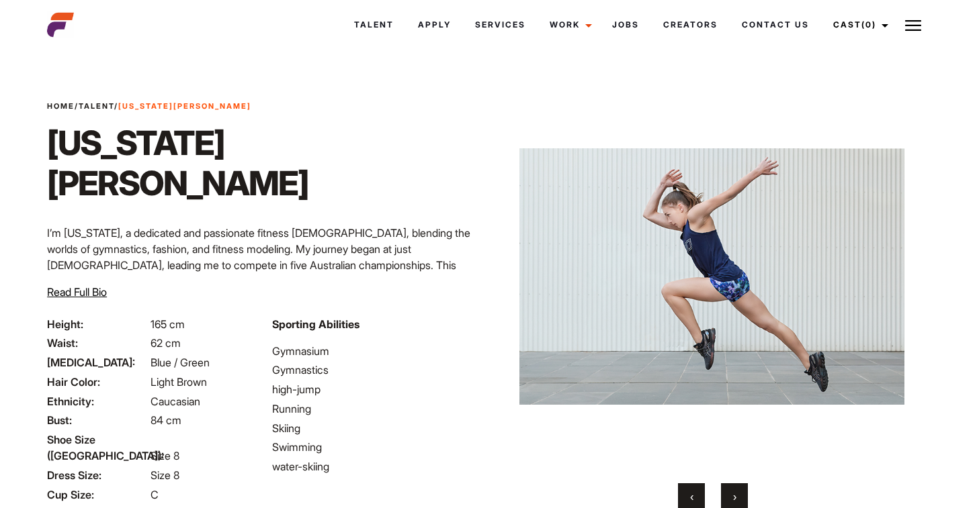
click at [738, 494] on button "›" at bounding box center [734, 497] width 27 height 27
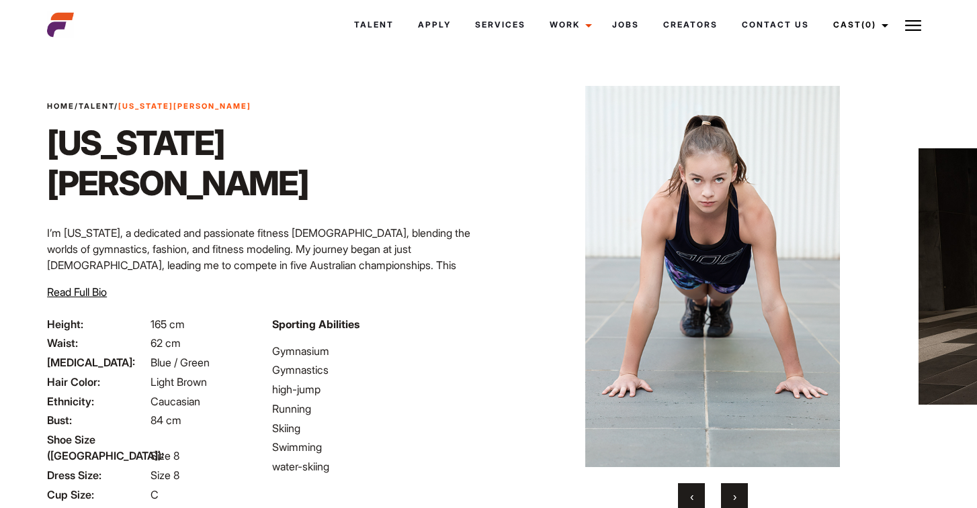
click at [738, 494] on button "›" at bounding box center [734, 497] width 27 height 27
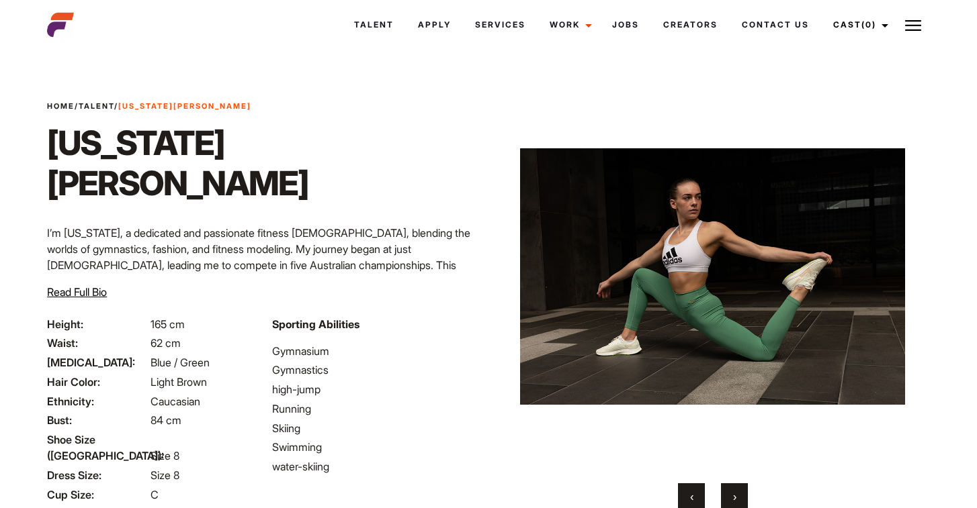
click at [738, 494] on button "›" at bounding box center [734, 497] width 27 height 27
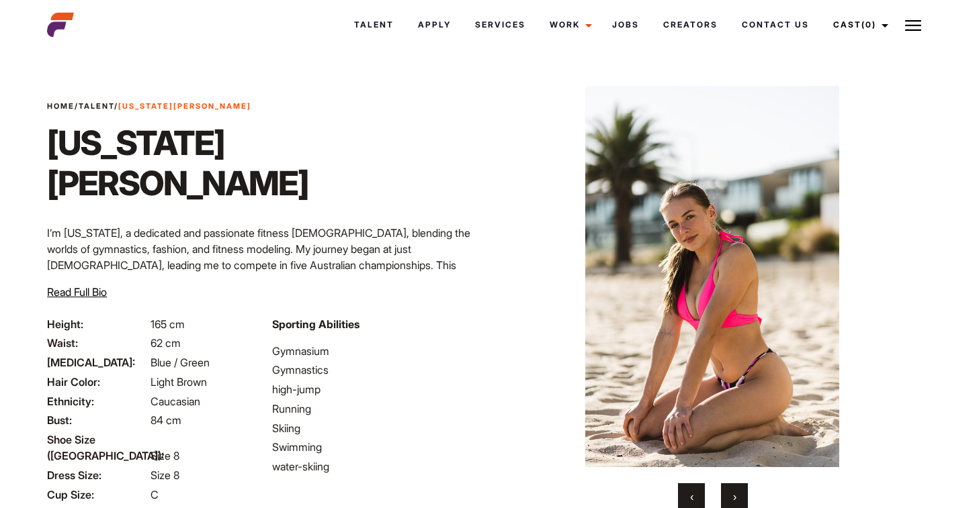
click at [738, 494] on button "›" at bounding box center [734, 497] width 27 height 27
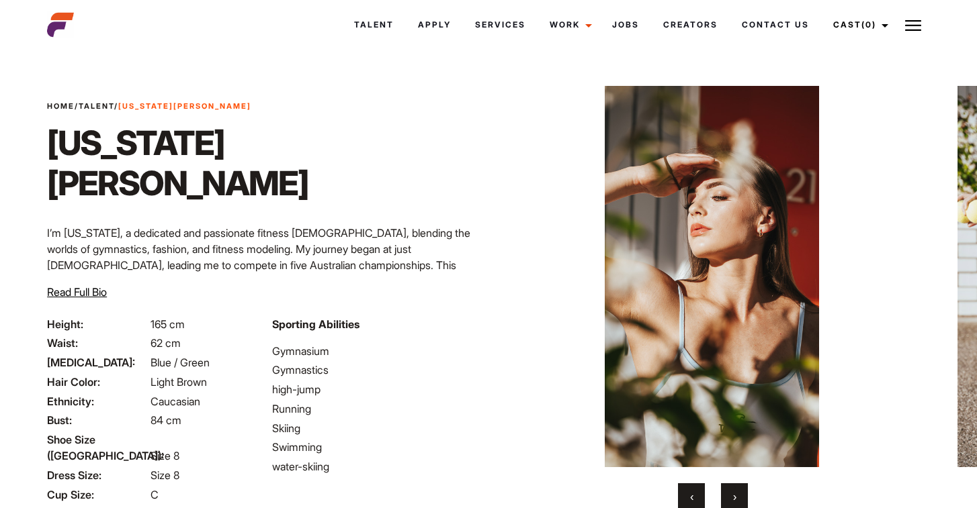
click at [738, 494] on button "›" at bounding box center [734, 497] width 27 height 27
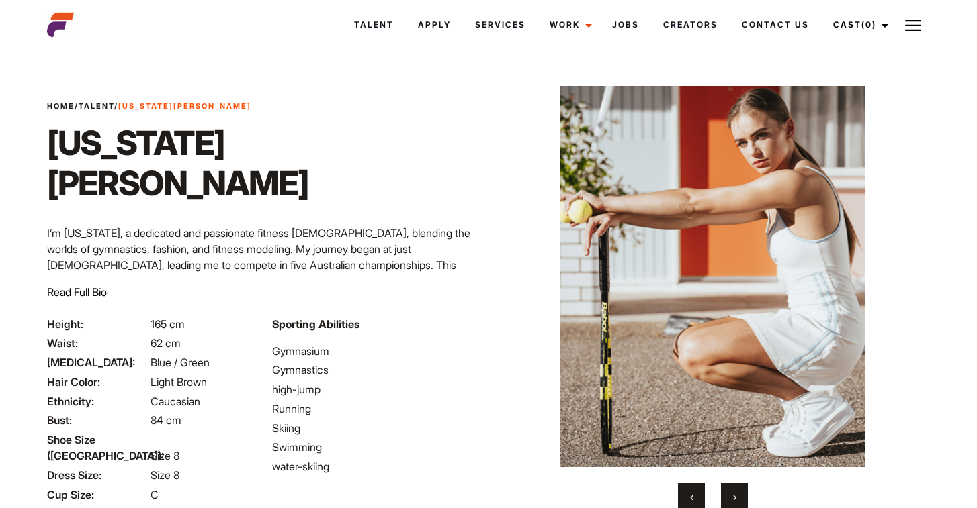
click at [738, 494] on button "›" at bounding box center [734, 497] width 27 height 27
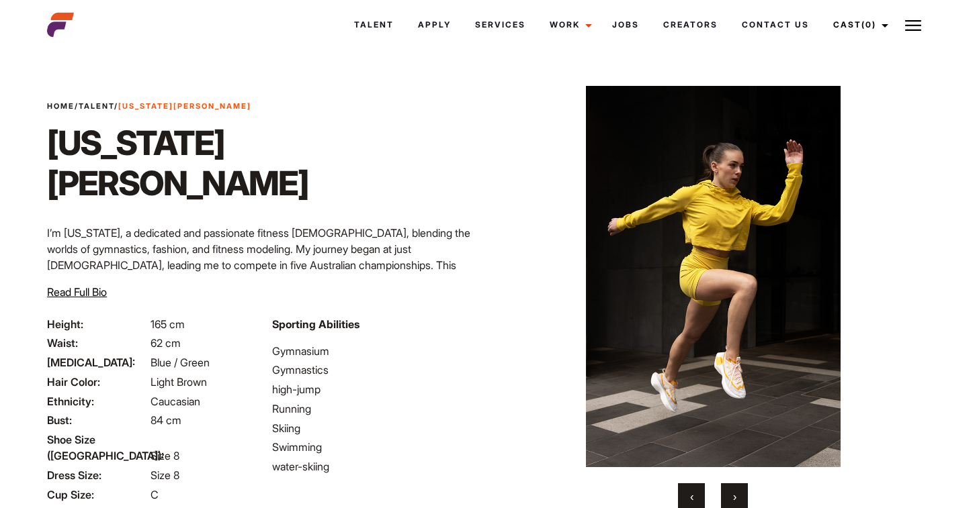
click at [738, 494] on button "›" at bounding box center [734, 497] width 27 height 27
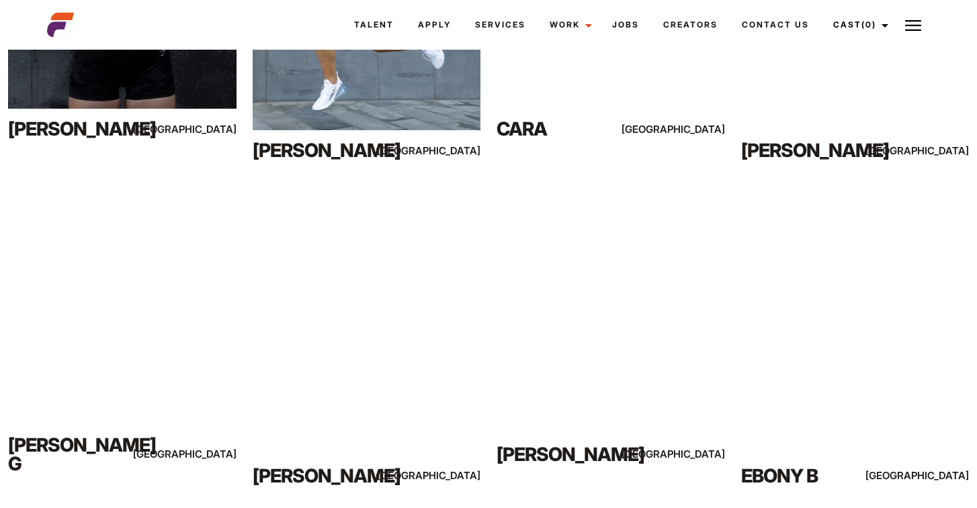
scroll to position [8933, 0]
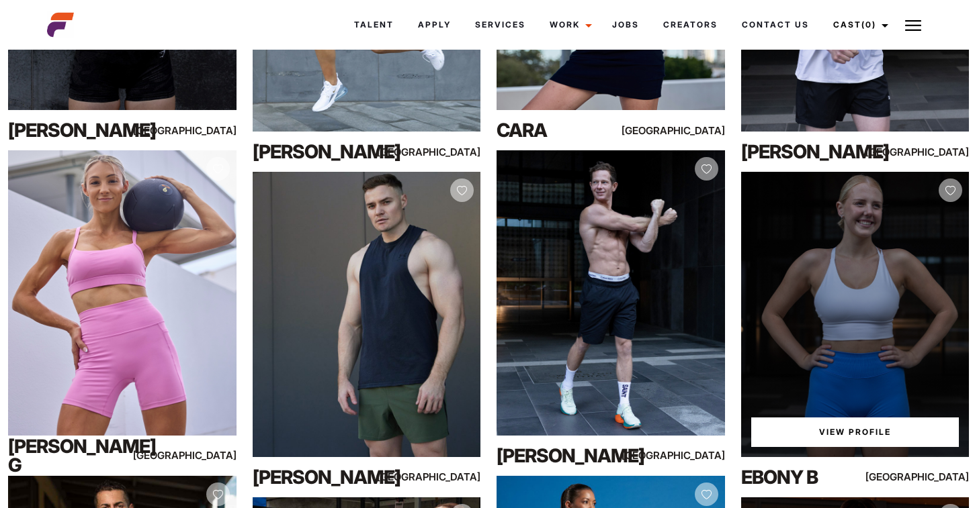
click at [781, 435] on link "View Profile" at bounding box center [855, 433] width 208 height 30
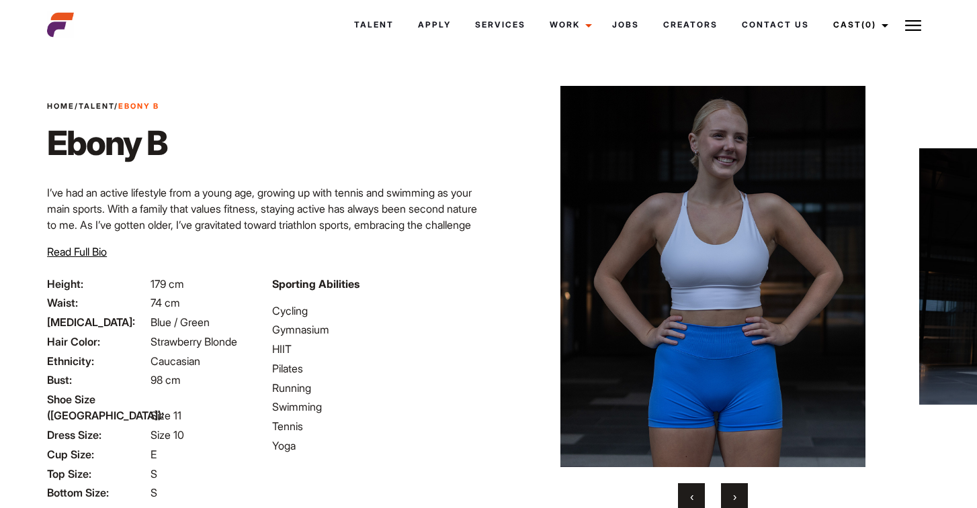
scroll to position [13, 0]
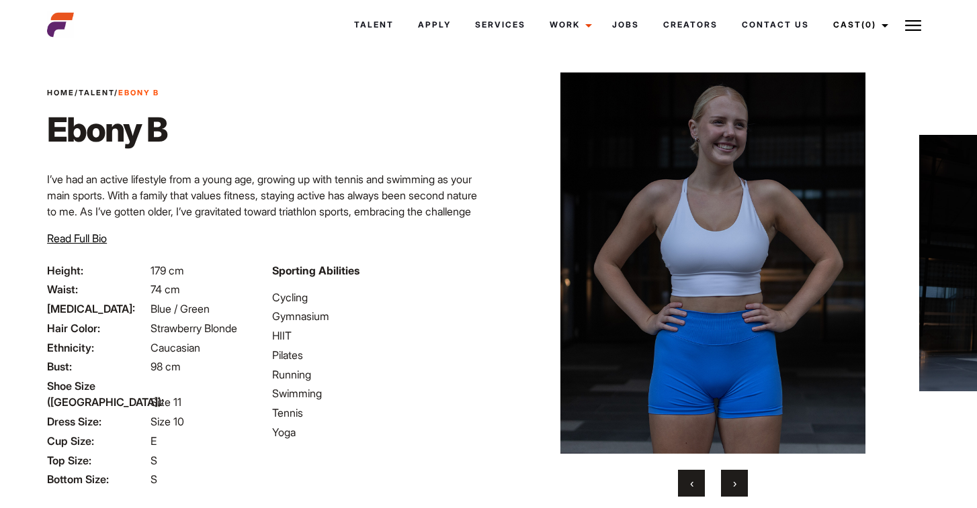
click at [65, 239] on span "Read Full Bio" at bounding box center [77, 238] width 60 height 13
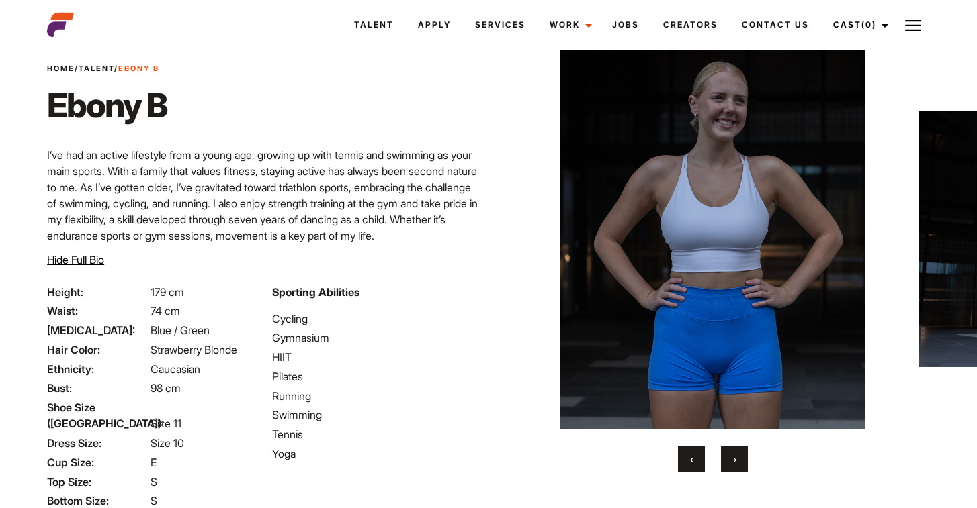
scroll to position [40, 0]
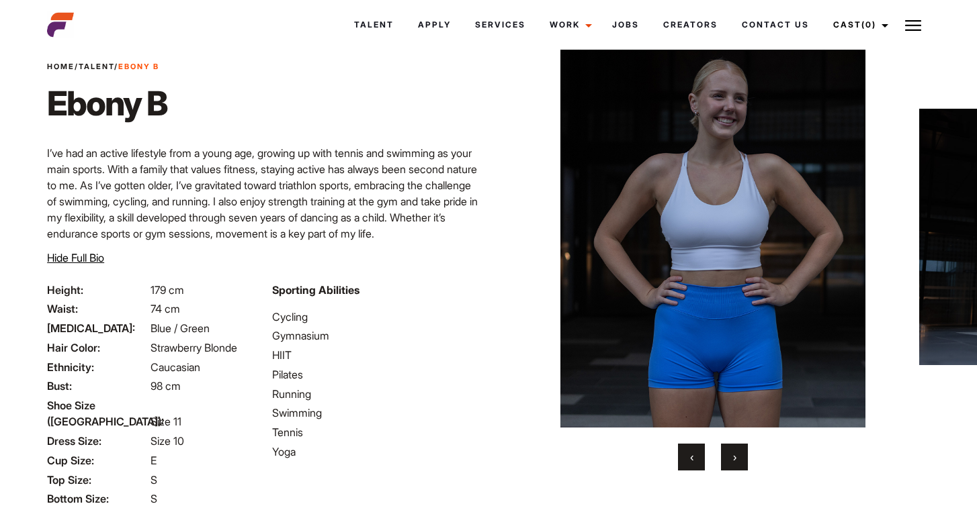
click at [725, 464] on button "›" at bounding box center [734, 457] width 27 height 27
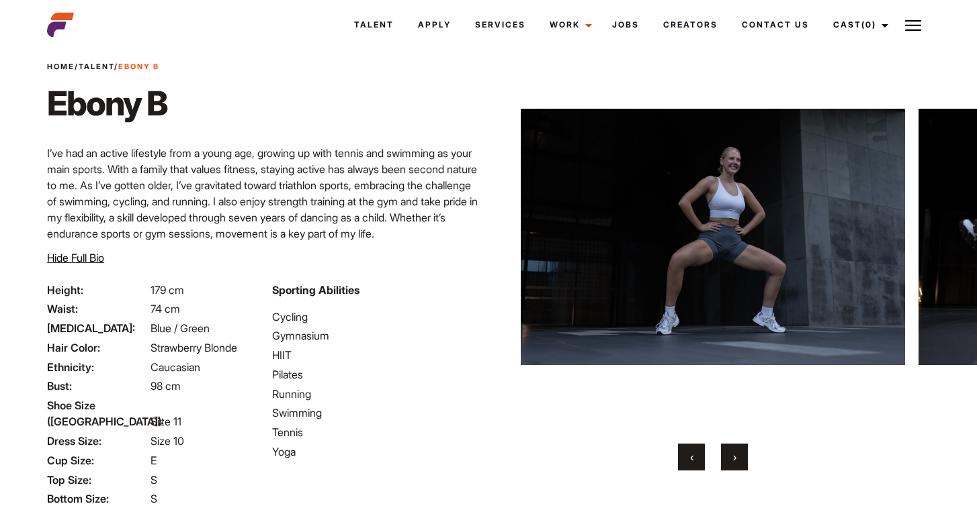
click at [724, 464] on button "›" at bounding box center [734, 457] width 27 height 27
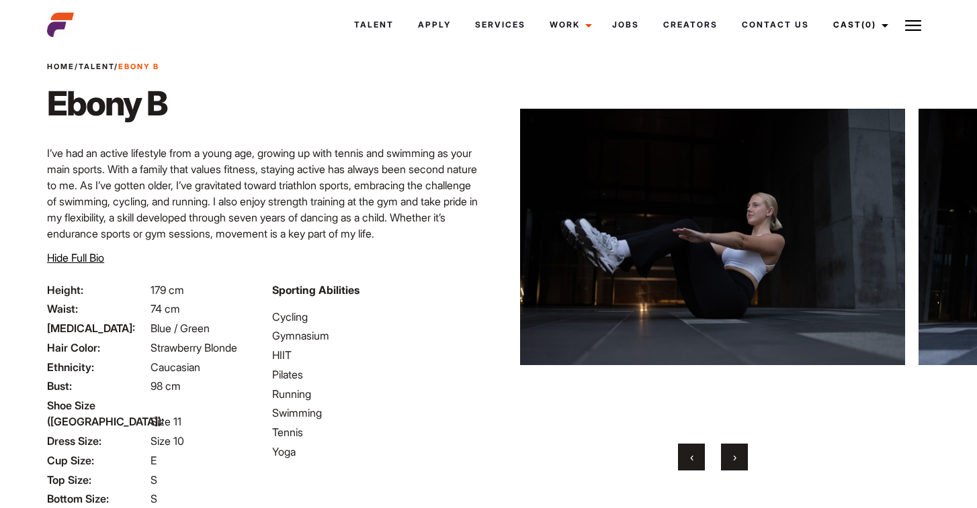
click at [724, 464] on button "›" at bounding box center [734, 457] width 27 height 27
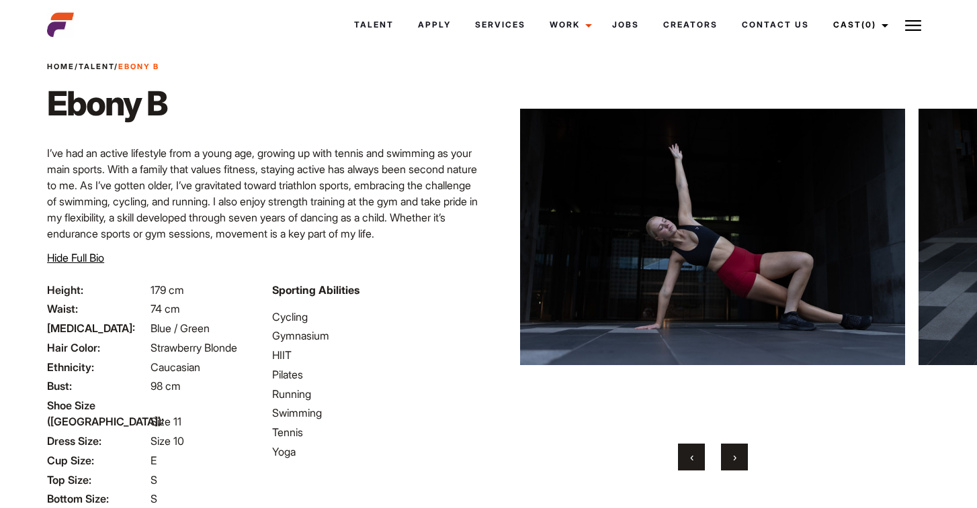
click at [724, 464] on button "›" at bounding box center [734, 457] width 27 height 27
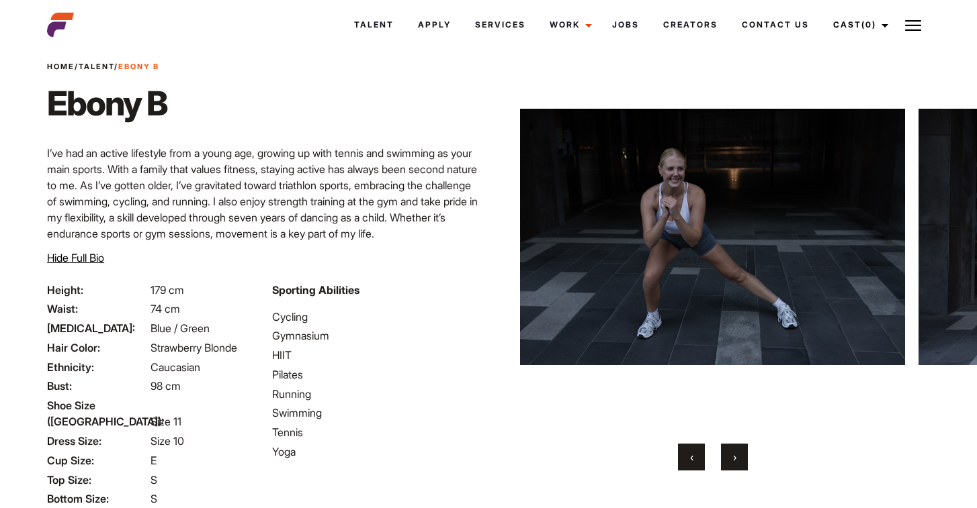
click at [724, 464] on button "›" at bounding box center [734, 457] width 27 height 27
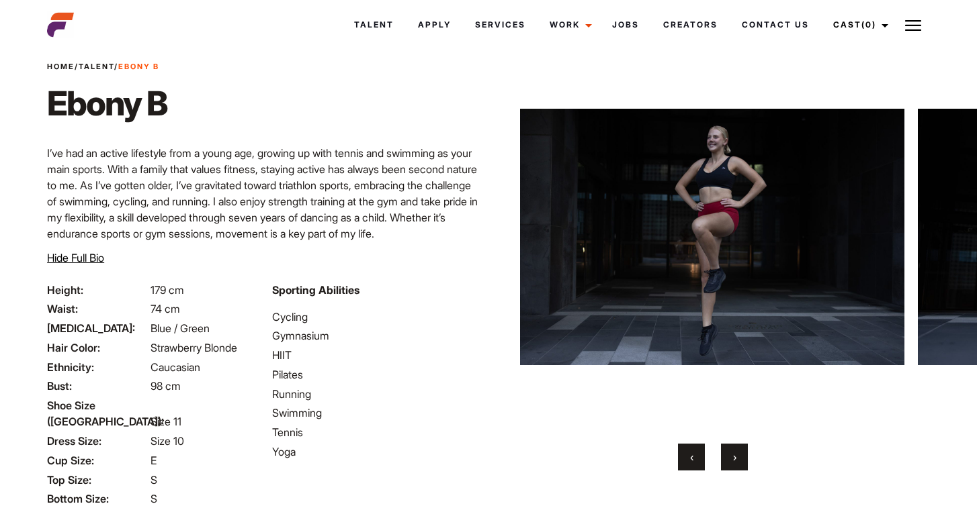
click at [724, 464] on button "›" at bounding box center [734, 457] width 27 height 27
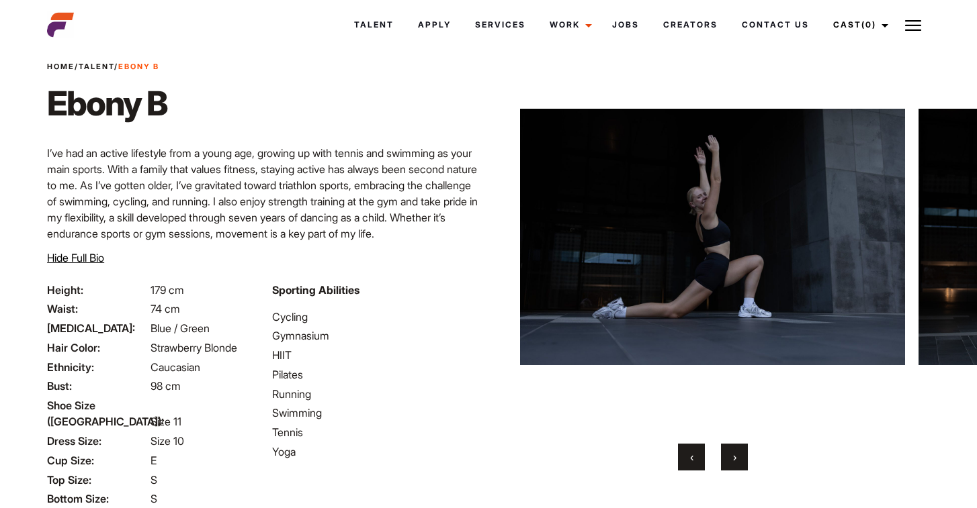
click at [724, 464] on button "›" at bounding box center [734, 457] width 27 height 27
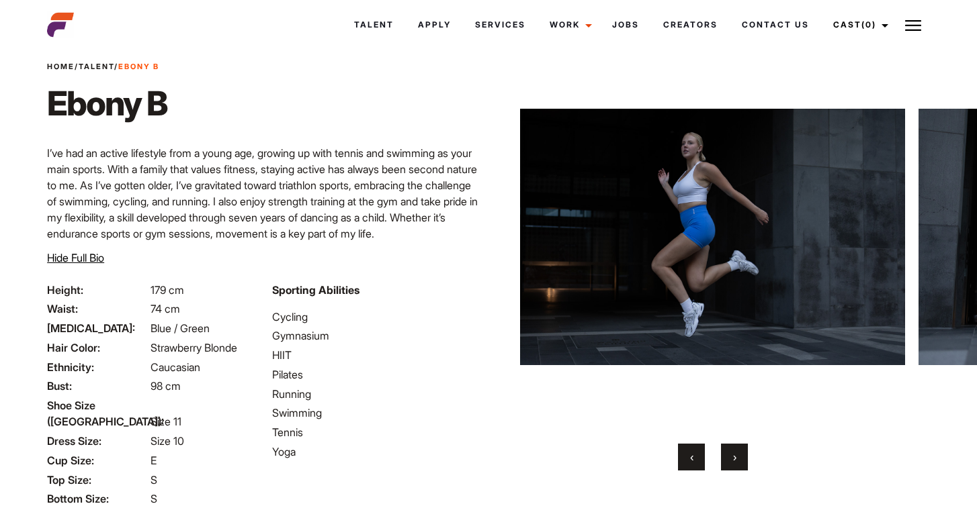
click at [724, 464] on button "›" at bounding box center [734, 457] width 27 height 27
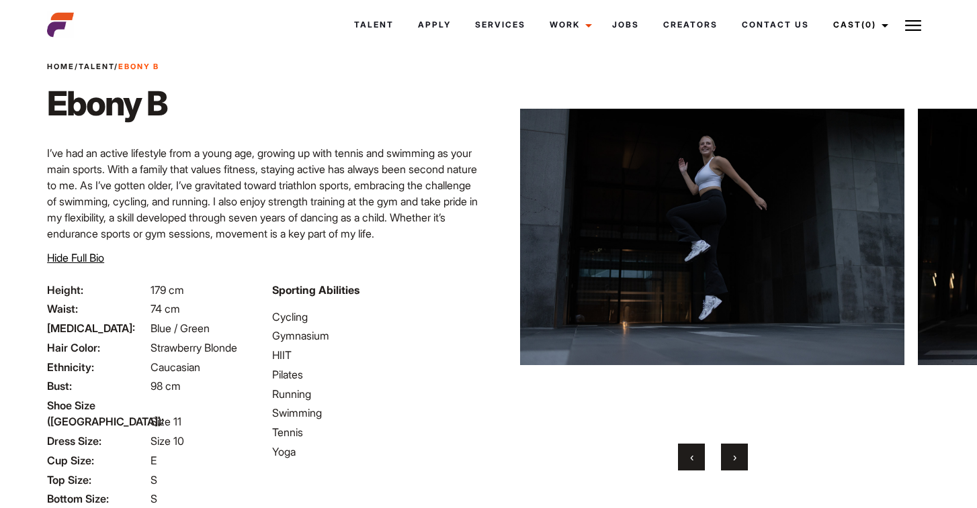
click at [724, 464] on button "›" at bounding box center [734, 457] width 27 height 27
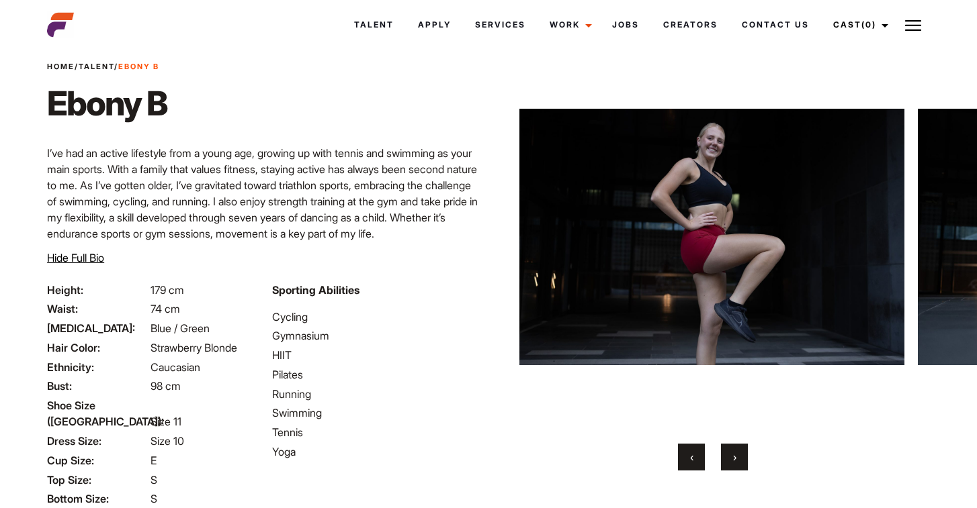
click at [724, 464] on button "›" at bounding box center [734, 457] width 27 height 27
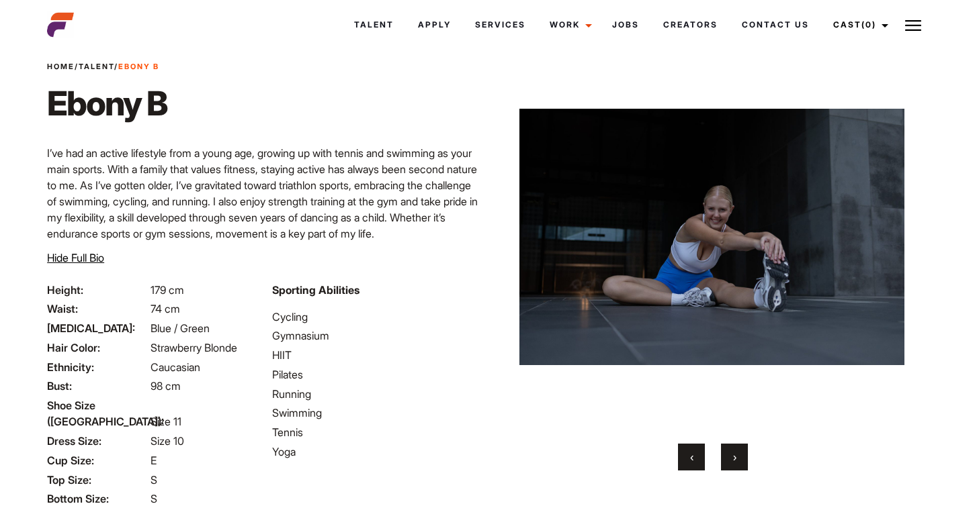
click at [724, 464] on button "›" at bounding box center [734, 457] width 27 height 27
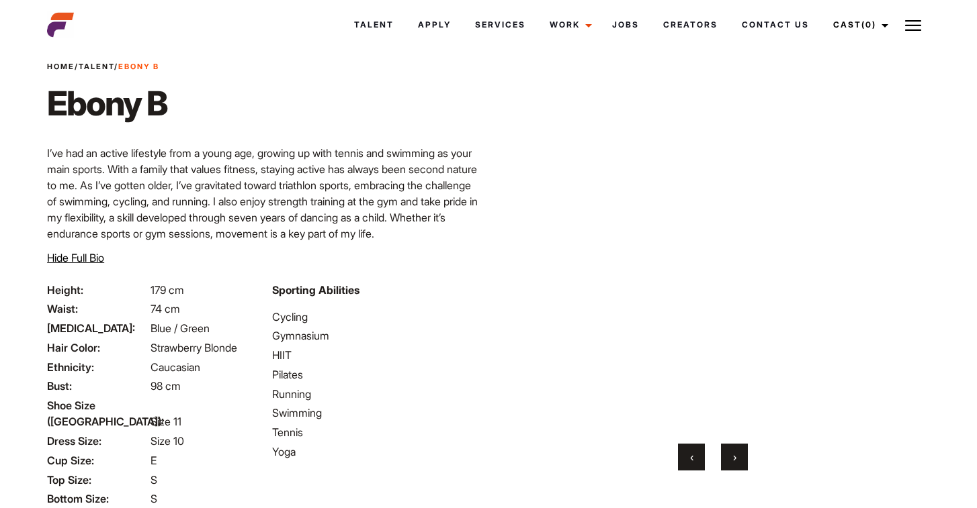
click at [724, 464] on button "›" at bounding box center [734, 457] width 27 height 27
click at [723, 464] on button "›" at bounding box center [734, 457] width 27 height 27
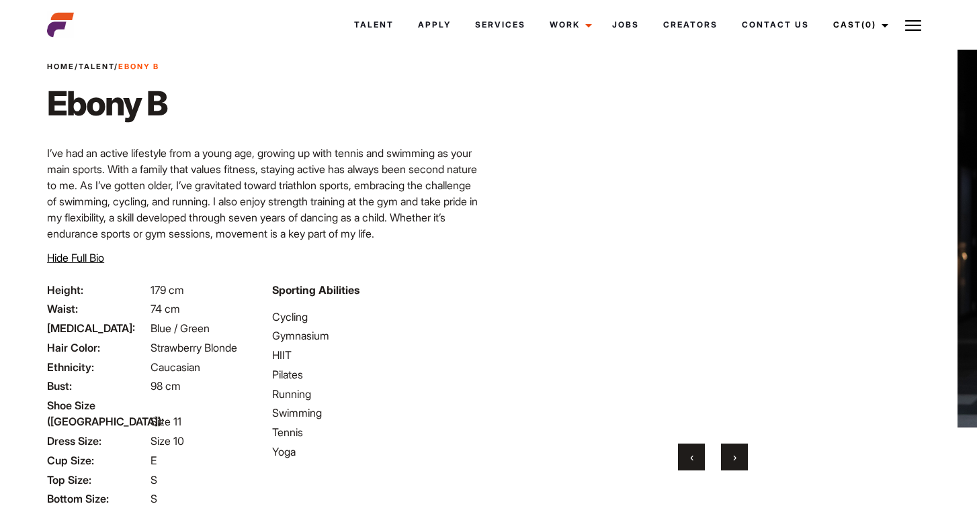
click at [723, 464] on button "›" at bounding box center [734, 457] width 27 height 27
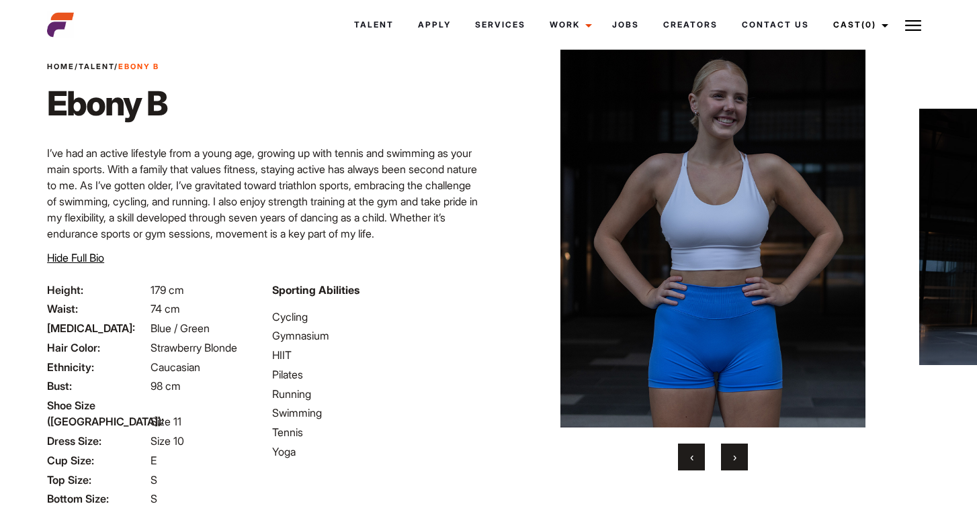
click at [723, 464] on button "›" at bounding box center [734, 457] width 27 height 27
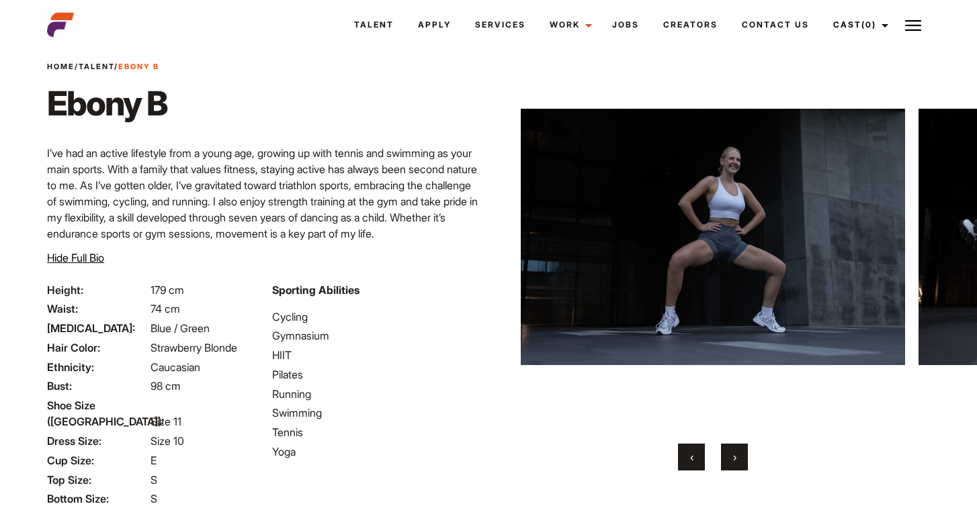
click at [681, 461] on button "‹" at bounding box center [691, 457] width 27 height 27
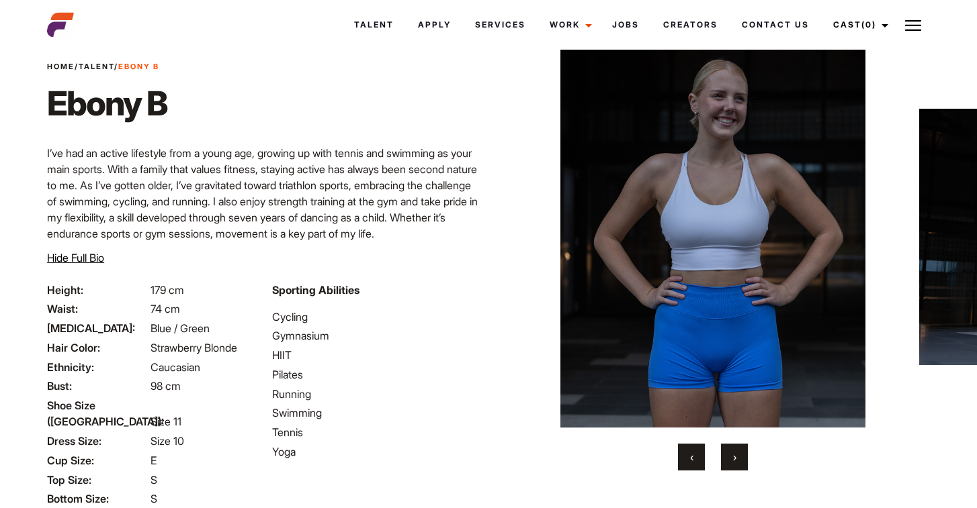
click at [681, 461] on button "‹" at bounding box center [691, 457] width 27 height 27
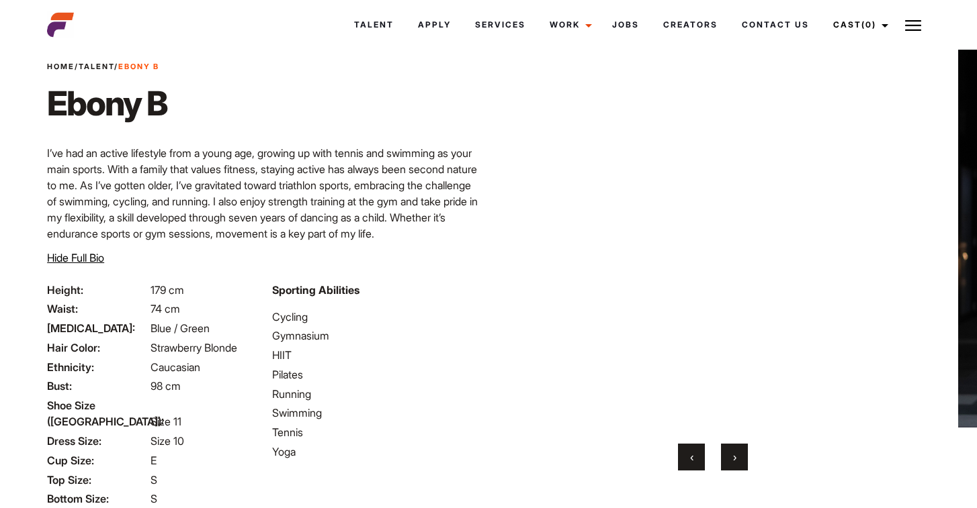
click at [681, 461] on button "‹" at bounding box center [691, 457] width 27 height 27
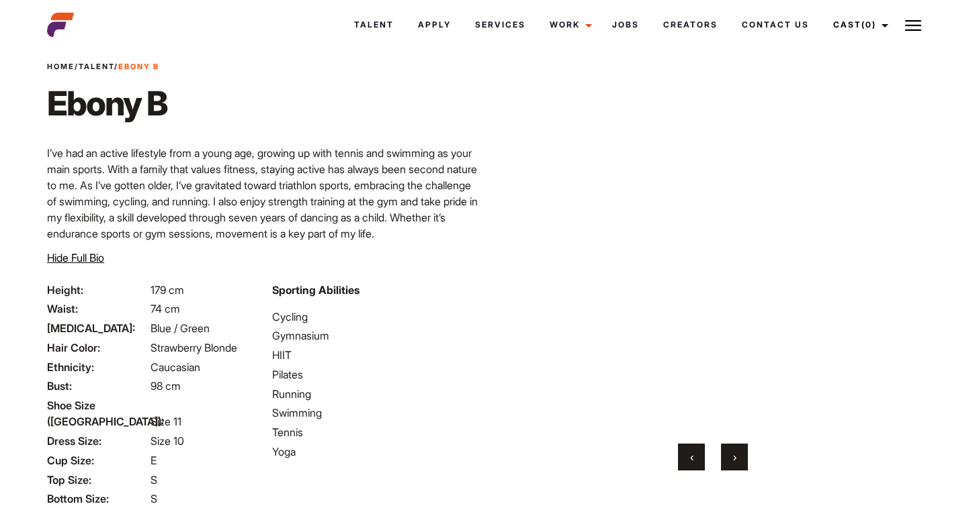
click at [681, 461] on button "‹" at bounding box center [691, 457] width 27 height 27
click at [680, 461] on button "‹" at bounding box center [691, 457] width 27 height 27
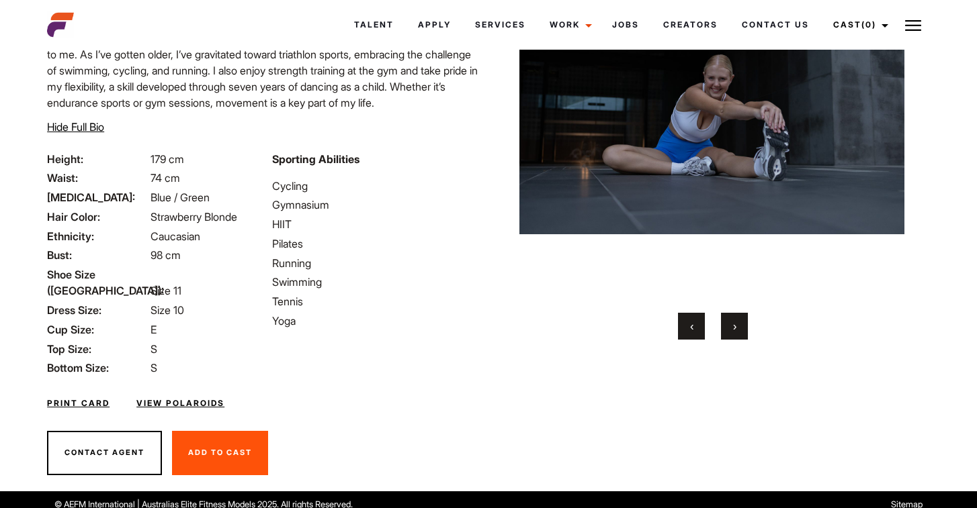
scroll to position [180, 0]
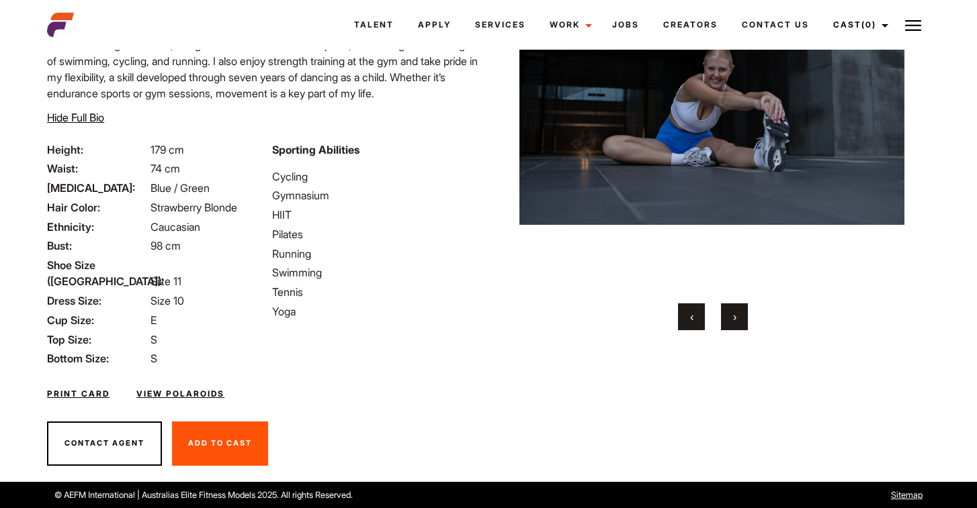
click at [198, 392] on link "View Polaroids" at bounding box center [180, 394] width 88 height 12
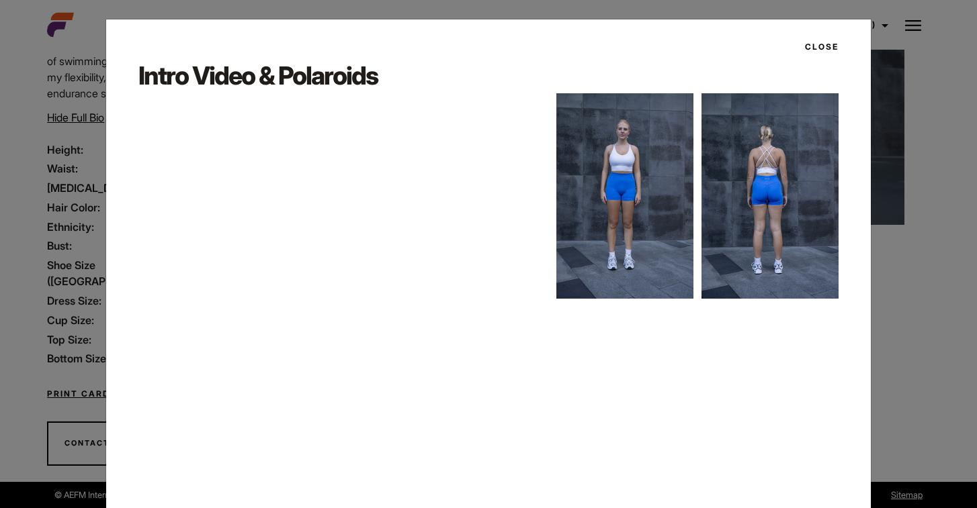
click at [584, 263] on img at bounding box center [624, 196] width 137 height 206
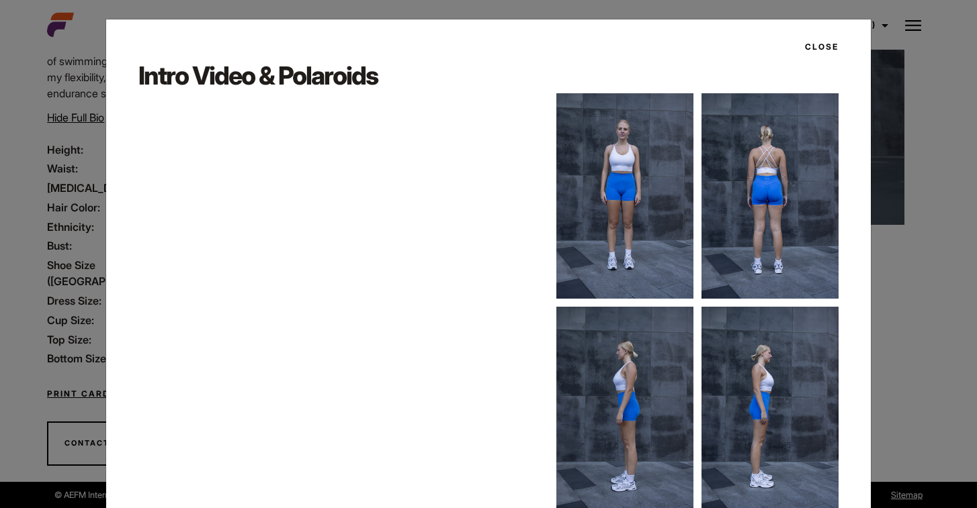
click at [833, 43] on button "Close" at bounding box center [818, 47] width 42 height 23
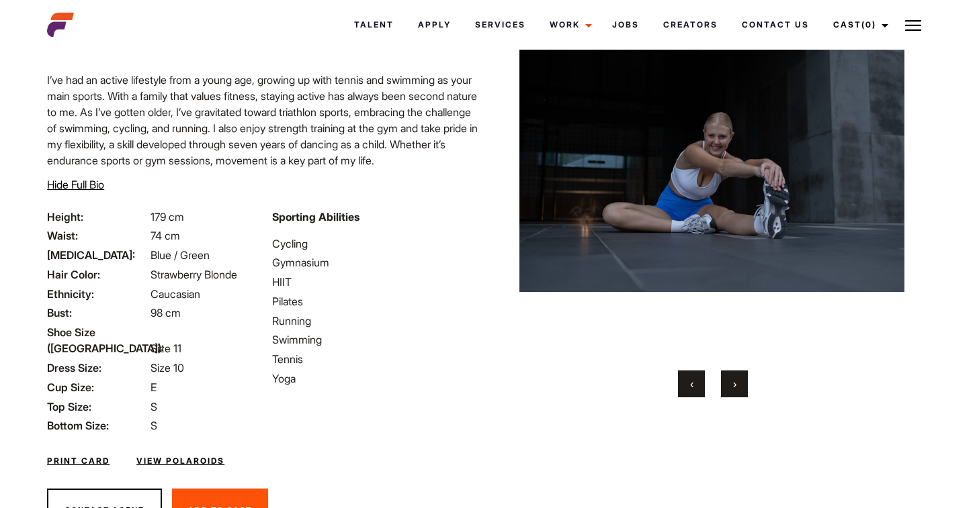
scroll to position [107, 0]
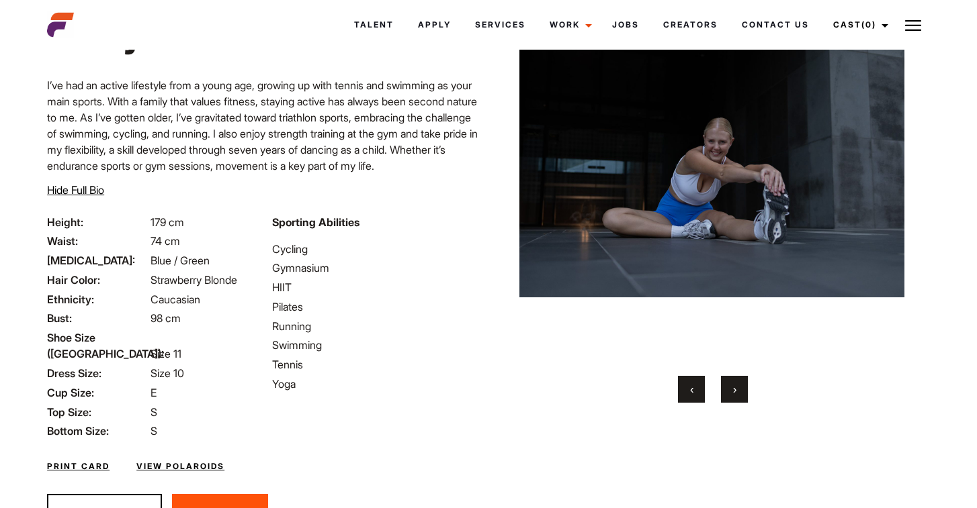
click at [741, 394] on button "›" at bounding box center [734, 389] width 27 height 27
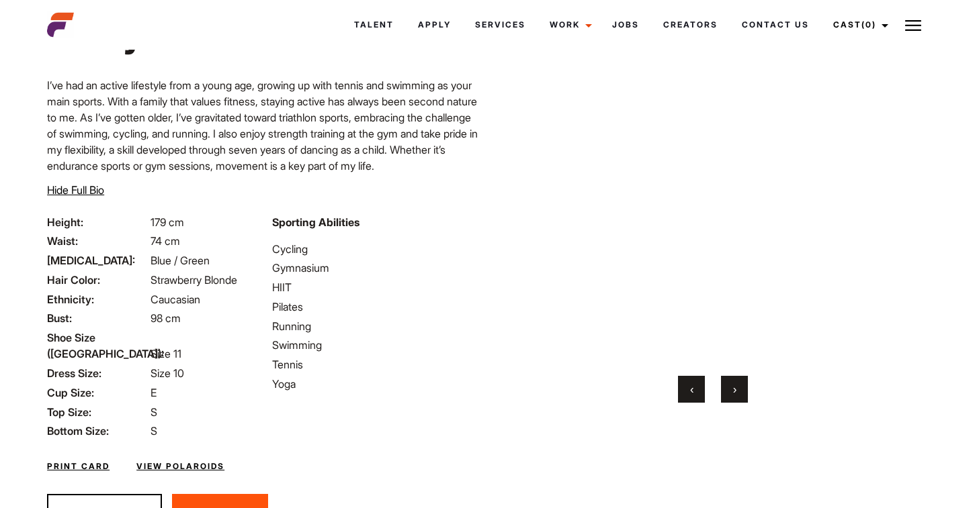
click at [741, 394] on button "›" at bounding box center [734, 389] width 27 height 27
click at [740, 394] on button "›" at bounding box center [734, 389] width 27 height 27
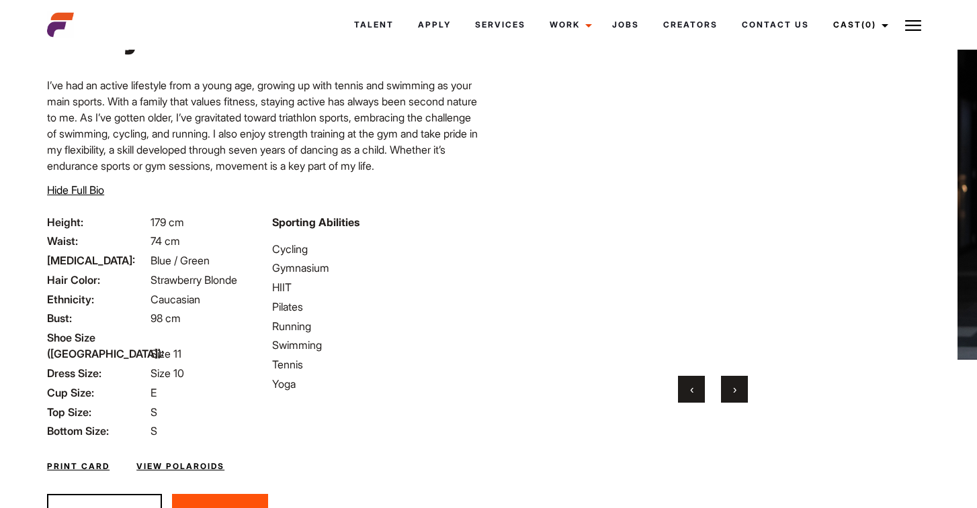
click at [740, 394] on button "›" at bounding box center [734, 389] width 27 height 27
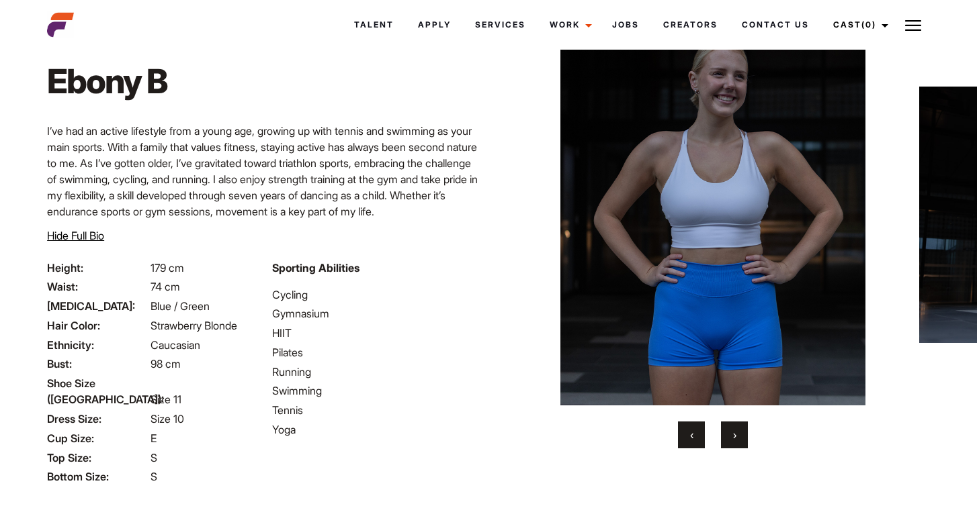
scroll to position [0, 0]
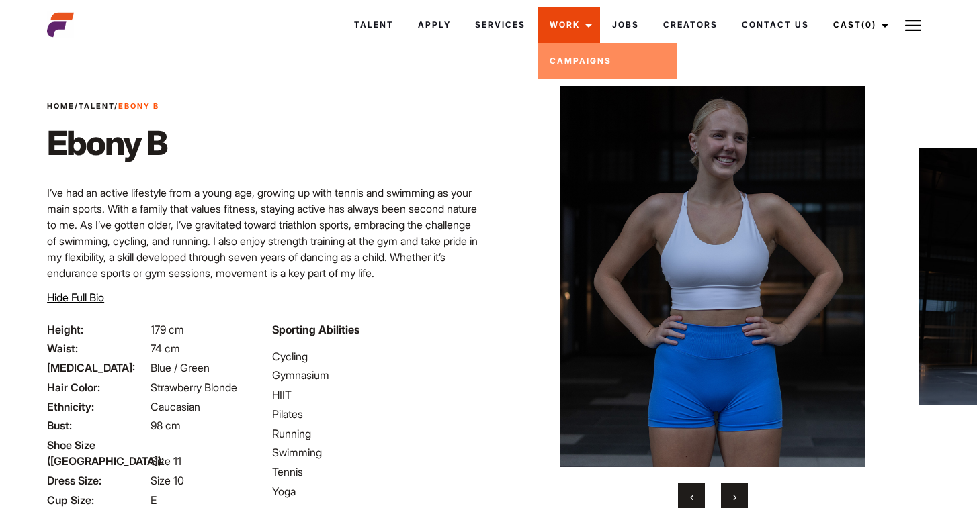
click at [563, 22] on link "Work" at bounding box center [568, 25] width 62 height 36
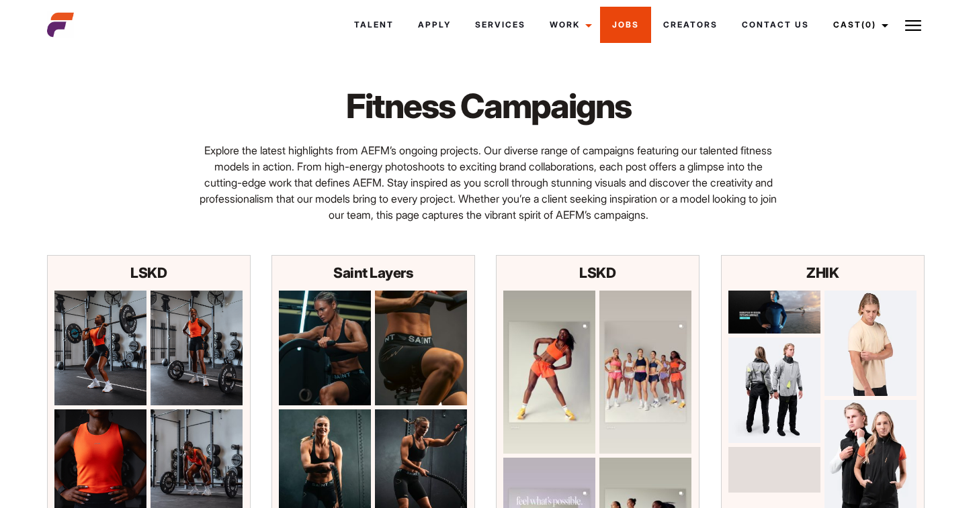
click at [626, 21] on link "Jobs" at bounding box center [625, 25] width 51 height 36
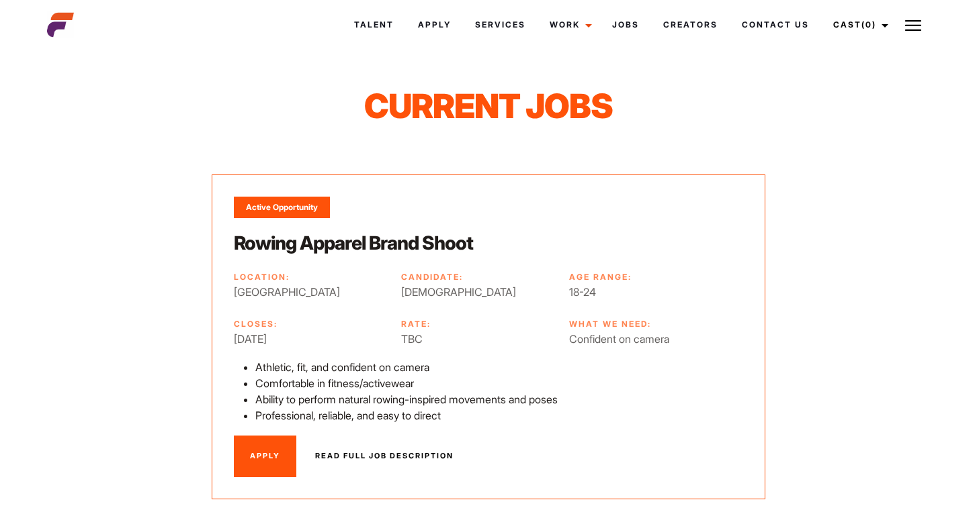
click at [357, 449] on link "Read full job description" at bounding box center [384, 457] width 171 height 42
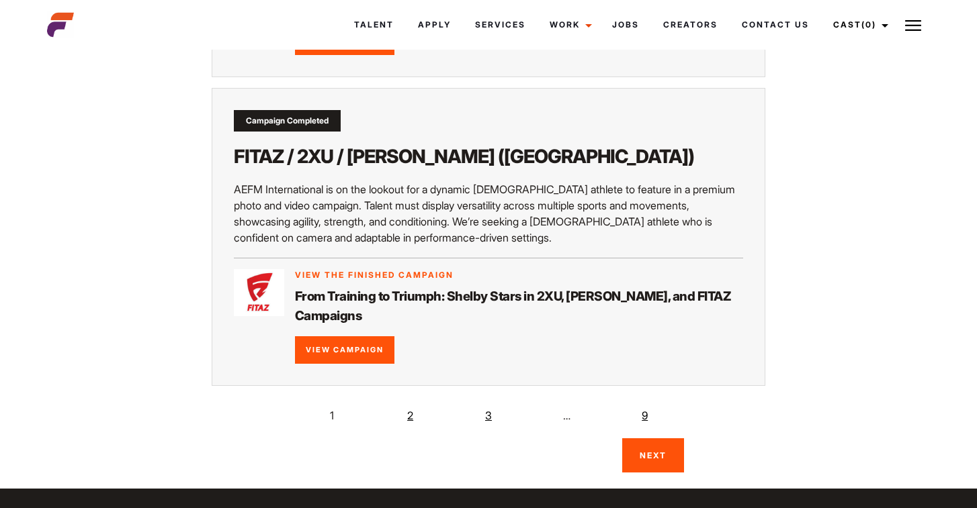
scroll to position [2491, 0]
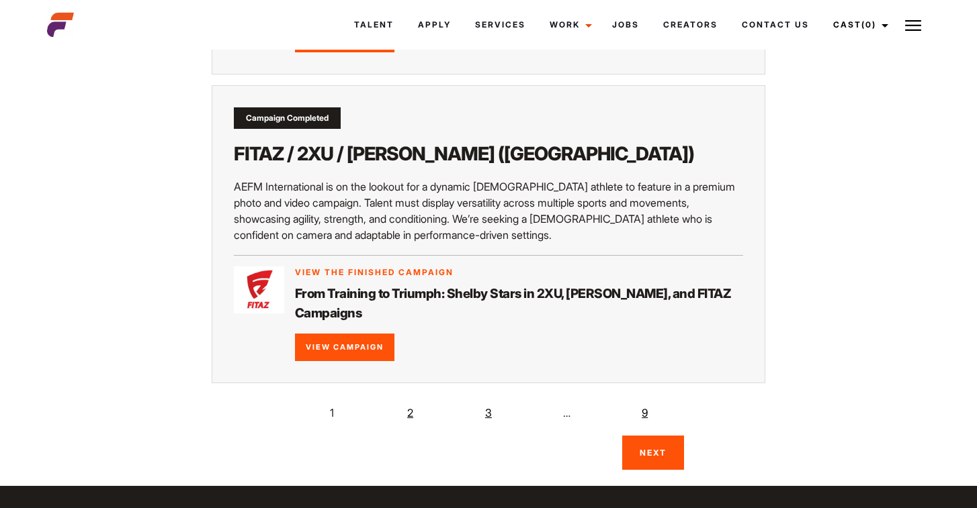
click at [410, 407] on link "2" at bounding box center [410, 413] width 27 height 27
